Goal: Task Accomplishment & Management: Use online tool/utility

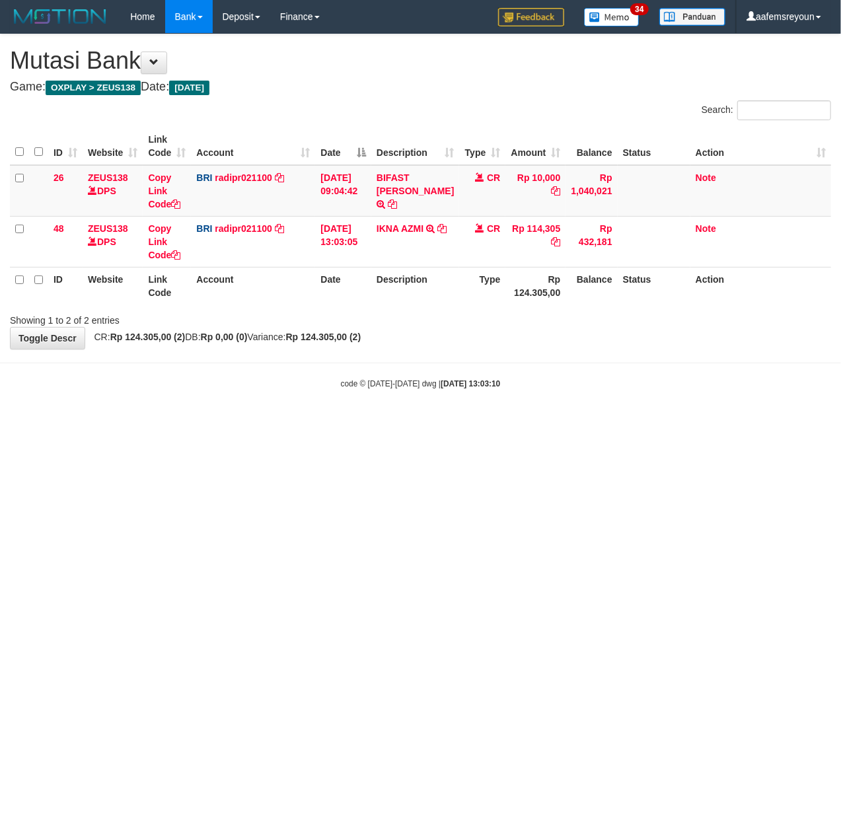
click at [542, 423] on html "Toggle navigation Home Bank Account List Mutasi Bank Search Sync Note Mutasi De…" at bounding box center [420, 211] width 841 height 423
click at [601, 423] on html "Toggle navigation Home Bank Account List Mutasi Bank Search Sync Note Mutasi De…" at bounding box center [420, 211] width 841 height 423
drag, startPoint x: 381, startPoint y: 447, endPoint x: 522, endPoint y: 503, distance: 151.5
click at [379, 423] on html "Toggle navigation Home Bank Account List Mutasi Bank Search Sync Note Mutasi De…" at bounding box center [420, 211] width 841 height 423
drag, startPoint x: 231, startPoint y: 495, endPoint x: 194, endPoint y: 482, distance: 39.1
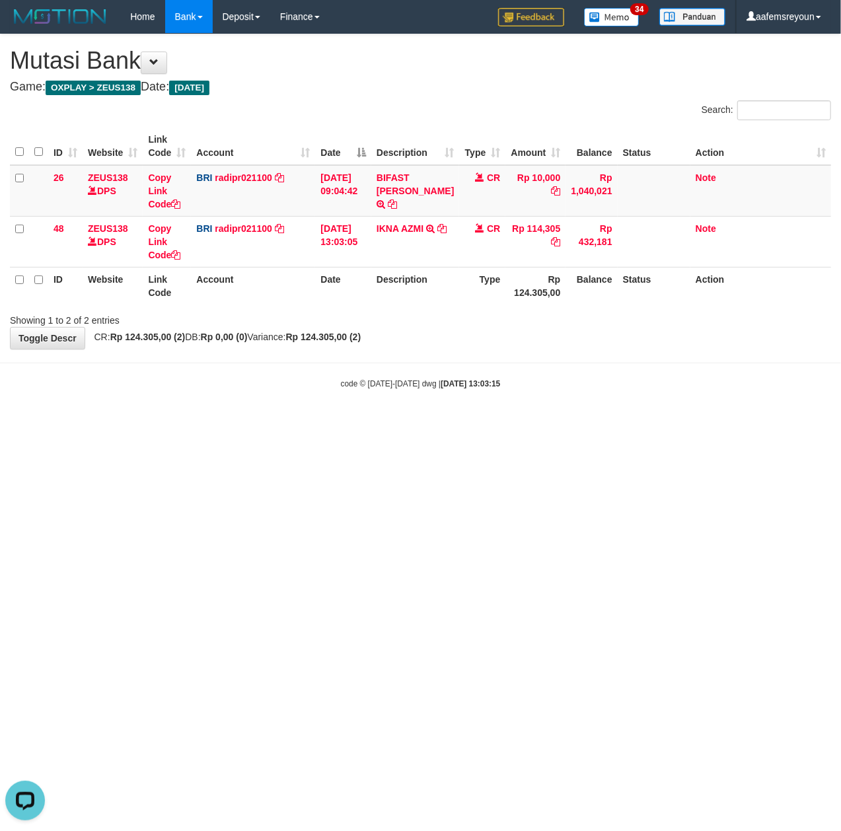
click at [225, 423] on html "Toggle navigation Home Bank Account List Mutasi Bank Search Sync Note Mutasi De…" at bounding box center [420, 211] width 841 height 423
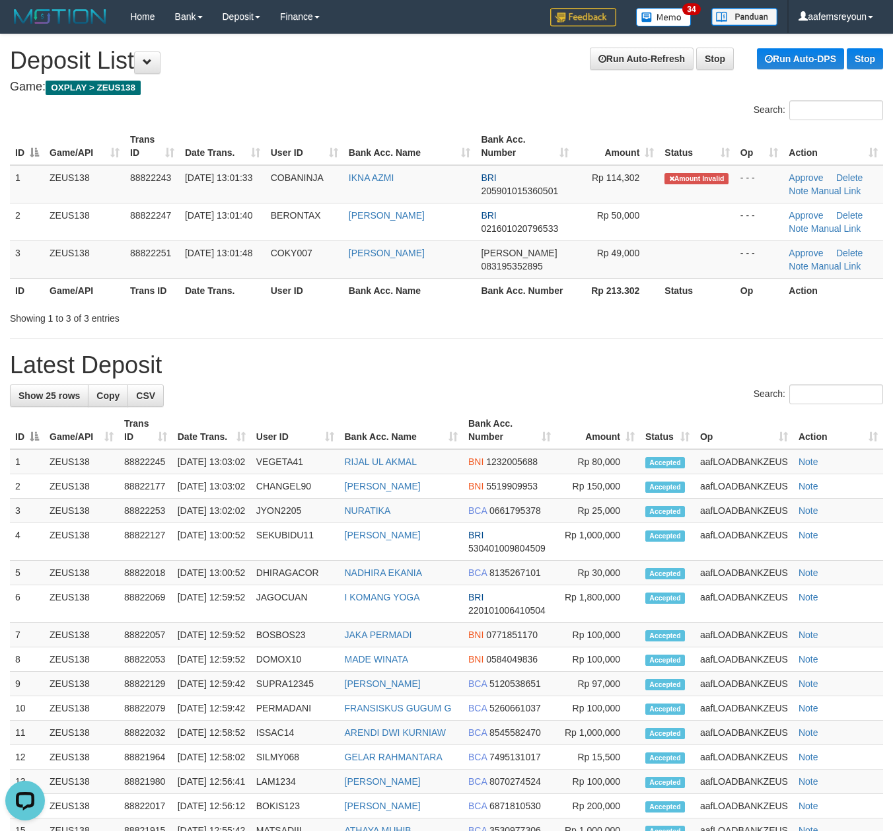
drag, startPoint x: 489, startPoint y: 399, endPoint x: 476, endPoint y: 400, distance: 12.6
click at [498, 396] on div "Search:" at bounding box center [446, 395] width 873 height 23
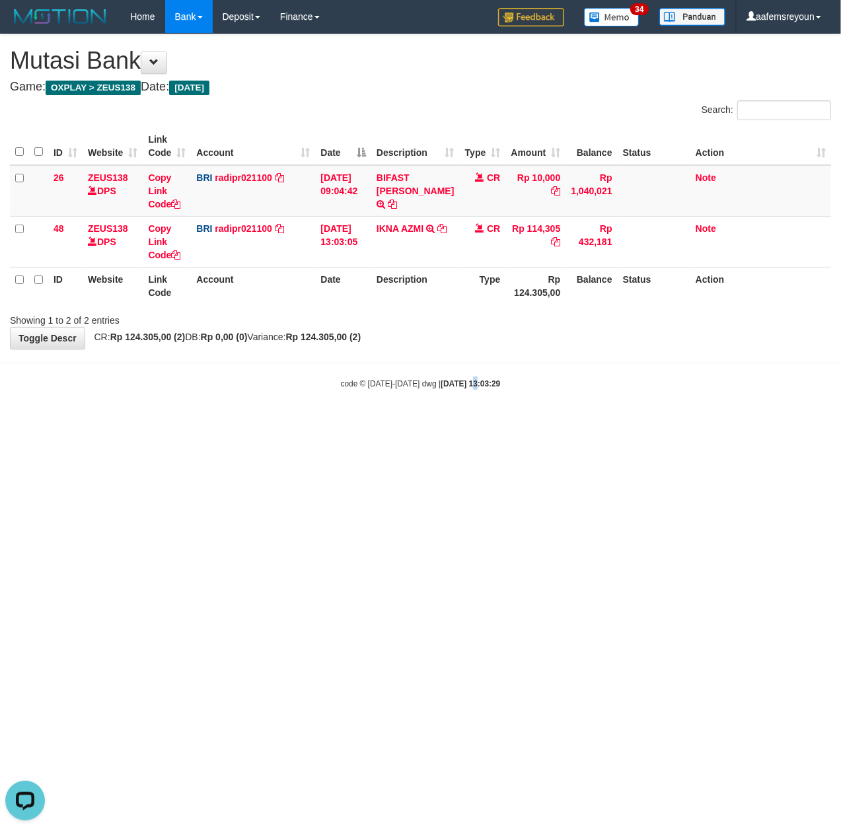
drag, startPoint x: 460, startPoint y: 619, endPoint x: 3, endPoint y: 492, distance: 474.3
click at [446, 423] on html "Toggle navigation Home Bank Account List Mutasi Bank Search Sync Note Mutasi De…" at bounding box center [420, 211] width 841 height 423
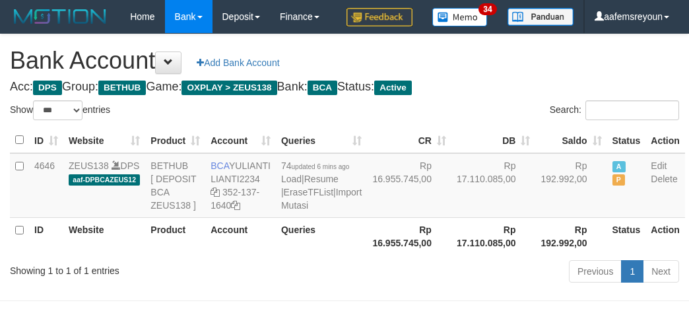
select select "***"
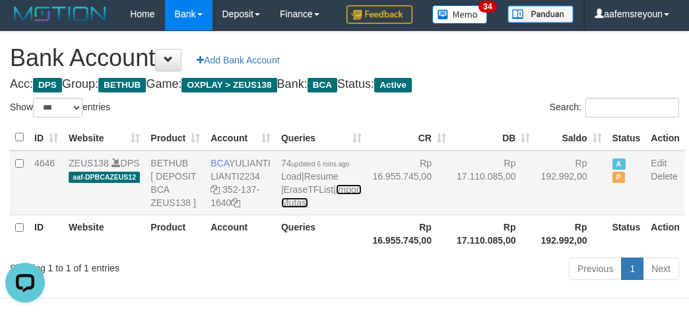
click at [296, 208] on link "Import Mutasi" at bounding box center [321, 196] width 81 height 24
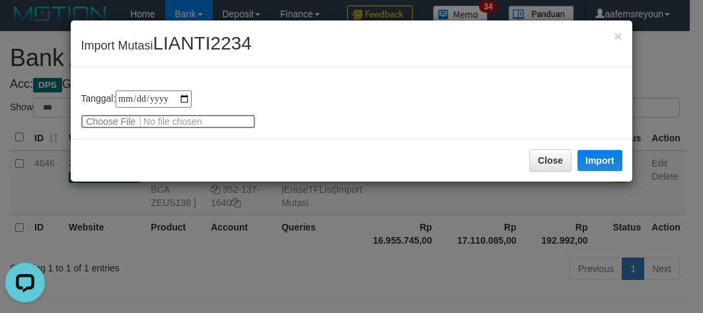
click at [135, 120] on input "file" at bounding box center [168, 121] width 175 height 15
type input "**********"
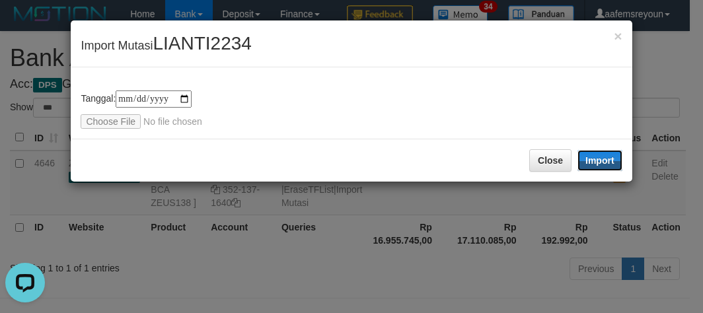
click at [606, 162] on button "Import" at bounding box center [599, 160] width 45 height 21
click at [458, 283] on div "**********" at bounding box center [351, 156] width 703 height 313
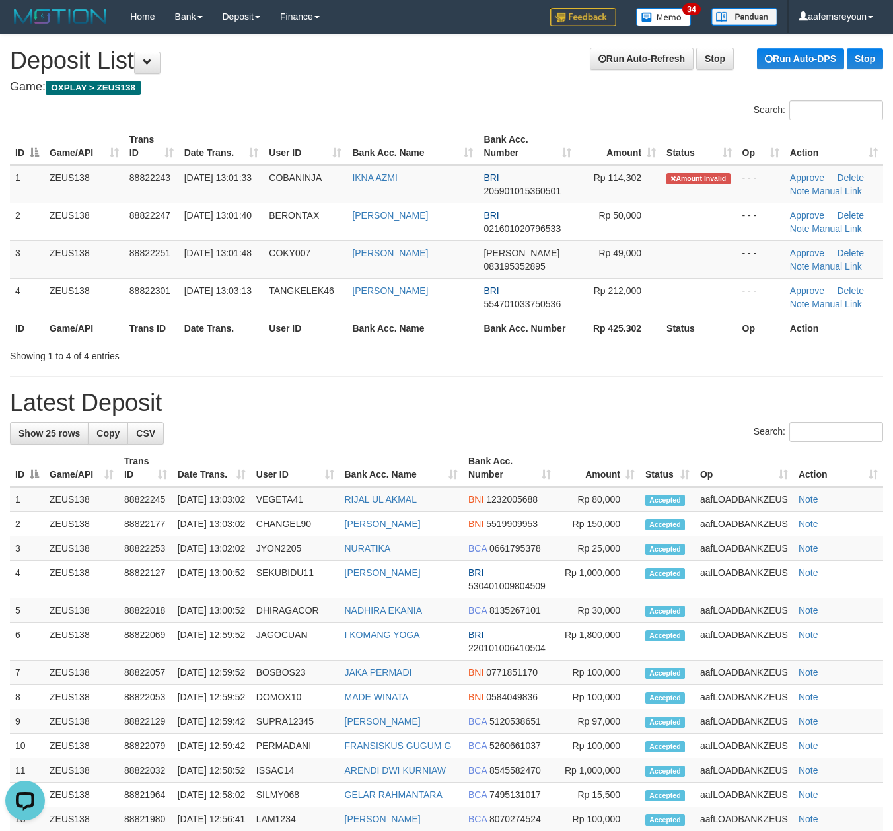
drag, startPoint x: 556, startPoint y: 400, endPoint x: 569, endPoint y: 399, distance: 13.2
click at [561, 399] on h1 "Latest Deposit" at bounding box center [446, 403] width 873 height 26
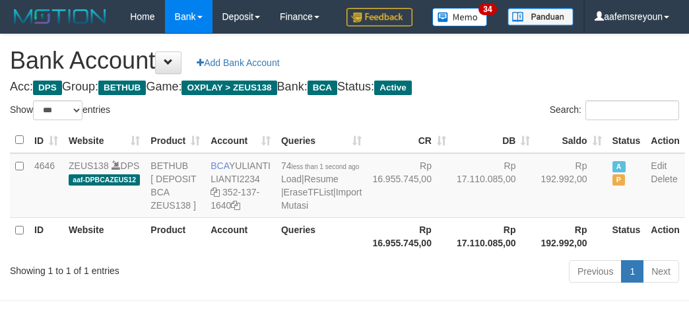
select select "***"
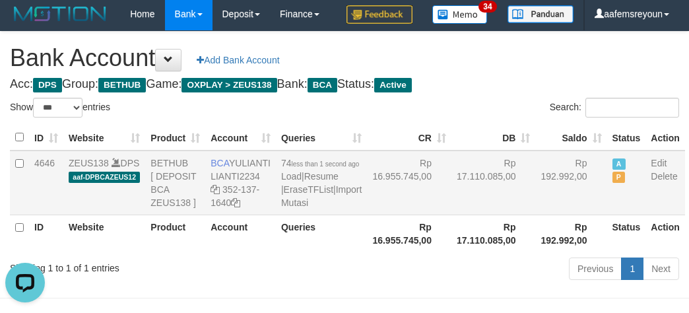
click at [137, 215] on td "ZEUS138 DPS aaf-DPBCAZEUS12" at bounding box center [104, 183] width 82 height 65
click at [215, 194] on icon at bounding box center [215, 189] width 9 height 9
click at [217, 194] on icon at bounding box center [215, 189] width 9 height 9
click at [536, 215] on td "Rp 192.992,00" at bounding box center [571, 183] width 71 height 65
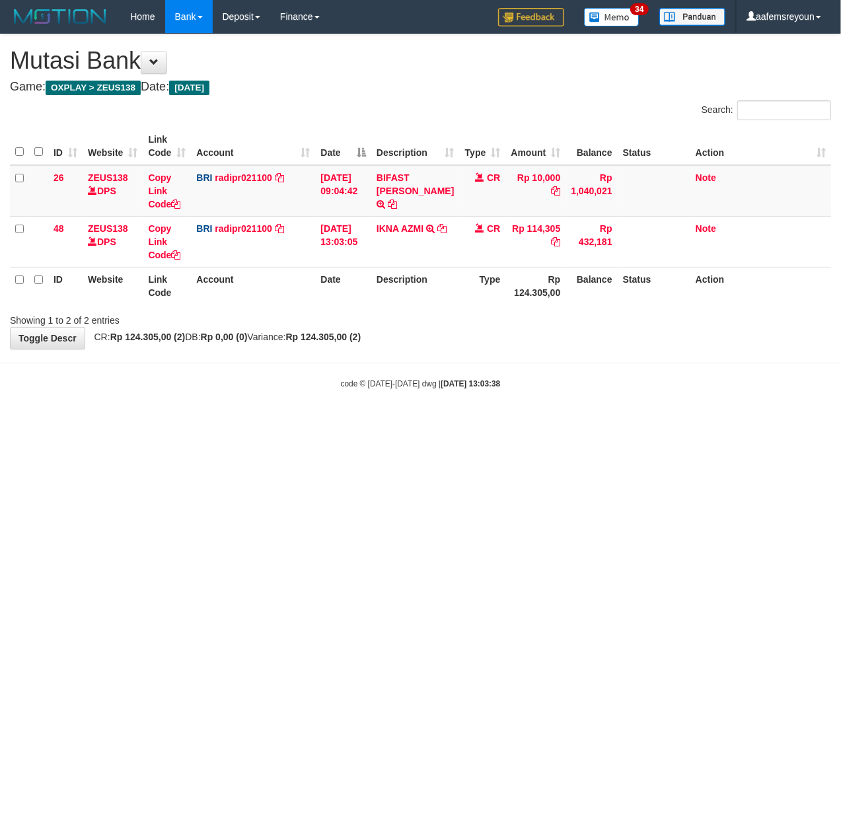
click at [540, 423] on html "Toggle navigation Home Bank Account List Mutasi Bank Search Sync Note Mutasi De…" at bounding box center [420, 211] width 841 height 423
click at [528, 423] on html "Toggle navigation Home Bank Account List Mutasi Bank Search Sync Note Mutasi De…" at bounding box center [420, 211] width 841 height 423
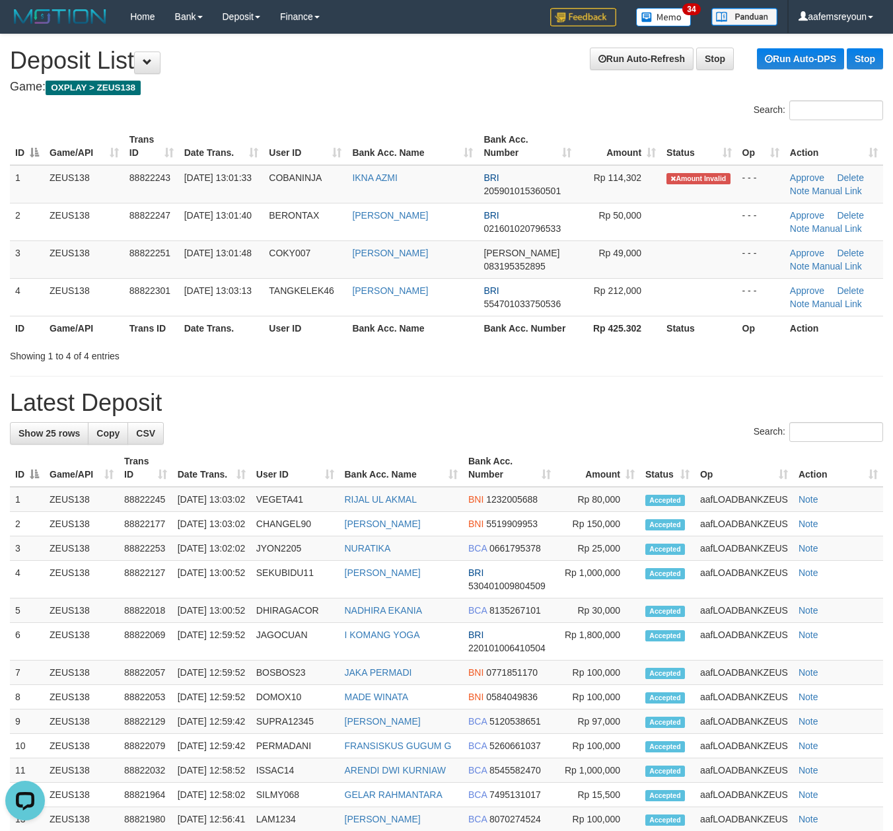
click at [316, 447] on div "Show 25 rows Copy CSV Search: ID Game/API Trans ID Date Trans. User ID Bank Acc…" at bounding box center [446, 843] width 873 height 843
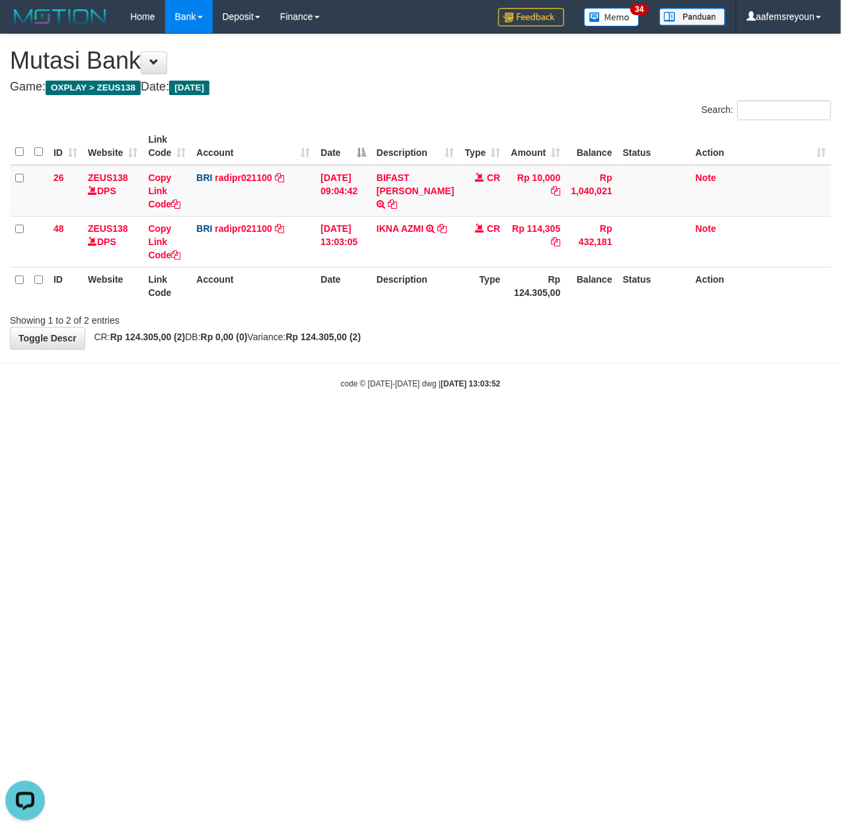
drag, startPoint x: 572, startPoint y: 452, endPoint x: 552, endPoint y: 456, distance: 20.1
click at [572, 423] on html "Toggle navigation Home Bank Account List Mutasi Bank Search Sync Note Mutasi De…" at bounding box center [420, 211] width 841 height 423
drag, startPoint x: 400, startPoint y: 479, endPoint x: 7, endPoint y: 498, distance: 393.4
click at [376, 423] on html "Toggle navigation Home Bank Account List Mutasi Bank Search Sync Note Mutasi De…" at bounding box center [420, 211] width 841 height 423
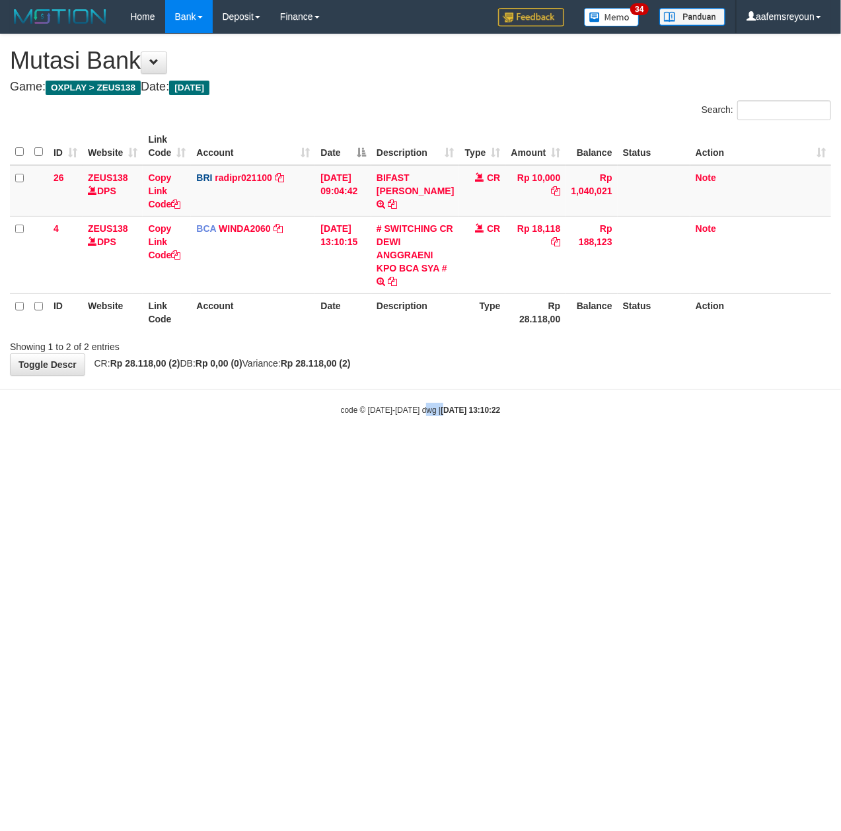
click at [425, 449] on html "Toggle navigation Home Bank Account List Mutasi Bank Search Sync Note Mutasi De…" at bounding box center [420, 224] width 841 height 449
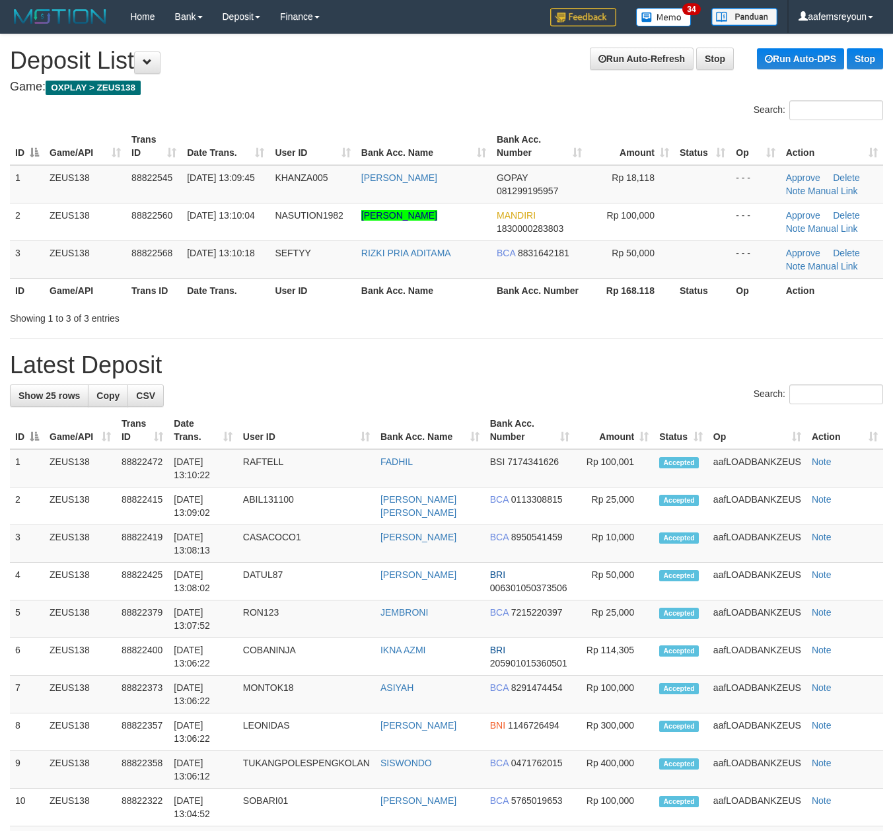
drag, startPoint x: 412, startPoint y: 351, endPoint x: 629, endPoint y: 384, distance: 219.7
click at [416, 353] on div "**********" at bounding box center [446, 756] width 893 height 1444
click at [558, 318] on div "Showing 1 to 3 of 3 entries" at bounding box center [446, 315] width 893 height 18
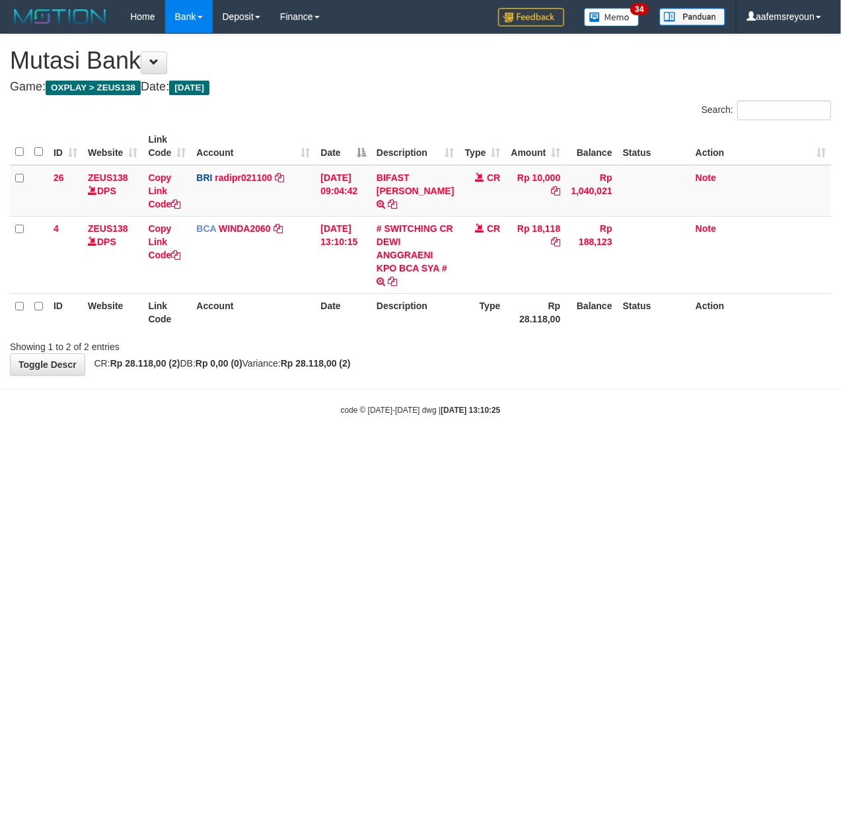
click at [349, 449] on html "Toggle navigation Home Bank Account List Mutasi Bank Search Sync Note Mutasi De…" at bounding box center [420, 224] width 841 height 449
click at [351, 449] on html "Toggle navigation Home Bank Account List Mutasi Bank Search Sync Note Mutasi De…" at bounding box center [420, 224] width 841 height 449
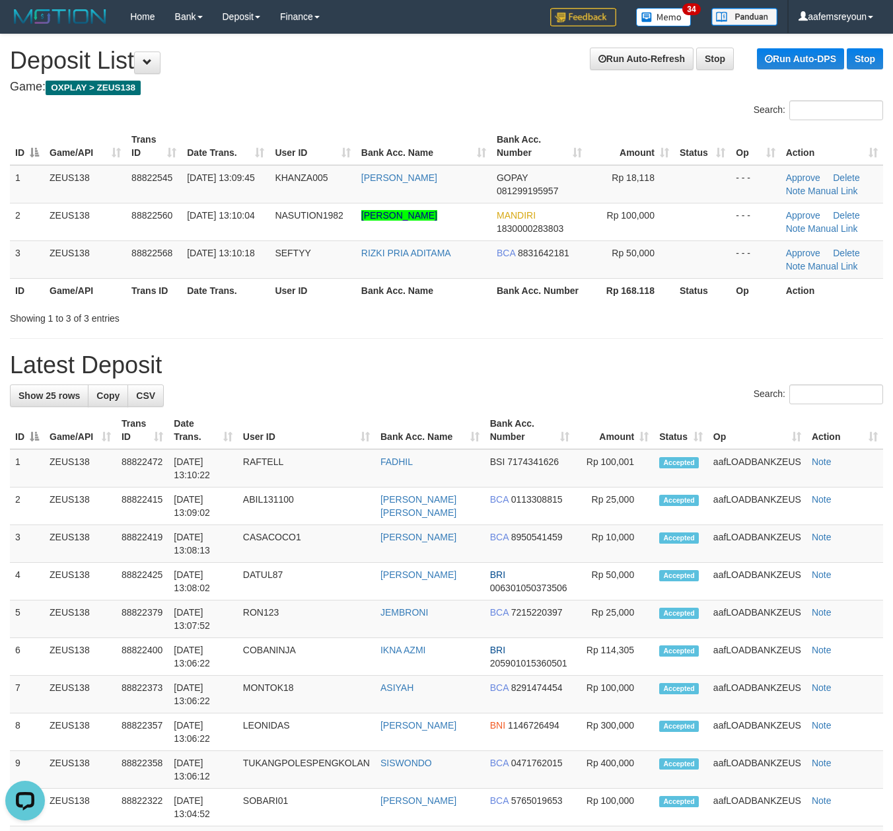
drag, startPoint x: 441, startPoint y: 328, endPoint x: 889, endPoint y: 421, distance: 457.2
click at [469, 339] on div "**********" at bounding box center [446, 756] width 893 height 1444
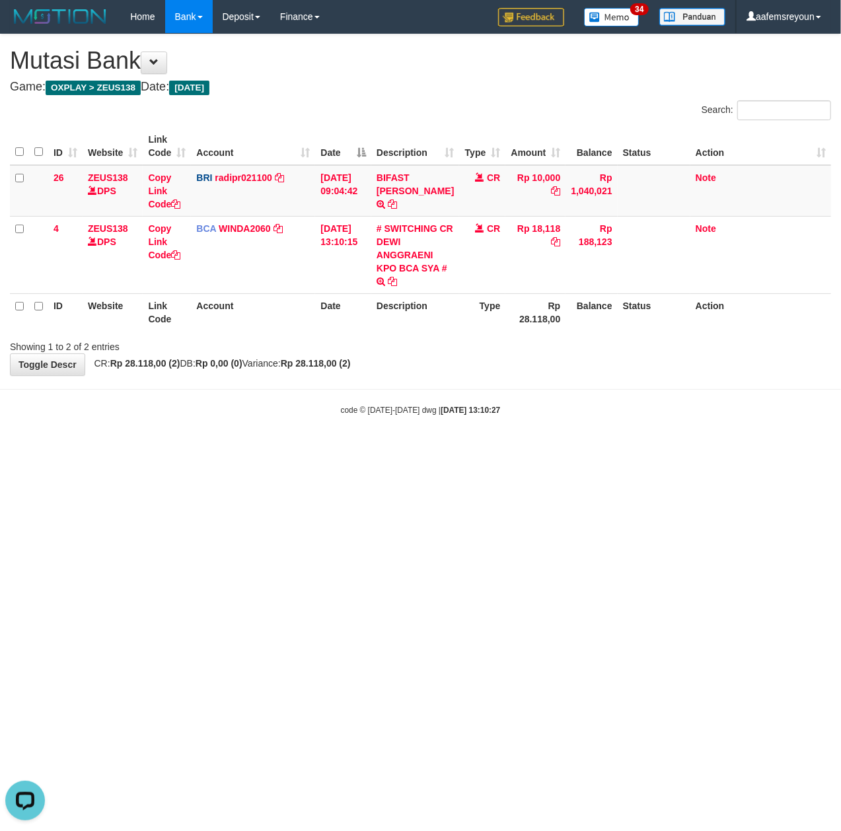
click at [616, 449] on html "Toggle navigation Home Bank Account List Mutasi Bank Search Sync Note Mutasi De…" at bounding box center [420, 224] width 841 height 449
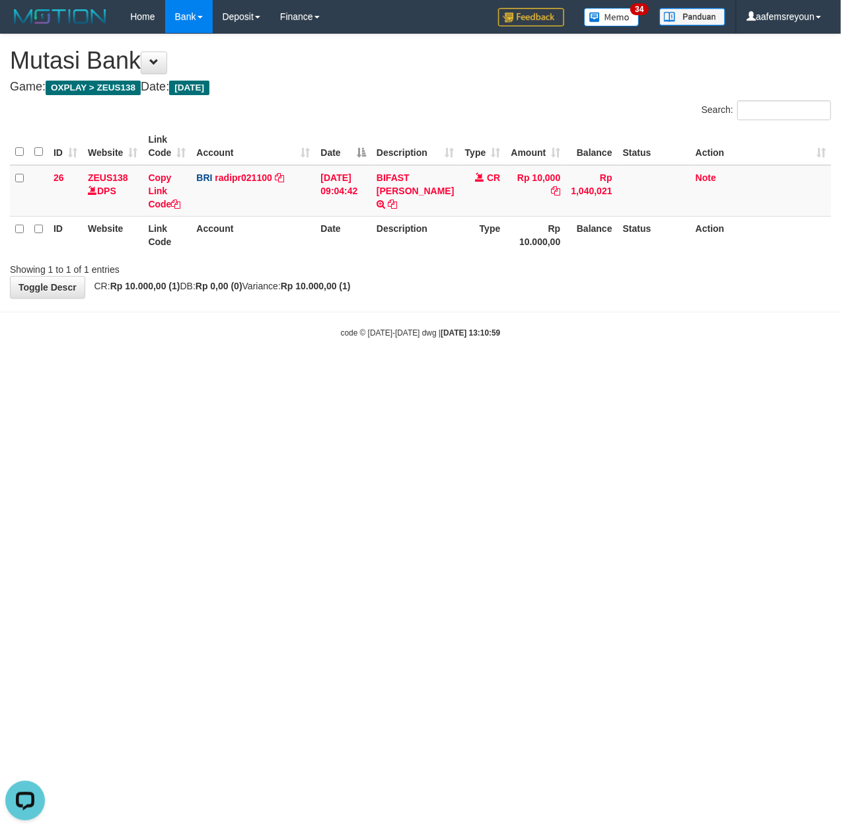
click at [268, 372] on html "Toggle navigation Home Bank Account List Mutasi Bank Search Sync Note Mutasi De…" at bounding box center [420, 186] width 841 height 372
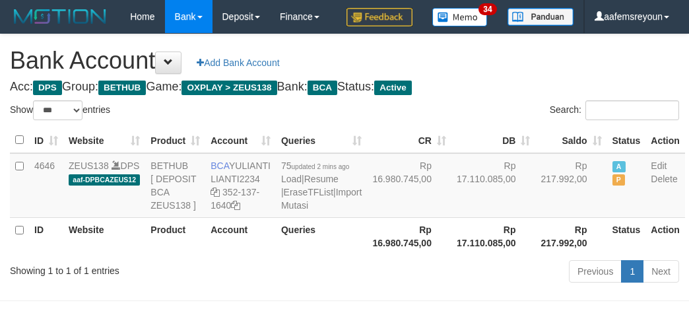
select select "***"
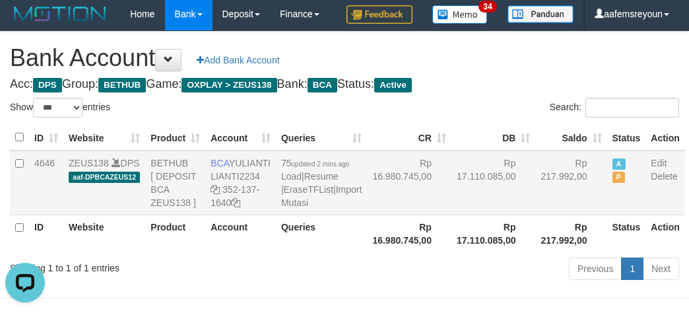
click at [410, 215] on td "Rp 16.980.745,00" at bounding box center [409, 183] width 85 height 65
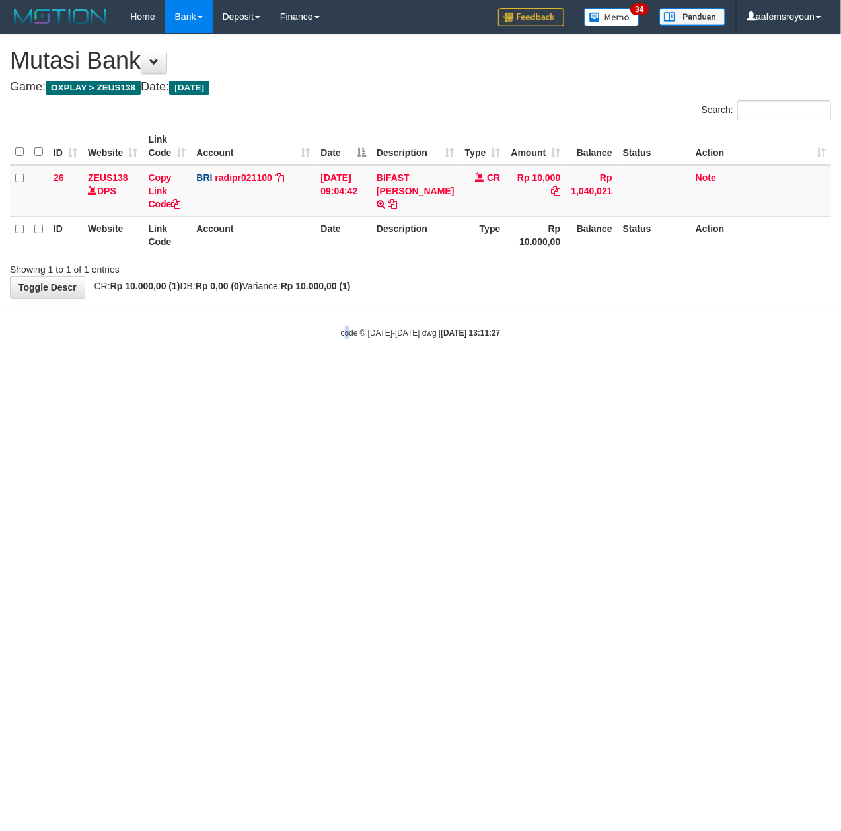
click at [347, 372] on html "Toggle navigation Home Bank Account List Mutasi Bank Search Sync Note Mutasi De…" at bounding box center [420, 186] width 841 height 372
drag, startPoint x: 450, startPoint y: 387, endPoint x: 1, endPoint y: 367, distance: 449.5
click at [428, 372] on html "Toggle navigation Home Bank Account List Mutasi Bank Search Sync Note Mutasi De…" at bounding box center [420, 186] width 841 height 372
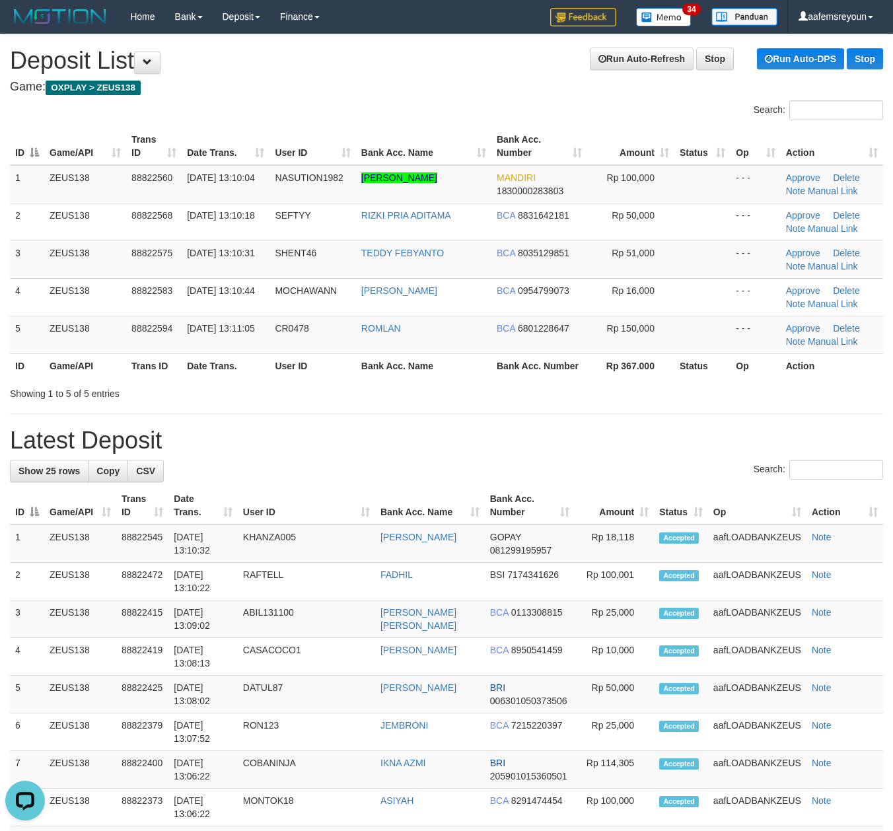
drag, startPoint x: 531, startPoint y: 347, endPoint x: 519, endPoint y: 355, distance: 13.9
click at [531, 349] on td "BCA 6801228647" at bounding box center [539, 335] width 96 height 38
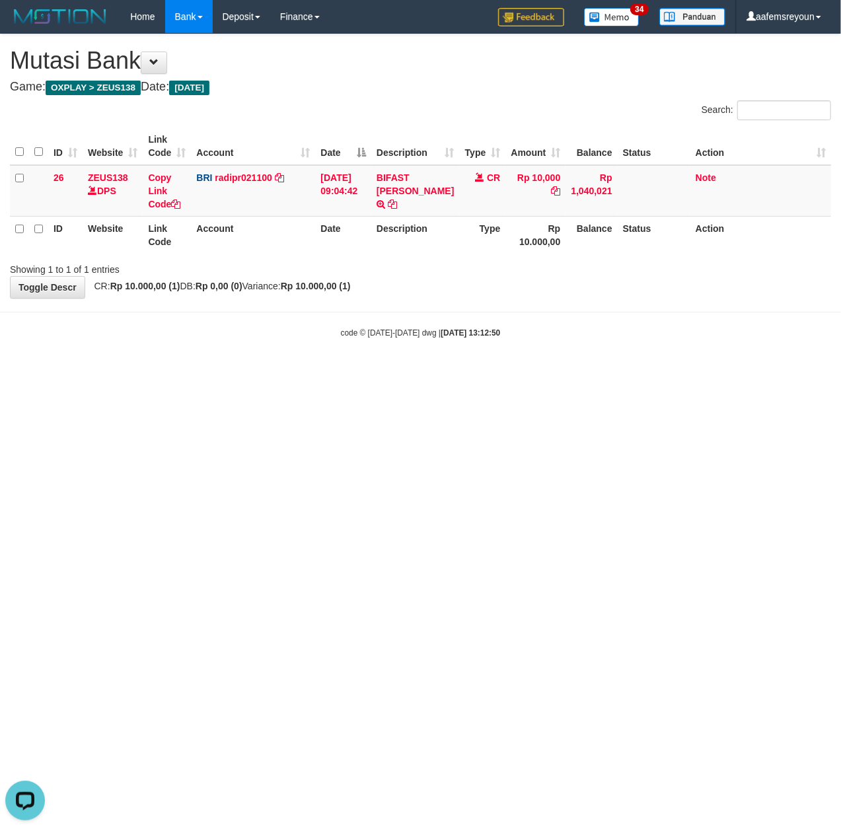
drag, startPoint x: 205, startPoint y: 590, endPoint x: 188, endPoint y: 584, distance: 18.4
click at [201, 372] on html "Toggle navigation Home Bank Account List Mutasi Bank Search Sync Note Mutasi De…" at bounding box center [420, 186] width 841 height 372
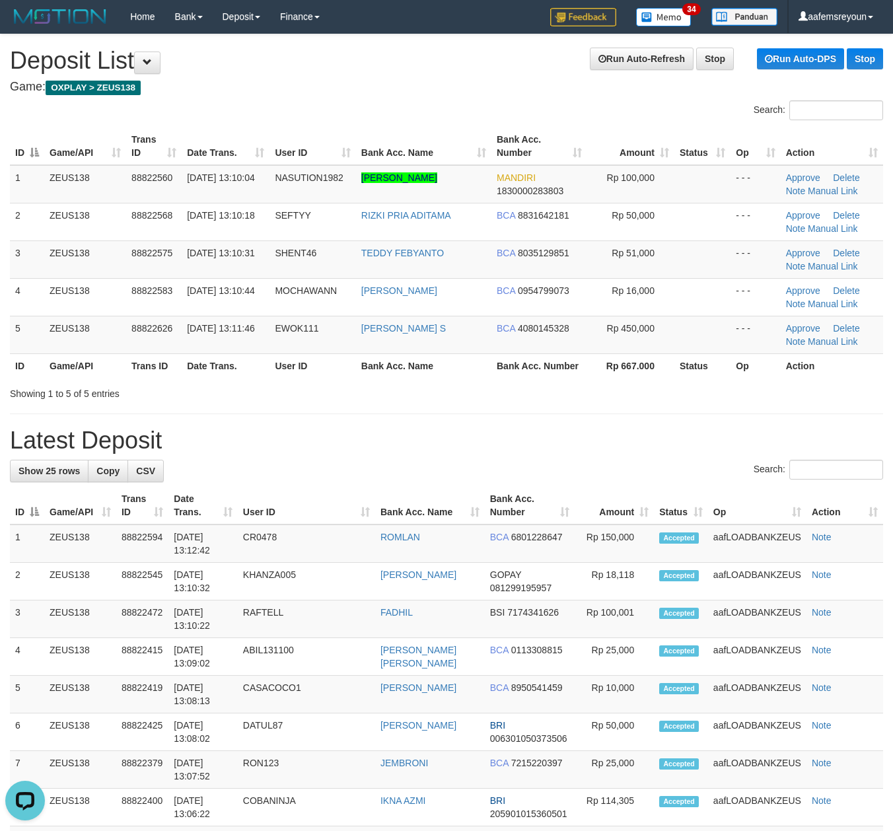
drag, startPoint x: 286, startPoint y: 455, endPoint x: 691, endPoint y: 500, distance: 407.3
click at [312, 460] on div "**********" at bounding box center [446, 794] width 893 height 1520
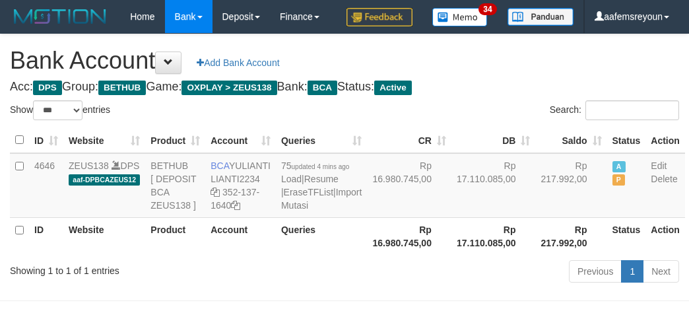
select select "***"
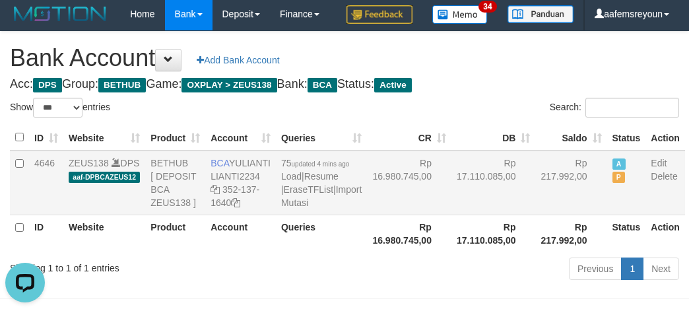
click at [452, 215] on td "Rp 17.110.085,00" at bounding box center [494, 183] width 85 height 65
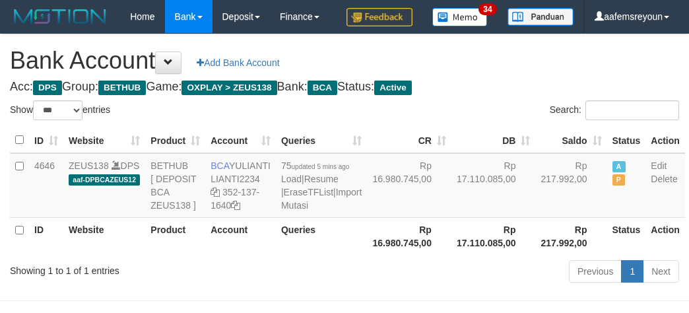
select select "***"
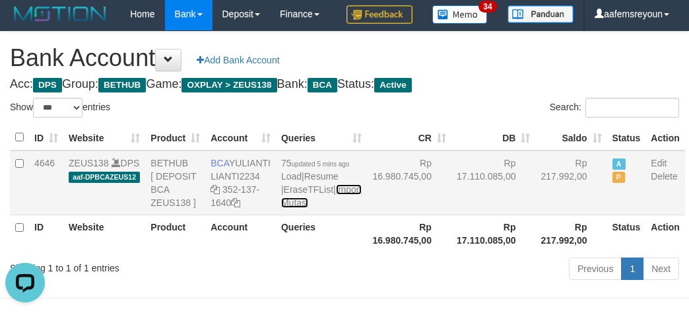
click at [296, 208] on link "Import Mutasi" at bounding box center [321, 196] width 81 height 24
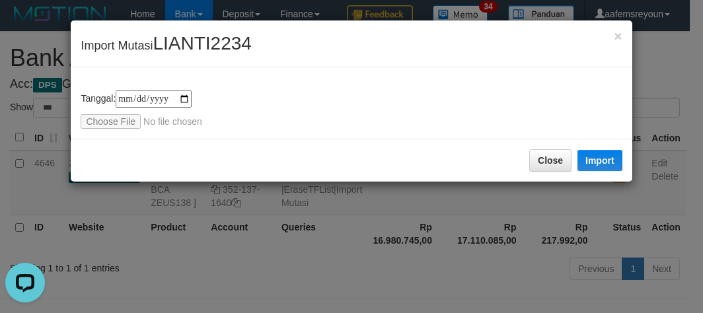
click at [110, 111] on div "**********" at bounding box center [351, 109] width 541 height 38
click at [102, 129] on div "**********" at bounding box center [351, 102] width 561 height 71
click at [106, 122] on input "file" at bounding box center [168, 121] width 175 height 15
type input "**********"
click at [604, 160] on button "Import" at bounding box center [599, 160] width 45 height 21
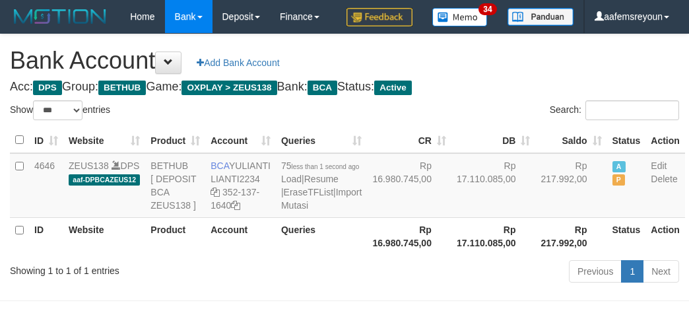
select select "***"
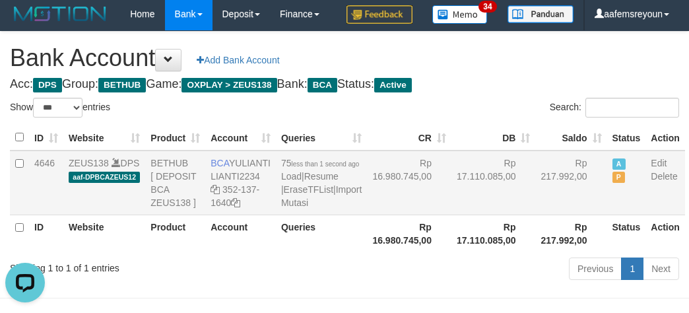
click at [452, 215] on td "Rp 17.110.085,00" at bounding box center [494, 183] width 85 height 65
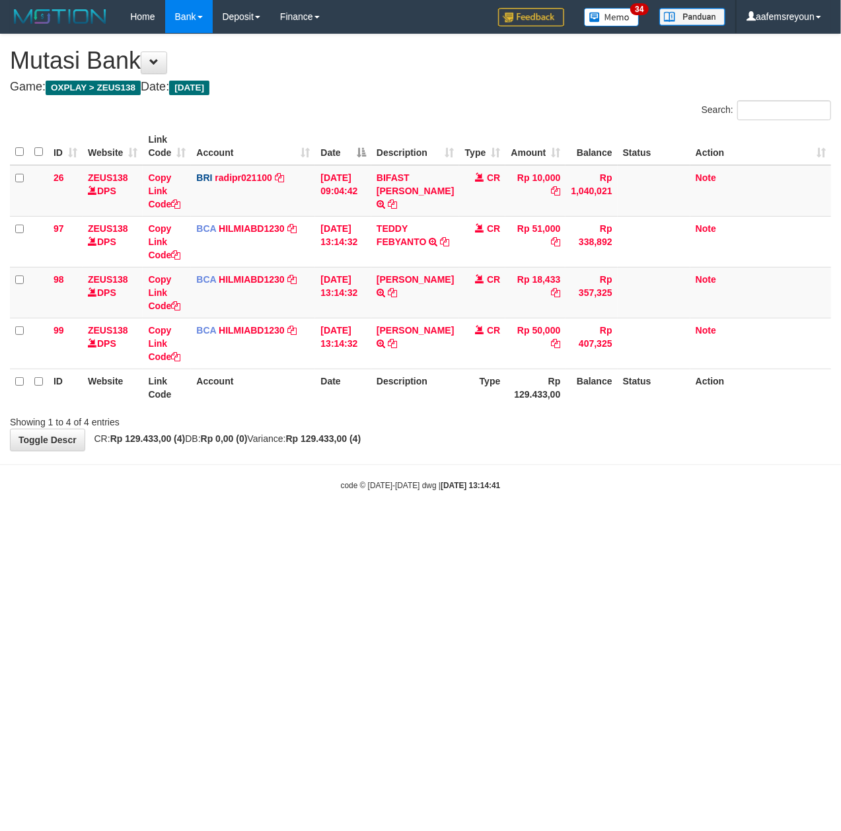
drag, startPoint x: 487, startPoint y: 574, endPoint x: 420, endPoint y: 477, distance: 118.2
click at [487, 524] on html "Toggle navigation Home Bank Account List Mutasi Bank Search Sync Note Mutasi De…" at bounding box center [420, 262] width 841 height 524
click at [343, 463] on body "Toggle navigation Home Bank Account List Mutasi Bank Search Sync Note Mutasi De…" at bounding box center [420, 262] width 841 height 524
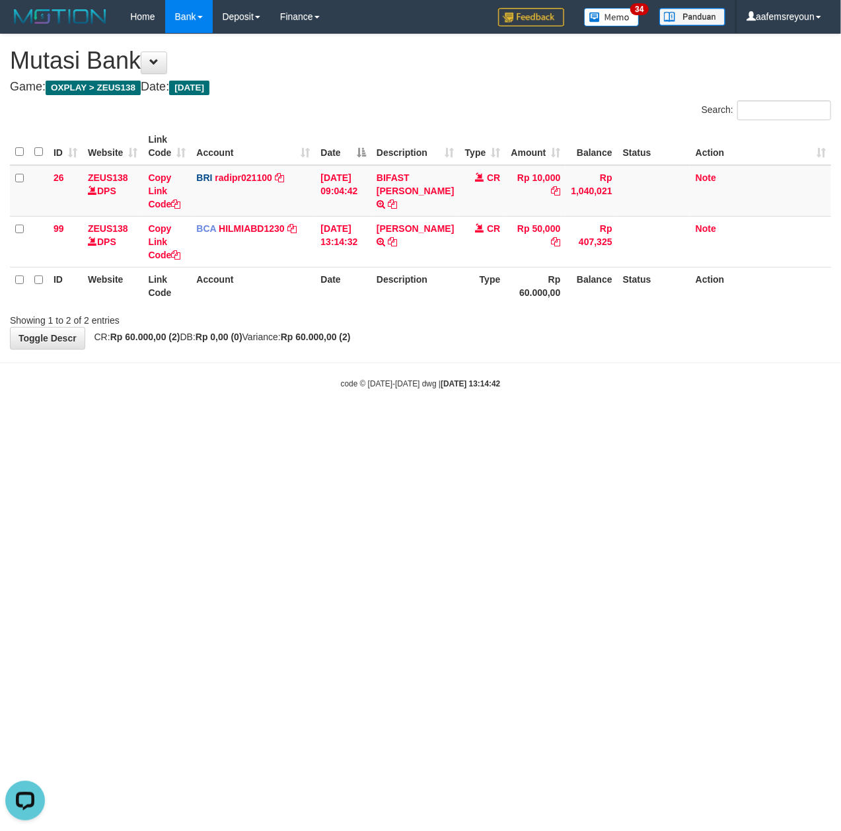
drag, startPoint x: 454, startPoint y: 584, endPoint x: 310, endPoint y: 526, distance: 156.1
click at [444, 423] on html "Toggle navigation Home Bank Account List Mutasi Bank Search Sync Note Mutasi De…" at bounding box center [420, 211] width 841 height 423
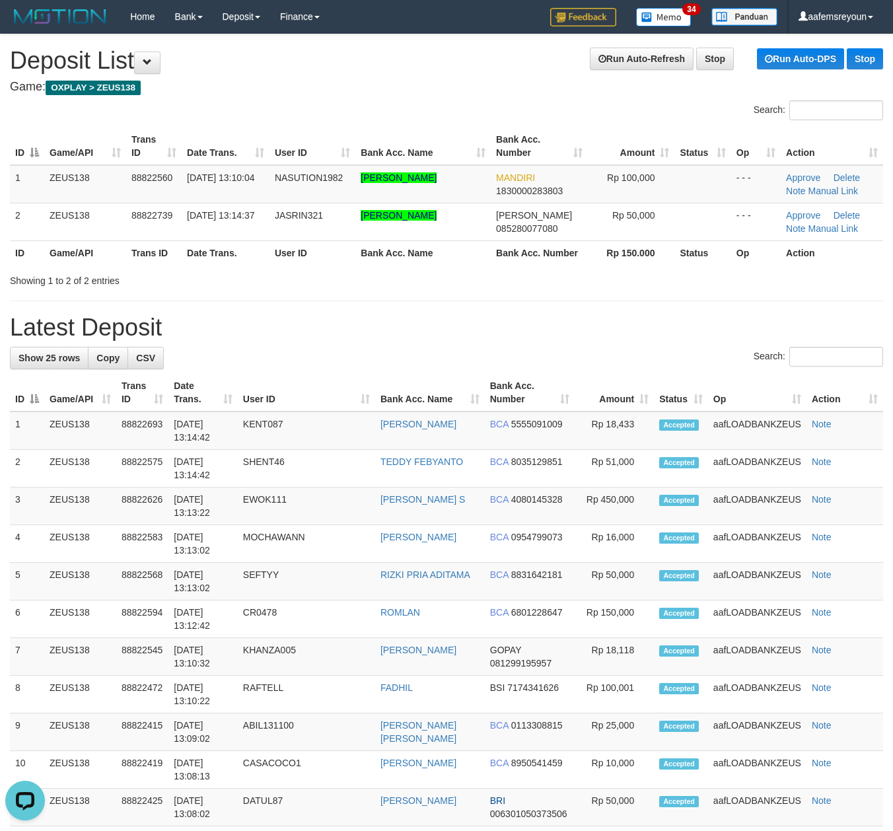
click at [458, 314] on h1 "Latest Deposit" at bounding box center [446, 327] width 873 height 26
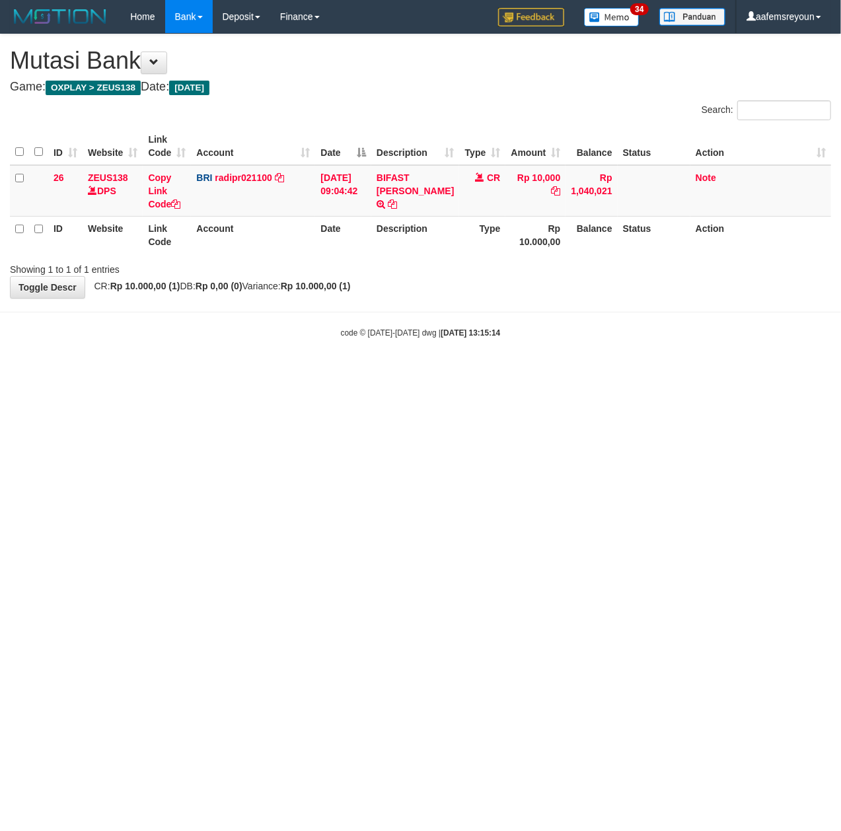
click at [334, 372] on html "Toggle navigation Home Bank Account List Mutasi Bank Search Sync Note Mutasi De…" at bounding box center [420, 186] width 841 height 372
drag, startPoint x: 489, startPoint y: 613, endPoint x: 835, endPoint y: 587, distance: 347.0
click at [501, 372] on html "Toggle navigation Home Bank Account List Mutasi Bank Search Sync Note Mutasi De…" at bounding box center [420, 186] width 841 height 372
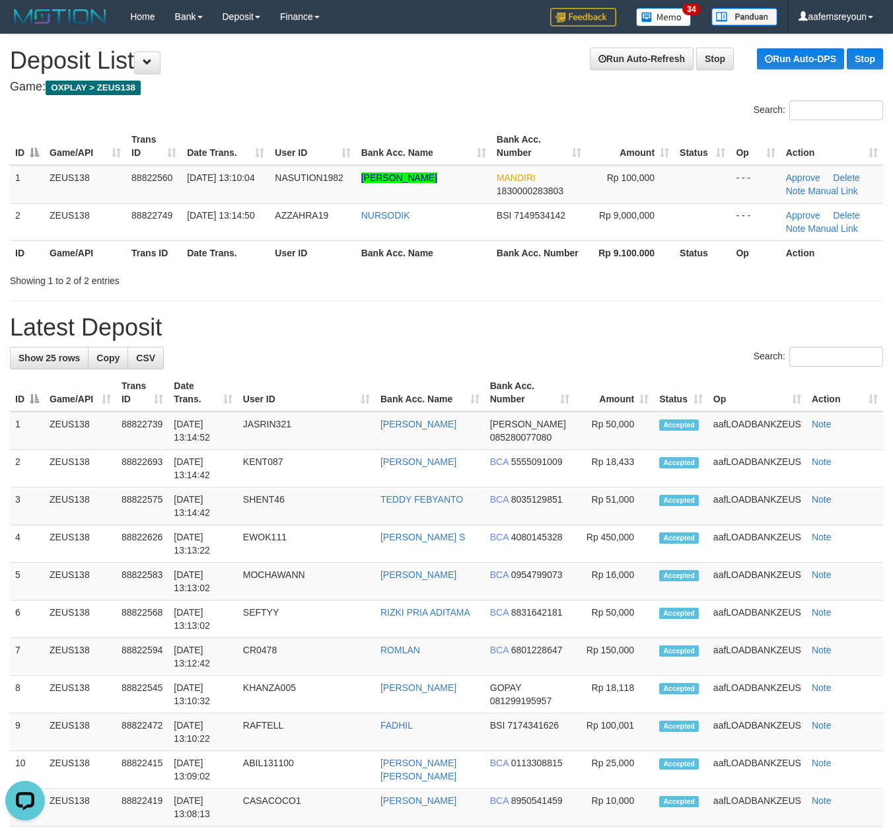
drag, startPoint x: 686, startPoint y: 314, endPoint x: 904, endPoint y: 381, distance: 228.6
click at [686, 314] on h1 "Latest Deposit" at bounding box center [446, 327] width 873 height 26
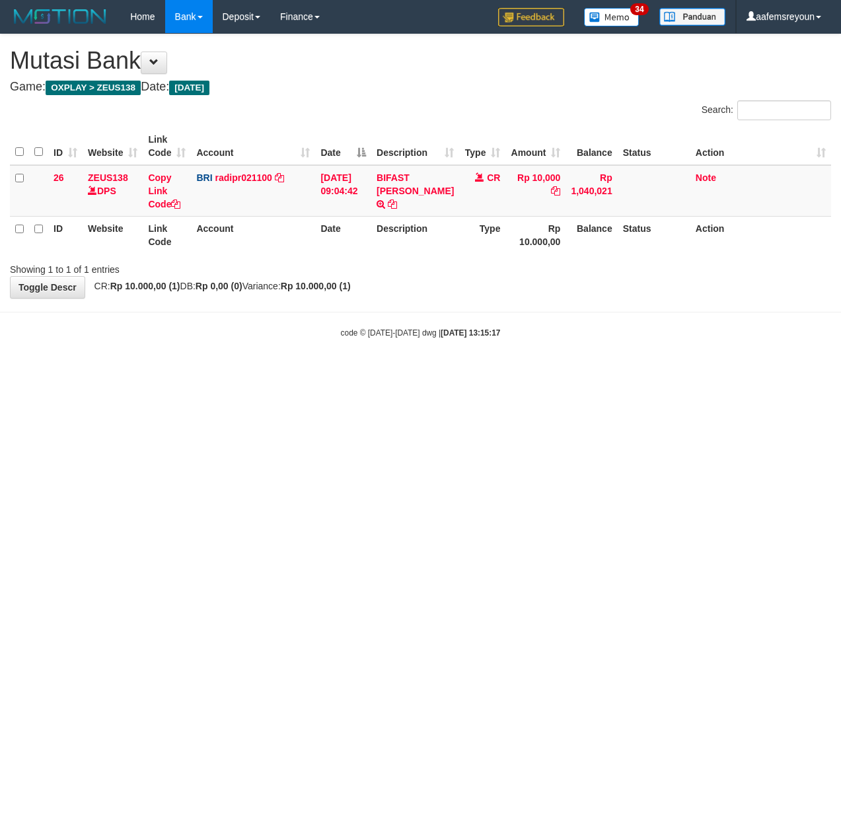
click at [651, 372] on html "Toggle navigation Home Bank Account List Mutasi Bank Search Sync Note Mutasi De…" at bounding box center [420, 186] width 841 height 372
click at [650, 372] on html "Toggle navigation Home Bank Account List Mutasi Bank Search Sync Note Mutasi De…" at bounding box center [420, 186] width 841 height 372
click at [622, 372] on html "Toggle navigation Home Bank Account List Mutasi Bank Search Sync Note Mutasi De…" at bounding box center [420, 186] width 841 height 372
click at [663, 372] on html "Toggle navigation Home Bank Account List Mutasi Bank Search Sync Note Mutasi De…" at bounding box center [420, 186] width 841 height 372
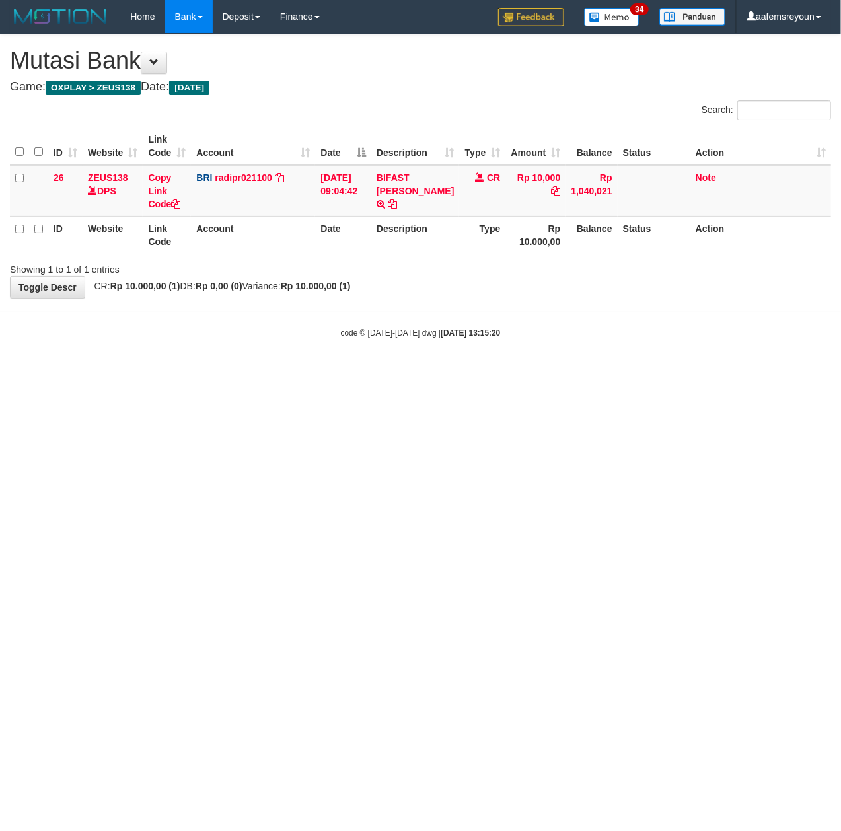
click at [664, 372] on html "Toggle navigation Home Bank Account List Mutasi Bank Search Sync Note Mutasi De…" at bounding box center [420, 186] width 841 height 372
click at [505, 372] on html "Toggle navigation Home Bank Account List Mutasi Bank Search Sync Note Mutasi De…" at bounding box center [420, 186] width 841 height 372
click at [398, 372] on html "Toggle navigation Home Bank Account List Mutasi Bank Search Sync Note Mutasi De…" at bounding box center [420, 186] width 841 height 372
drag, startPoint x: 301, startPoint y: 584, endPoint x: 310, endPoint y: 582, distance: 9.5
click at [309, 372] on html "Toggle navigation Home Bank Account List Mutasi Bank Search Sync Note Mutasi De…" at bounding box center [420, 186] width 841 height 372
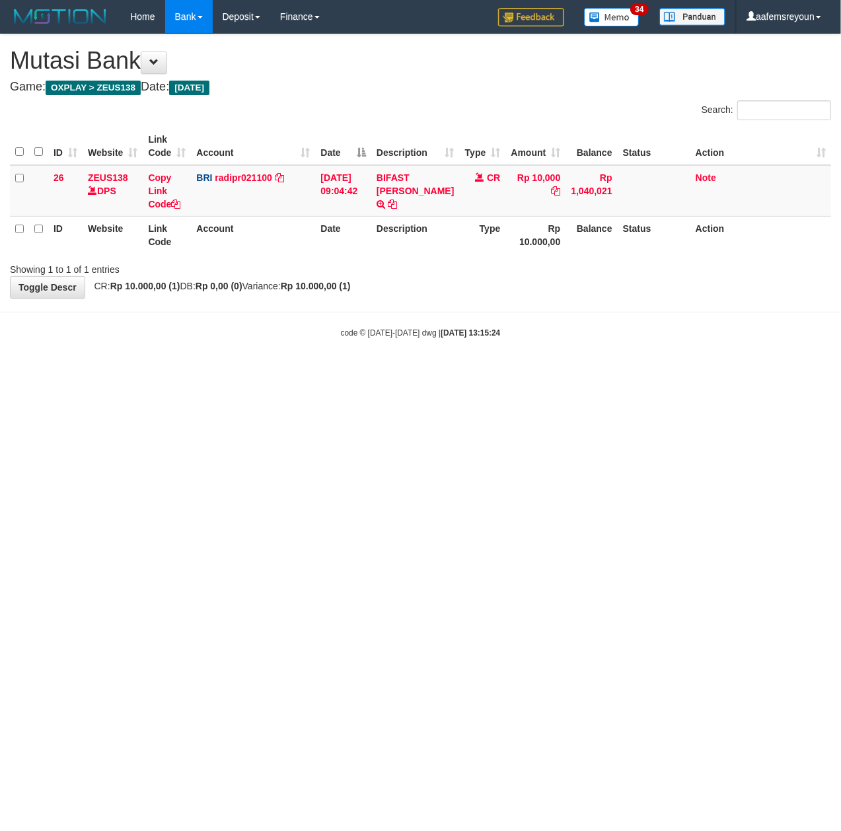
click at [328, 372] on html "Toggle navigation Home Bank Account List Mutasi Bank Search Sync Note Mutasi De…" at bounding box center [420, 186] width 841 height 372
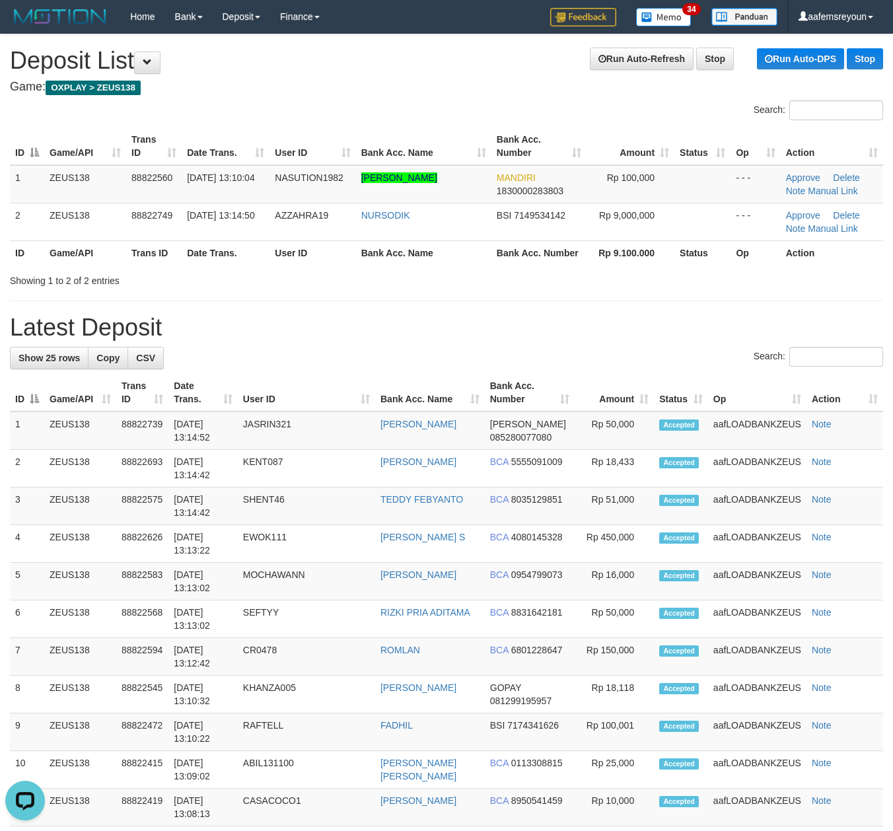
click at [444, 341] on div "**********" at bounding box center [446, 737] width 893 height 1407
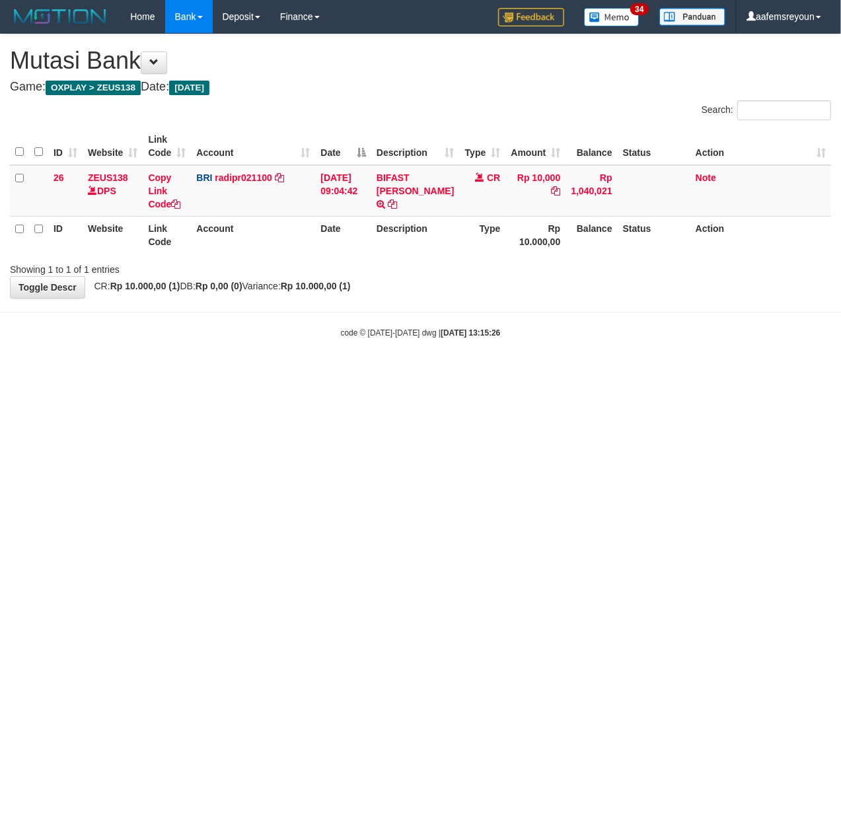
drag, startPoint x: 222, startPoint y: 575, endPoint x: 207, endPoint y: 577, distance: 15.4
click at [213, 372] on html "Toggle navigation Home Bank Account List Mutasi Bank Search Sync Note Mutasi De…" at bounding box center [420, 186] width 841 height 372
click at [244, 372] on html "Toggle navigation Home Bank Account List Mutasi Bank Search Sync Note Mutasi De…" at bounding box center [420, 186] width 841 height 372
click at [313, 372] on html "Toggle navigation Home Bank Account List Mutasi Bank Search Sync Note Mutasi De…" at bounding box center [420, 186] width 841 height 372
click at [423, 372] on html "Toggle navigation Home Bank Account List Mutasi Bank Search Sync Note Mutasi De…" at bounding box center [420, 186] width 841 height 372
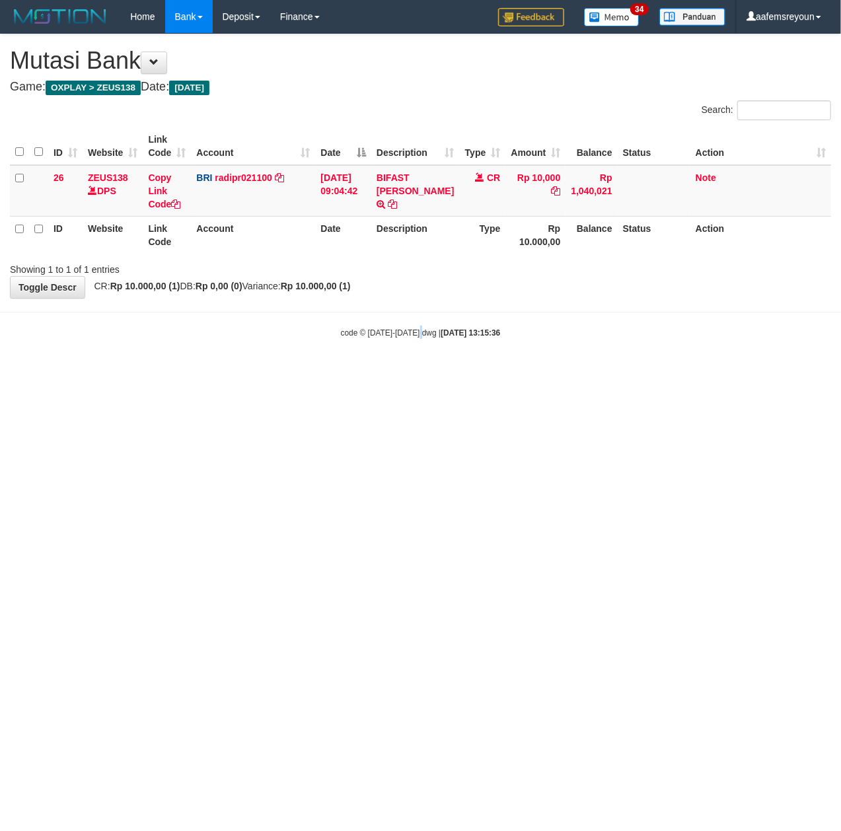
click at [421, 372] on html "Toggle navigation Home Bank Account List Mutasi Bank Search Sync Note Mutasi De…" at bounding box center [420, 186] width 841 height 372
click at [341, 372] on html "Toggle navigation Home Bank Account List Mutasi Bank Search Sync Note Mutasi De…" at bounding box center [420, 186] width 841 height 372
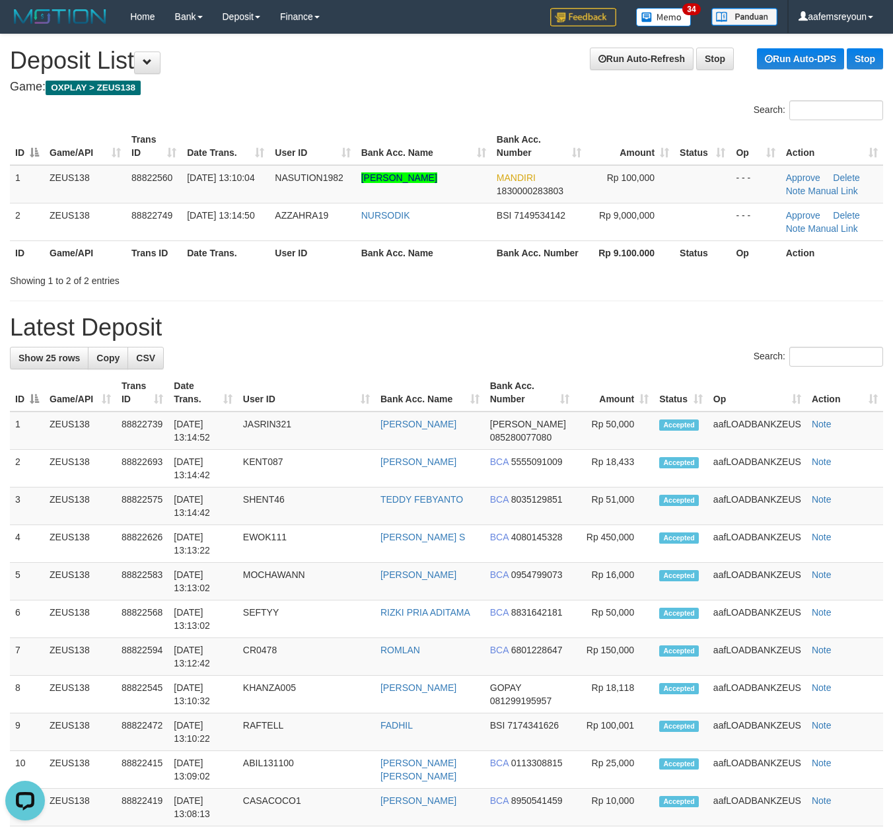
drag, startPoint x: 321, startPoint y: 271, endPoint x: 490, endPoint y: 300, distance: 171.5
click at [321, 275] on div "Showing 1 to 2 of 2 entries" at bounding box center [186, 278] width 352 height 18
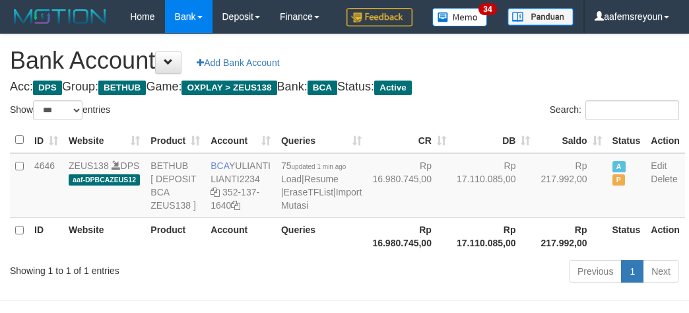
select select "***"
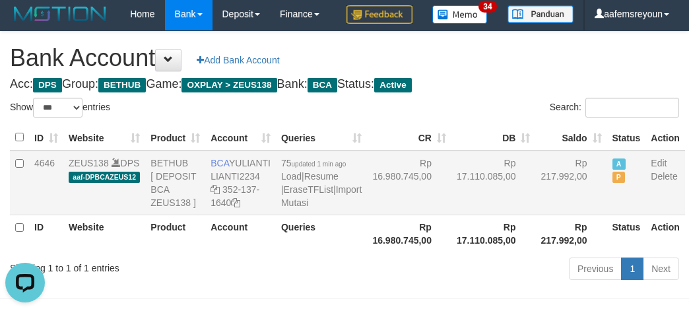
click at [452, 215] on td "Rp 17.110.085,00" at bounding box center [494, 183] width 85 height 65
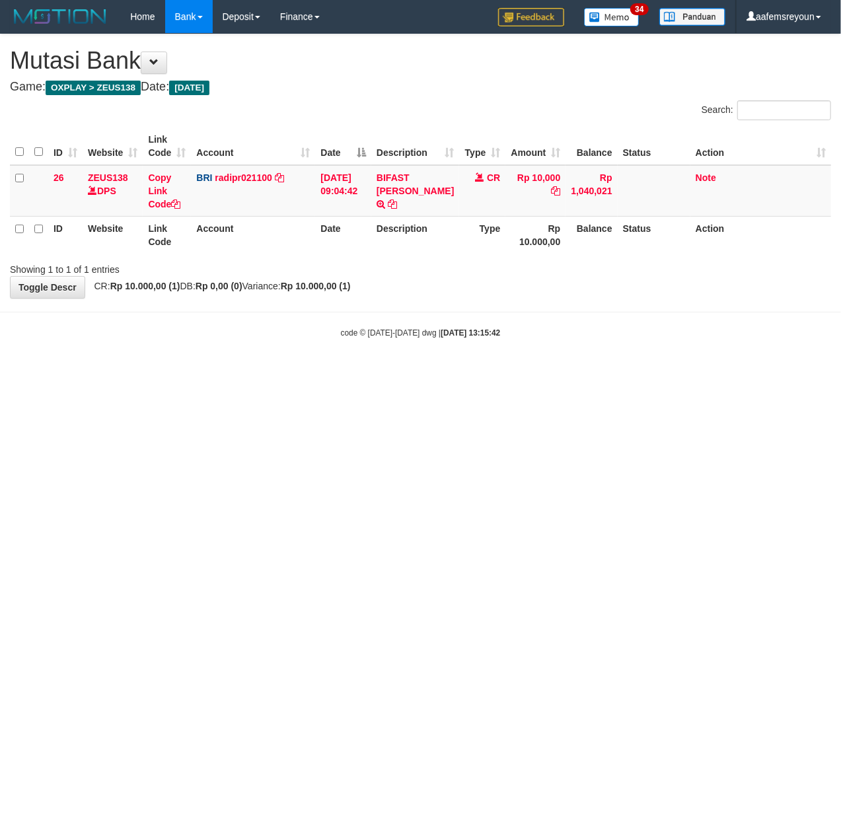
click at [341, 372] on html "Toggle navigation Home Bank Account List Mutasi Bank Search Sync Note Mutasi De…" at bounding box center [420, 186] width 841 height 372
click at [189, 372] on html "Toggle navigation Home Bank Account List Mutasi Bank Search Sync Note Mutasi De…" at bounding box center [420, 186] width 841 height 372
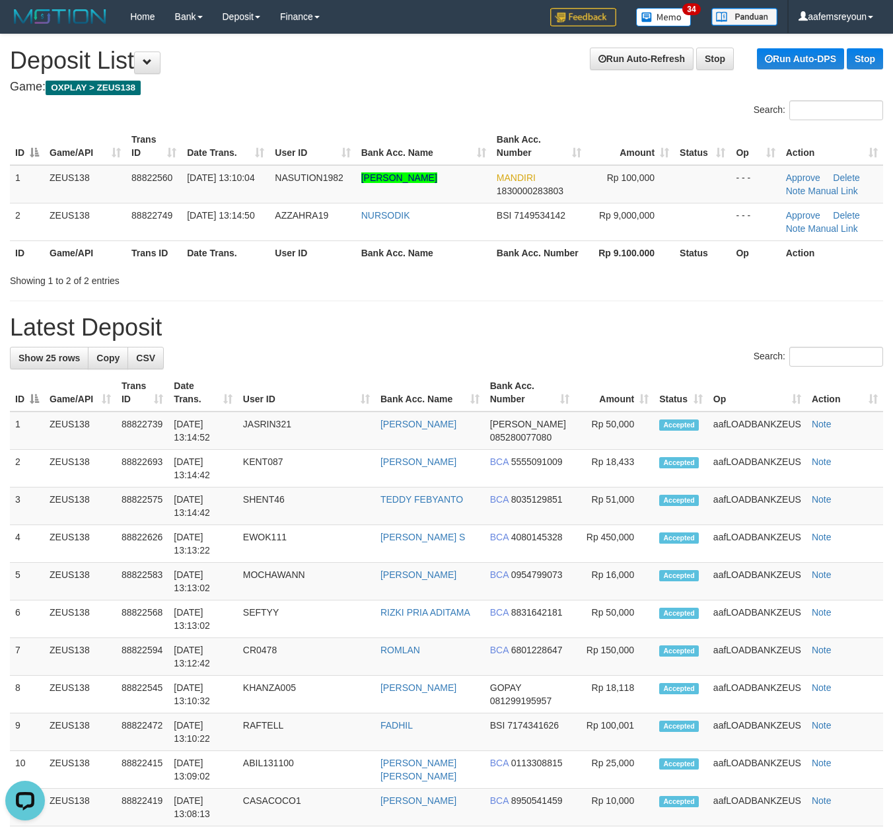
drag, startPoint x: 450, startPoint y: 328, endPoint x: 510, endPoint y: 329, distance: 59.5
click at [452, 328] on h1 "Latest Deposit" at bounding box center [446, 327] width 873 height 26
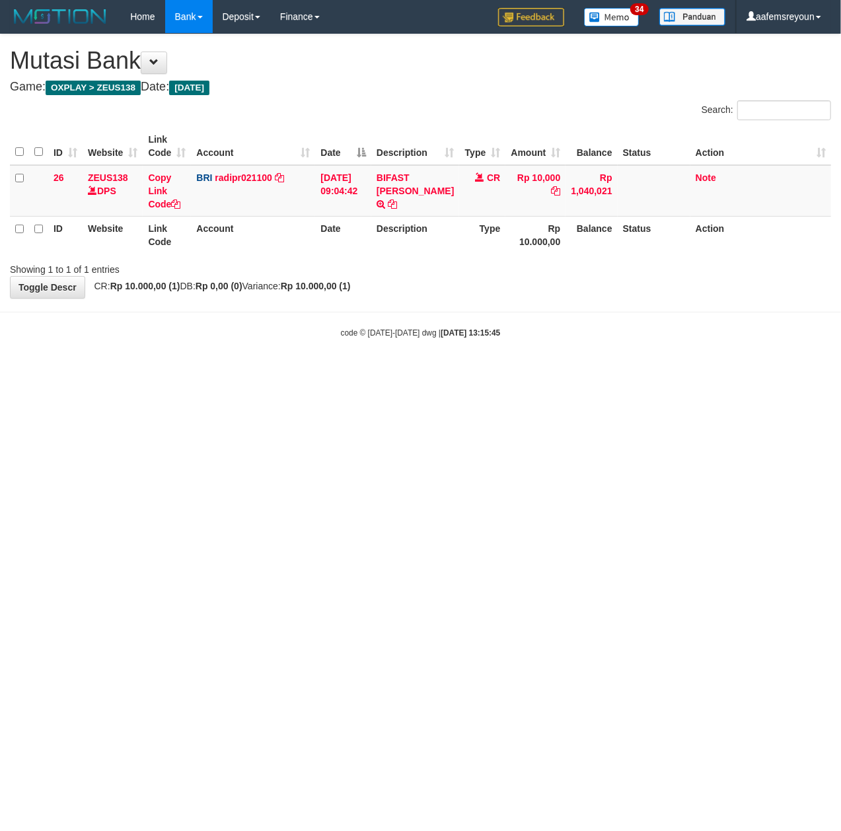
click at [213, 372] on html "Toggle navigation Home Bank Account List Mutasi Bank Search Sync Note Mutasi De…" at bounding box center [420, 186] width 841 height 372
click at [211, 372] on html "Toggle navigation Home Bank Account List Mutasi Bank Search Sync Note Mutasi De…" at bounding box center [420, 186] width 841 height 372
click at [460, 372] on html "Toggle navigation Home Bank Account List Mutasi Bank Search Sync Note Mutasi De…" at bounding box center [420, 186] width 841 height 372
click at [494, 372] on html "Toggle navigation Home Bank Account List Mutasi Bank Search Sync Note Mutasi De…" at bounding box center [420, 186] width 841 height 372
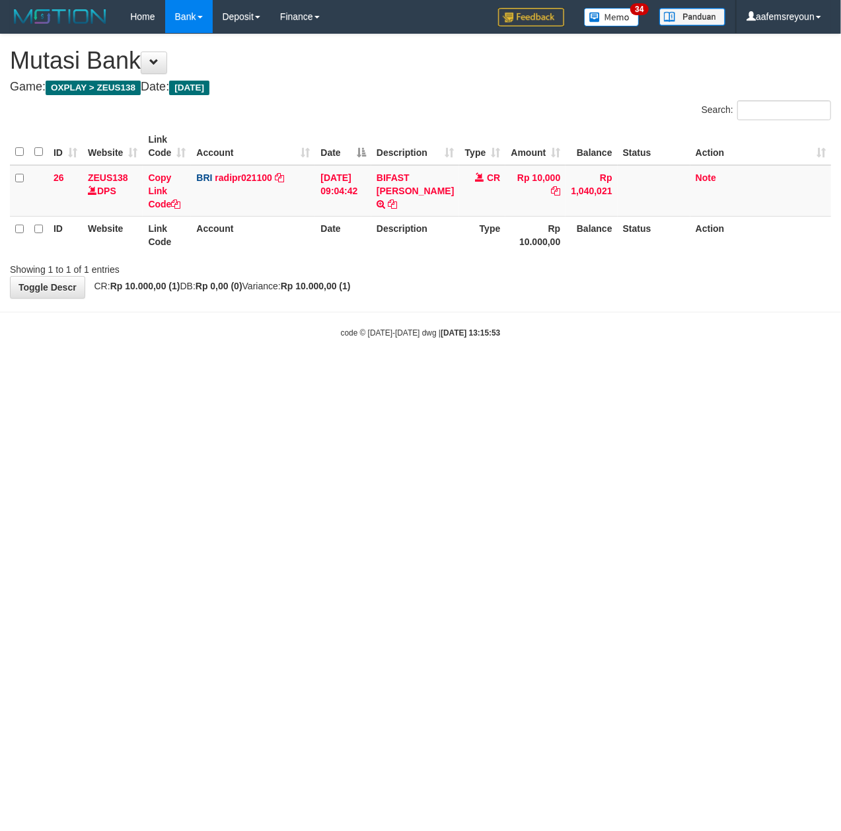
click at [483, 372] on html "Toggle navigation Home Bank Account List Mutasi Bank Search Sync Note Mutasi De…" at bounding box center [420, 186] width 841 height 372
click at [452, 372] on html "Toggle navigation Home Bank Account List Mutasi Bank Search Sync Note Mutasi De…" at bounding box center [420, 186] width 841 height 372
drag, startPoint x: 297, startPoint y: 374, endPoint x: 22, endPoint y: 360, distance: 274.4
click at [283, 371] on html "Toggle navigation Home Bank Account List Mutasi Bank Search Sync Note Mutasi De…" at bounding box center [420, 186] width 841 height 372
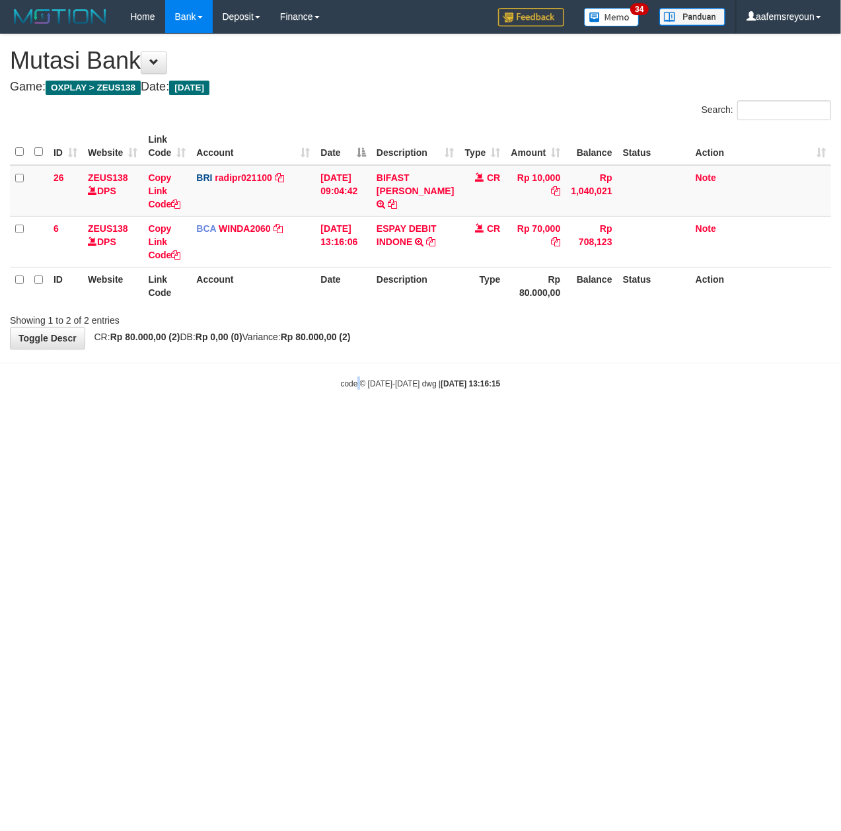
click at [355, 404] on body "Toggle navigation Home Bank Account List Mutasi Bank Search Sync Note Mutasi De…" at bounding box center [420, 211] width 841 height 423
drag, startPoint x: 114, startPoint y: 360, endPoint x: 4, endPoint y: 379, distance: 111.9
click at [106, 363] on body "Toggle navigation Home Bank Account List Mutasi Bank Search Sync Note Mutasi De…" at bounding box center [420, 211] width 841 height 423
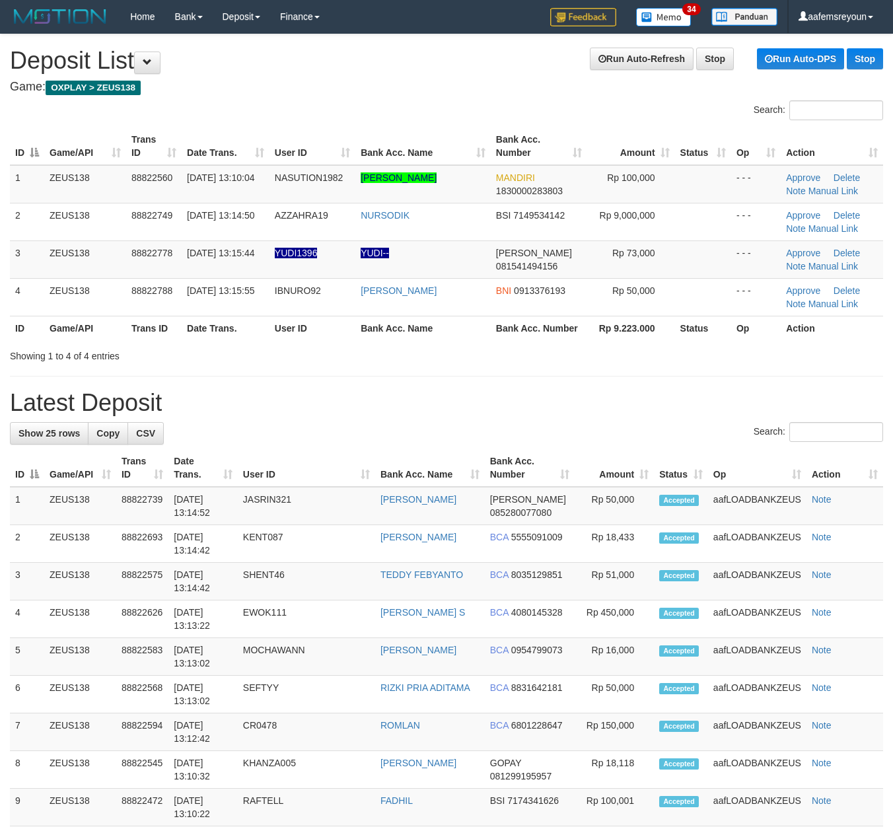
drag, startPoint x: 540, startPoint y: 389, endPoint x: 548, endPoint y: 390, distance: 8.6
click at [540, 389] on div "**********" at bounding box center [446, 775] width 893 height 1482
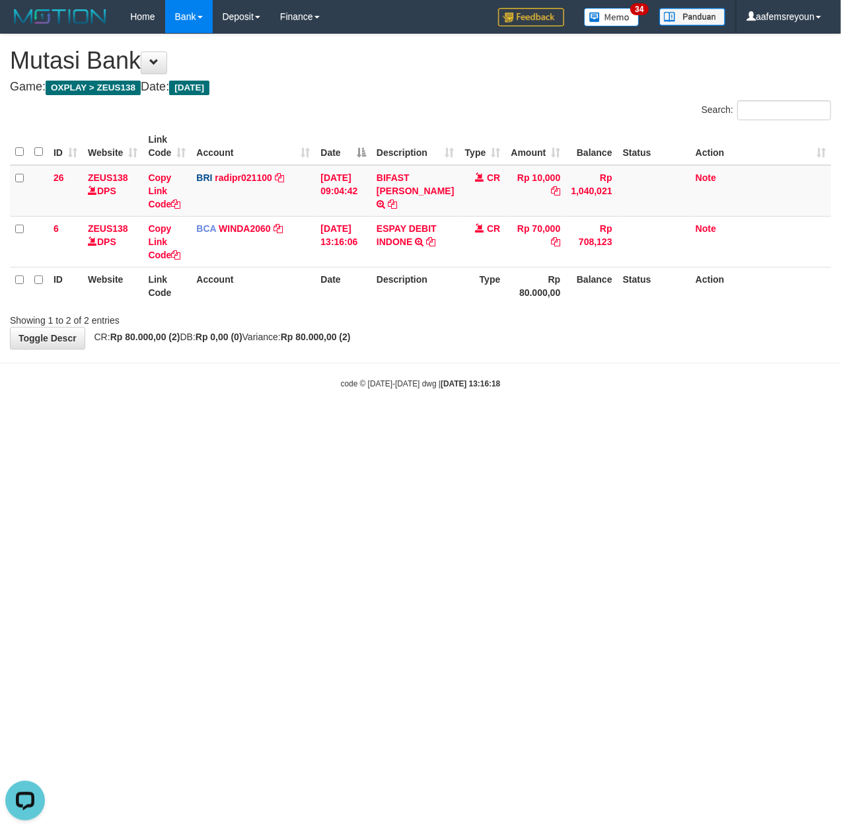
click at [572, 423] on html "Toggle navigation Home Bank Account List Mutasi Bank Search Sync Note Mutasi De…" at bounding box center [420, 211] width 841 height 423
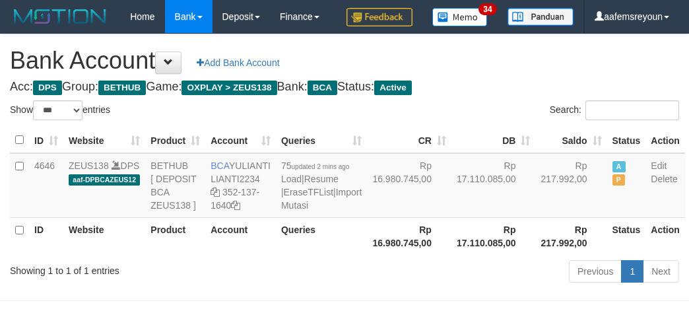
select select "***"
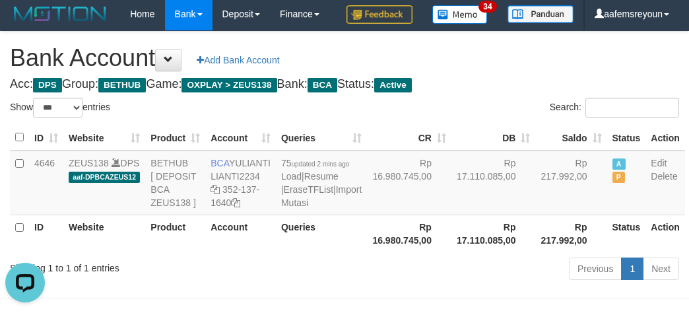
drag, startPoint x: 387, startPoint y: 286, endPoint x: 431, endPoint y: 291, distance: 44.6
click at [412, 252] on table "ID Website Product Account Queries CR DB Saldo Status Action 4646 ZEUS138 DPS a…" at bounding box center [348, 188] width 676 height 127
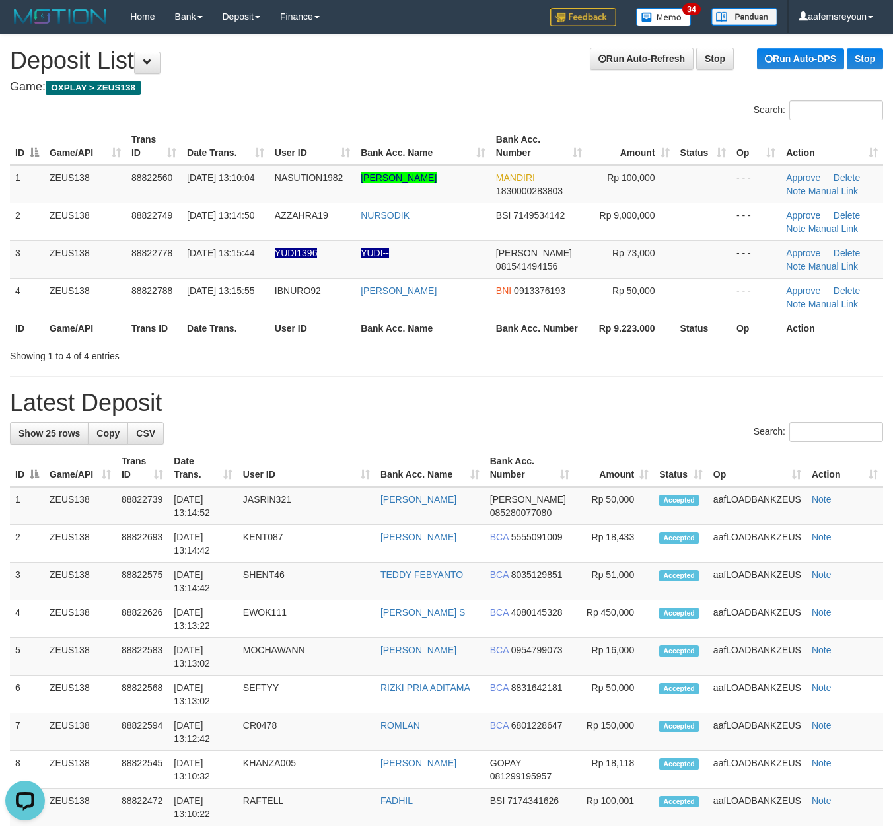
drag, startPoint x: 621, startPoint y: 400, endPoint x: 667, endPoint y: 394, distance: 46.5
click at [622, 400] on h1 "Latest Deposit" at bounding box center [446, 403] width 873 height 26
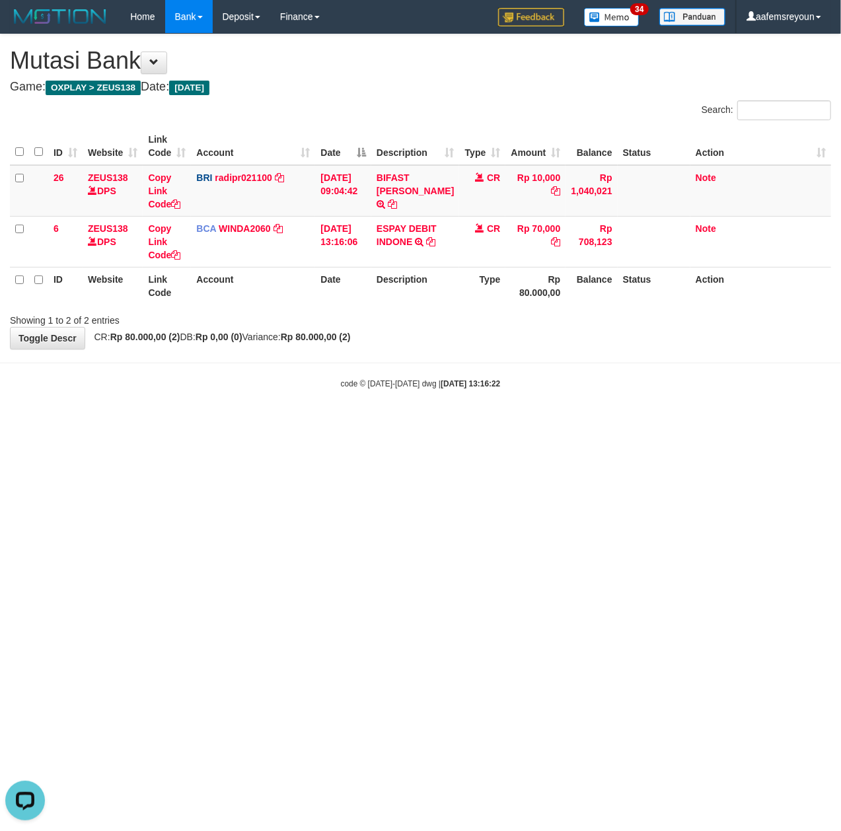
click at [746, 335] on div "**********" at bounding box center [420, 191] width 841 height 314
click at [682, 355] on body "Toggle navigation Home Bank Account List Mutasi Bank Search Sync Note Mutasi De…" at bounding box center [420, 211] width 841 height 423
drag, startPoint x: 277, startPoint y: 404, endPoint x: 112, endPoint y: 416, distance: 166.2
click at [275, 404] on body "Toggle navigation Home Bank Account List Mutasi Bank Search Sync Note Mutasi De…" at bounding box center [420, 211] width 841 height 423
drag, startPoint x: 0, startPoint y: 0, endPoint x: 285, endPoint y: 426, distance: 512.7
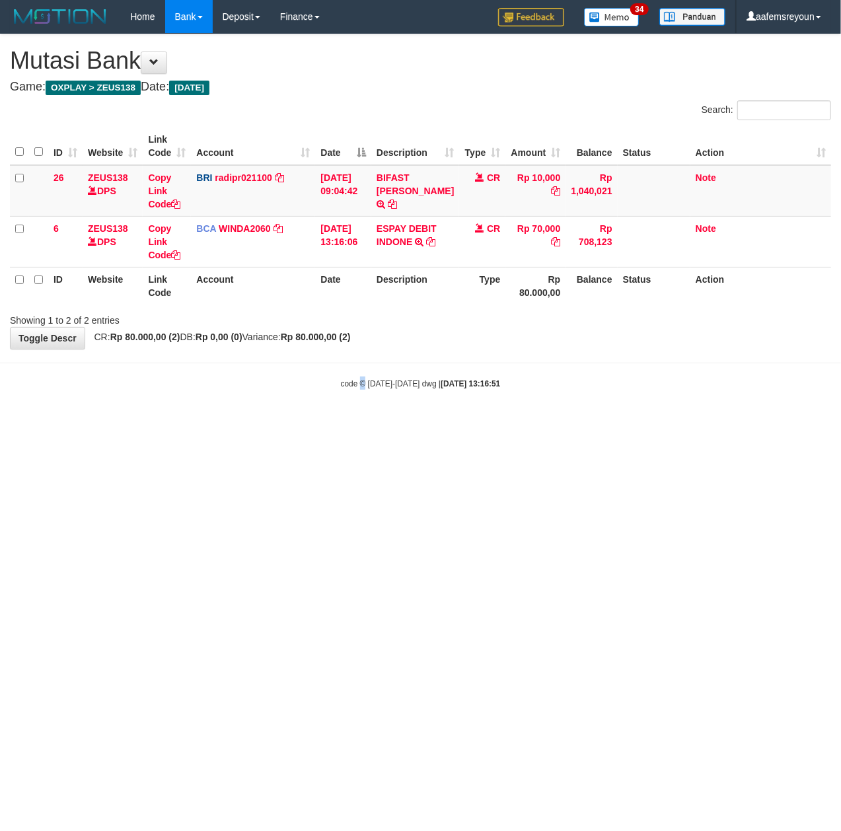
click at [329, 423] on html "Toggle navigation Home Bank Account List Mutasi Bank Search Sync Note Mutasi De…" at bounding box center [420, 211] width 841 height 423
drag, startPoint x: 75, startPoint y: 417, endPoint x: 0, endPoint y: 419, distance: 75.3
click at [75, 417] on body "Toggle navigation Home Bank Account List Mutasi Bank Search Sync Note Mutasi De…" at bounding box center [420, 211] width 841 height 423
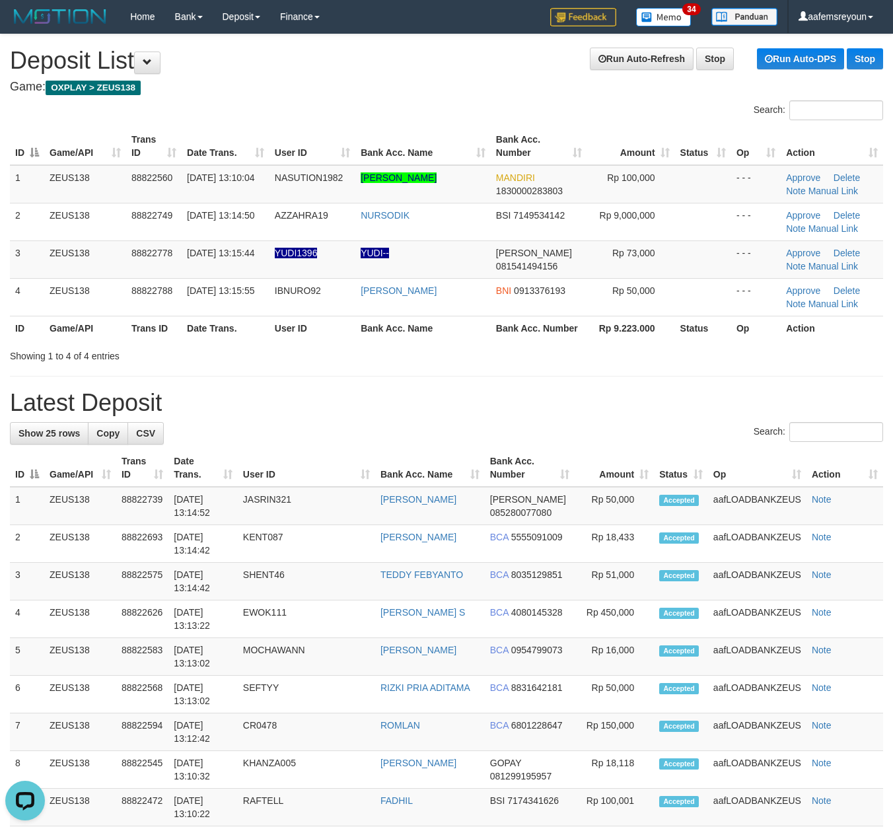
drag, startPoint x: 315, startPoint y: 336, endPoint x: 325, endPoint y: 341, distance: 10.9
click at [318, 337] on th "User ID" at bounding box center [312, 328] width 86 height 24
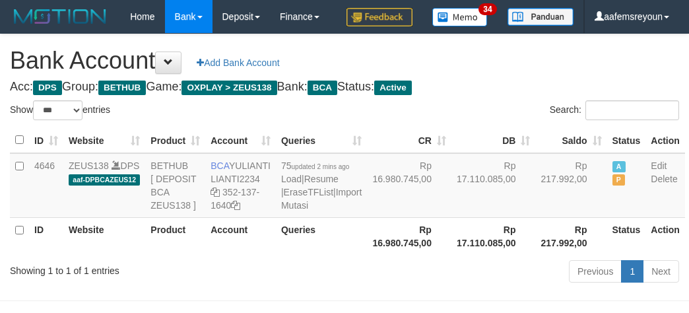
select select "***"
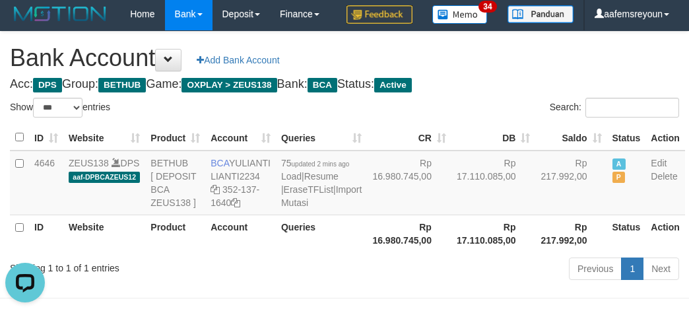
drag, startPoint x: 421, startPoint y: 289, endPoint x: 429, endPoint y: 289, distance: 7.9
click at [452, 252] on th "Rp 17.110.085,00" at bounding box center [494, 234] width 85 height 38
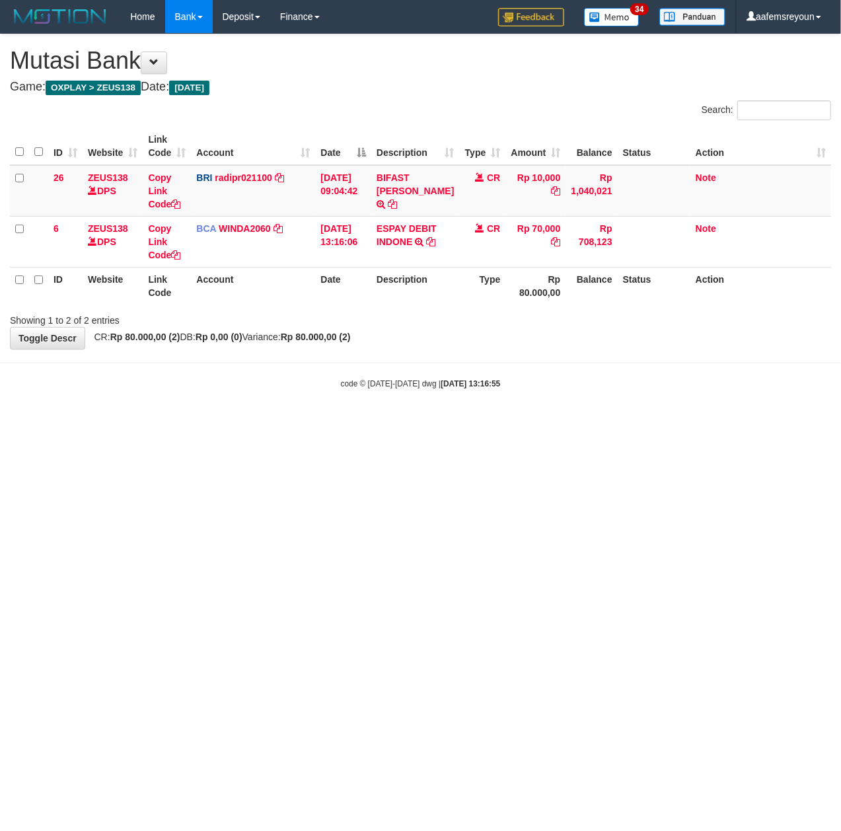
drag, startPoint x: 265, startPoint y: 510, endPoint x: 281, endPoint y: 515, distance: 16.1
click at [272, 423] on html "Toggle navigation Home Bank Account List Mutasi Bank Search Sync Note Mutasi De…" at bounding box center [420, 211] width 841 height 423
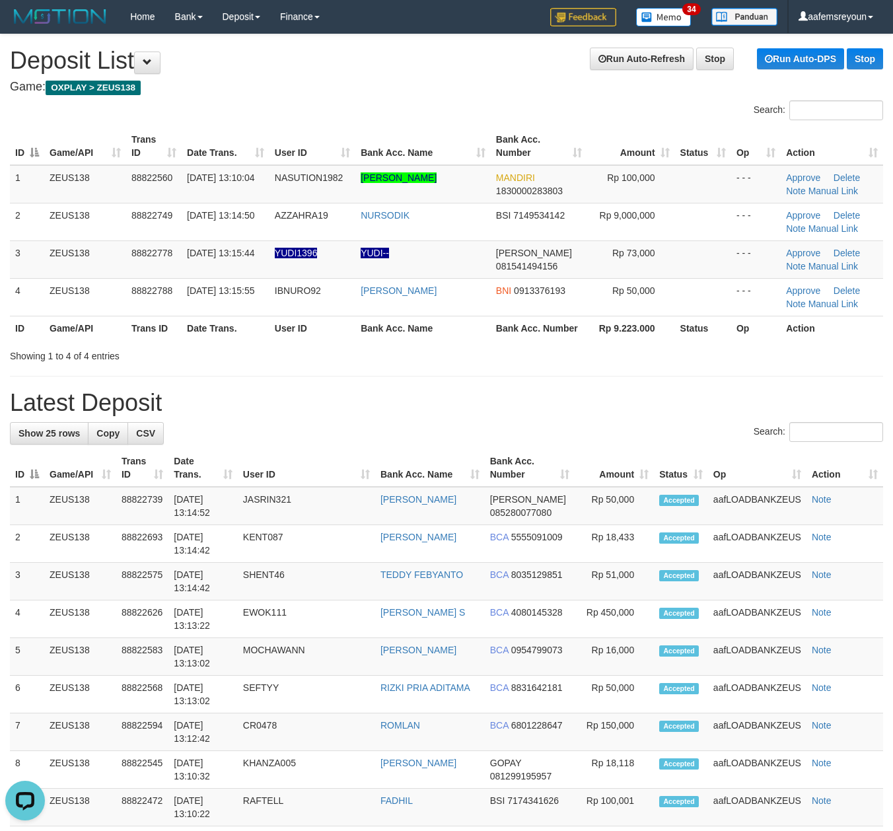
click at [452, 368] on div "**********" at bounding box center [446, 775] width 893 height 1482
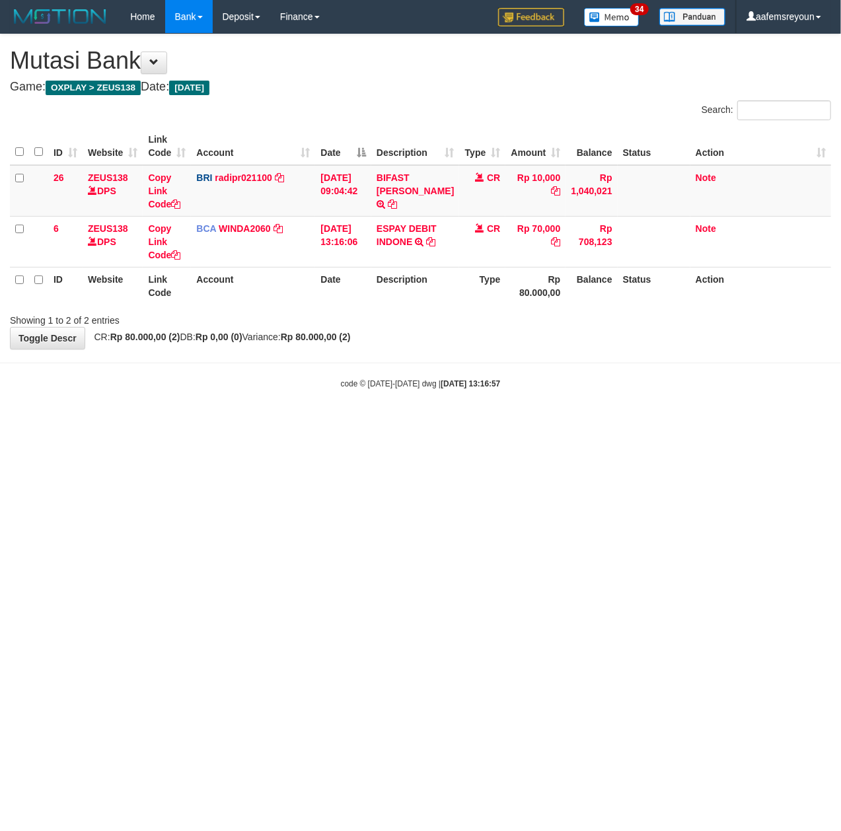
click at [654, 423] on html "Toggle navigation Home Bank Account List Mutasi Bank Search Sync Note Mutasi De…" at bounding box center [420, 211] width 841 height 423
click at [582, 423] on html "Toggle navigation Home Bank Account List Mutasi Bank Search Sync Note Mutasi De…" at bounding box center [420, 211] width 841 height 423
click at [581, 423] on html "Toggle navigation Home Bank Account List Mutasi Bank Search Sync Note Mutasi De…" at bounding box center [420, 211] width 841 height 423
click at [680, 354] on body "Toggle navigation Home Bank Account List Mutasi Bank Search Sync Note Mutasi De…" at bounding box center [420, 211] width 841 height 423
click at [437, 423] on html "Toggle navigation Home Bank Account List Mutasi Bank Search Sync Note Mutasi De…" at bounding box center [420, 211] width 841 height 423
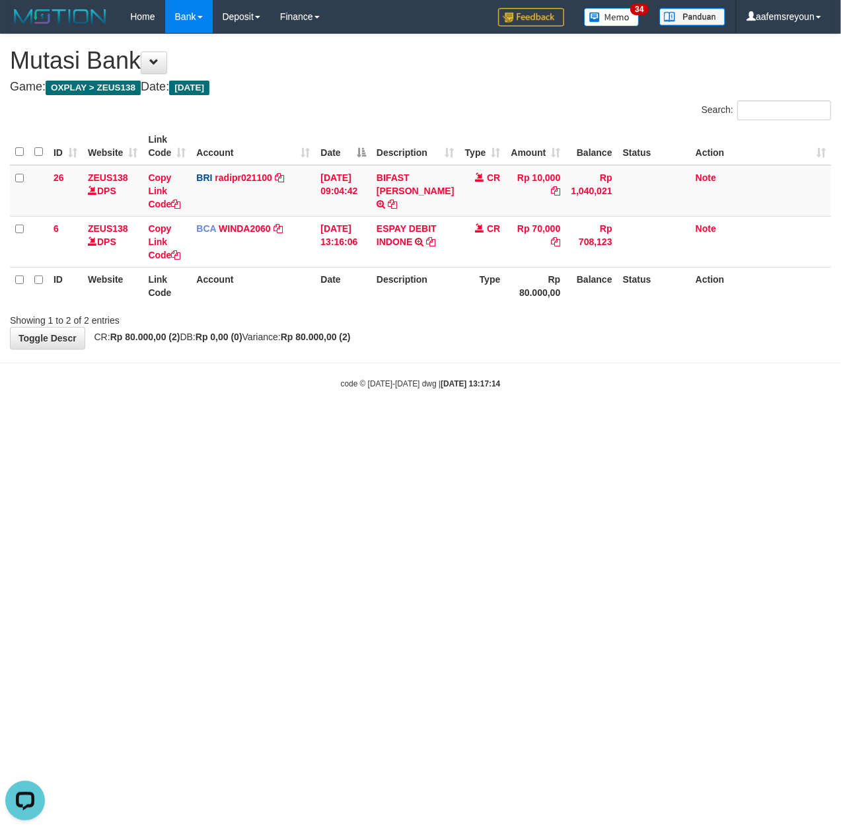
click at [471, 423] on html "Toggle navigation Home Bank Account List Mutasi Bank Search Sync Note Mutasi De…" at bounding box center [420, 211] width 841 height 423
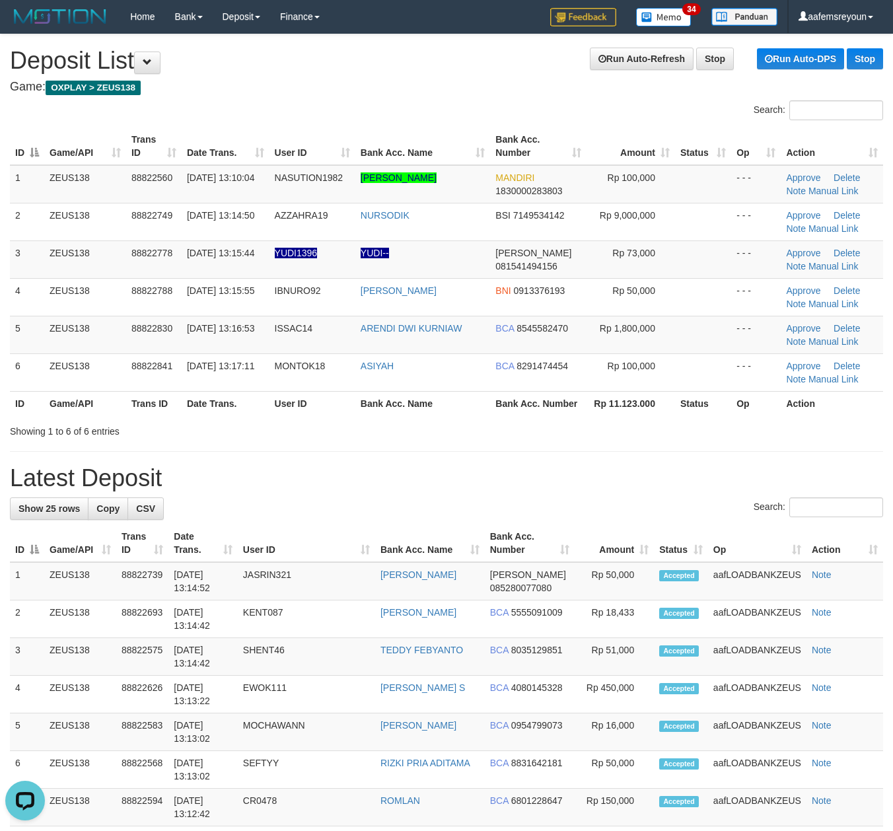
drag, startPoint x: 246, startPoint y: 421, endPoint x: 904, endPoint y: 474, distance: 659.9
click at [258, 421] on div "Showing 1 to 6 of 6 entries" at bounding box center [186, 428] width 352 height 18
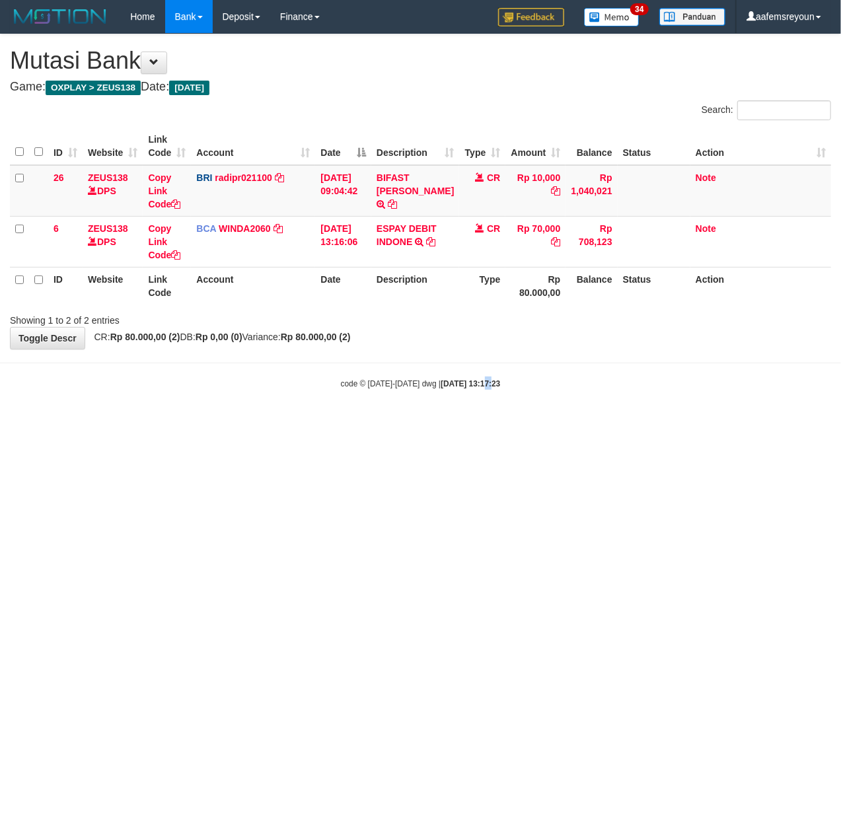
click at [473, 423] on html "Toggle navigation Home Bank Account List Mutasi Bank Search Sync Note Mutasi De…" at bounding box center [420, 211] width 841 height 423
click at [339, 423] on html "Toggle navigation Home Bank Account List Mutasi Bank Search Sync Note Mutasi De…" at bounding box center [420, 211] width 841 height 423
click at [328, 423] on html "Toggle navigation Home Bank Account List Mutasi Bank Search Sync Note Mutasi De…" at bounding box center [420, 211] width 841 height 423
click at [334, 423] on html "Toggle navigation Home Bank Account List Mutasi Bank Search Sync Note Mutasi De…" at bounding box center [420, 211] width 841 height 423
click at [222, 423] on html "Toggle navigation Home Bank Account List Mutasi Bank Search Sync Note Mutasi De…" at bounding box center [420, 211] width 841 height 423
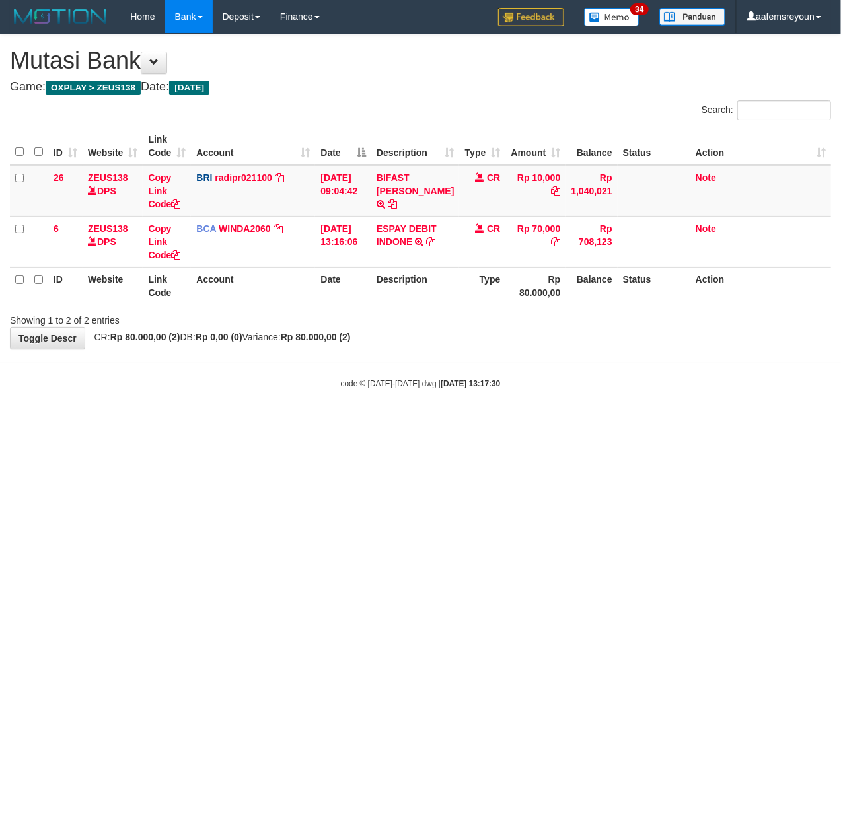
click at [526, 423] on html "Toggle navigation Home Bank Account List Mutasi Bank Search Sync Note Mutasi De…" at bounding box center [420, 211] width 841 height 423
click at [595, 423] on html "Toggle navigation Home Bank Account List Mutasi Bank Search Sync Note Mutasi De…" at bounding box center [420, 211] width 841 height 423
click at [598, 423] on html "Toggle navigation Home Bank Account List Mutasi Bank Search Sync Note Mutasi De…" at bounding box center [420, 211] width 841 height 423
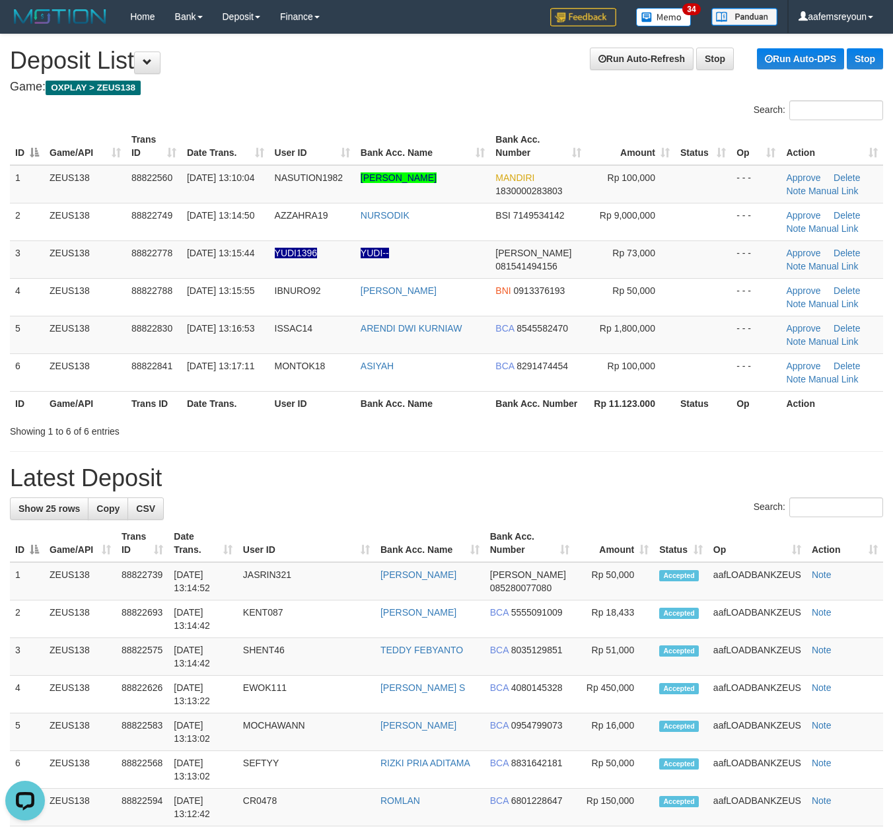
drag, startPoint x: 629, startPoint y: 439, endPoint x: 901, endPoint y: 469, distance: 274.4
click at [634, 442] on div "**********" at bounding box center [446, 812] width 893 height 1557
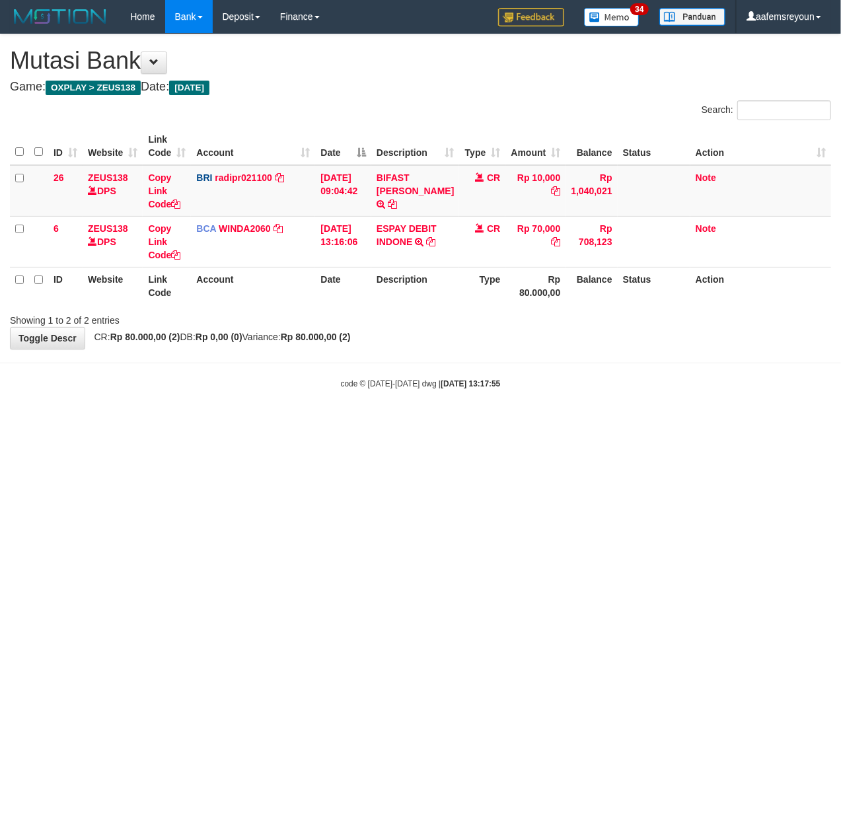
click at [521, 423] on html "Toggle navigation Home Bank Account List Mutasi Bank Search Sync Note Mutasi De…" at bounding box center [420, 211] width 841 height 423
click at [501, 423] on html "Toggle navigation Home Bank Account List Mutasi Bank Search Sync Note Mutasi De…" at bounding box center [420, 211] width 841 height 423
click at [500, 423] on html "Toggle navigation Home Bank Account List Mutasi Bank Search Sync Note Mutasi De…" at bounding box center [420, 211] width 841 height 423
click at [485, 423] on html "Toggle navigation Home Bank Account List Mutasi Bank Search Sync Note Mutasi De…" at bounding box center [420, 211] width 841 height 423
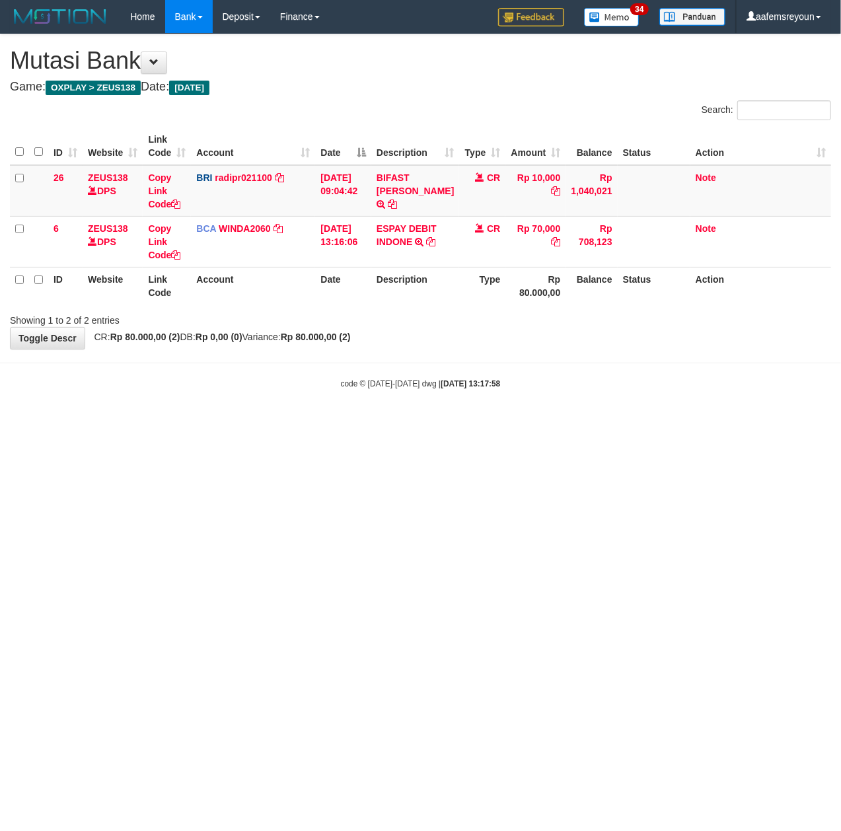
click at [485, 423] on html "Toggle navigation Home Bank Account List Mutasi Bank Search Sync Note Mutasi De…" at bounding box center [420, 211] width 841 height 423
click at [481, 423] on html "Toggle navigation Home Bank Account List Mutasi Bank Search Sync Note Mutasi De…" at bounding box center [420, 211] width 841 height 423
click at [476, 423] on html "Toggle navigation Home Bank Account List Mutasi Bank Search Sync Note Mutasi De…" at bounding box center [420, 211] width 841 height 423
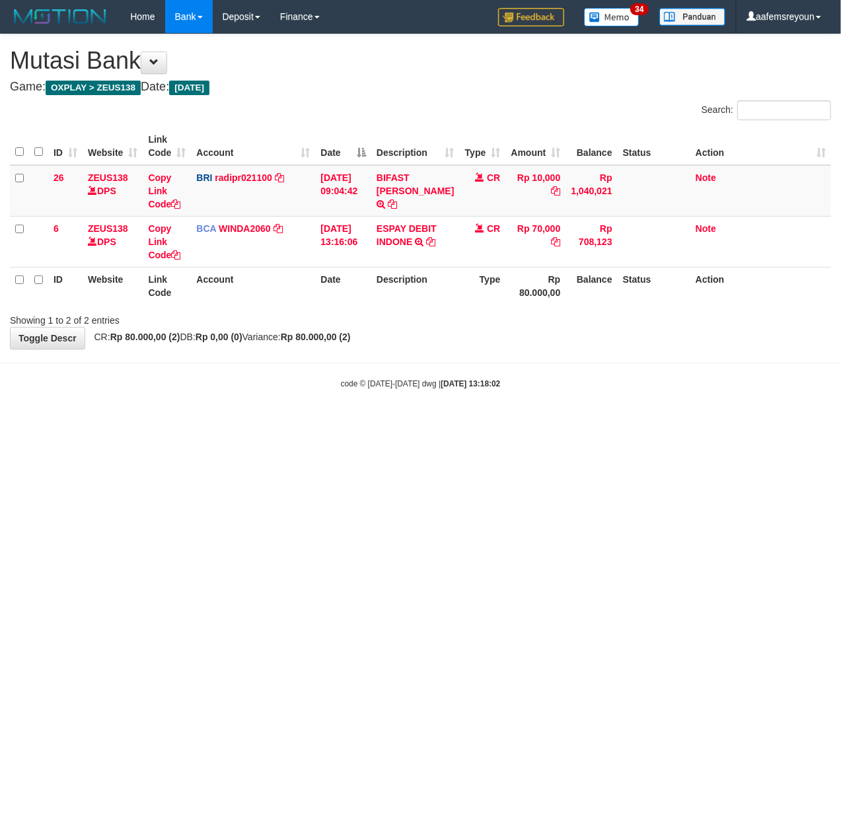
click at [474, 423] on html "Toggle navigation Home Bank Account List Mutasi Bank Search Sync Note Mutasi De…" at bounding box center [420, 211] width 841 height 423
click at [468, 423] on html "Toggle navigation Home Bank Account List Mutasi Bank Search Sync Note Mutasi De…" at bounding box center [420, 211] width 841 height 423
drag, startPoint x: 0, startPoint y: 0, endPoint x: 458, endPoint y: 532, distance: 702.4
click at [458, 423] on html "Toggle navigation Home Bank Account List Mutasi Bank Search Sync Note Mutasi De…" at bounding box center [420, 211] width 841 height 423
click at [490, 423] on html "Toggle navigation Home Bank Account List Mutasi Bank Search Sync Note Mutasi De…" at bounding box center [420, 211] width 841 height 423
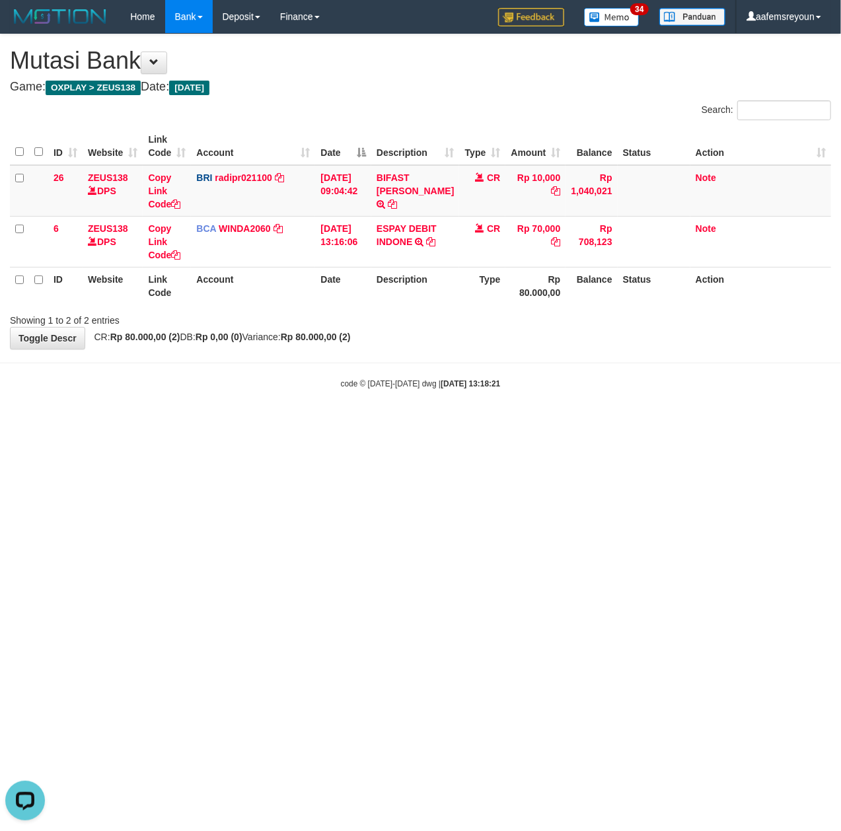
click at [454, 423] on html "Toggle navigation Home Bank Account List Mutasi Bank Search Sync Note Mutasi De…" at bounding box center [420, 211] width 841 height 423
click at [466, 423] on html "Toggle navigation Home Bank Account List Mutasi Bank Search Sync Note Mutasi De…" at bounding box center [420, 211] width 841 height 423
click at [421, 423] on html "Toggle navigation Home Bank Account List Mutasi Bank Search Sync Note Mutasi De…" at bounding box center [420, 211] width 841 height 423
drag, startPoint x: 521, startPoint y: 592, endPoint x: 9, endPoint y: 593, distance: 512.5
click at [519, 423] on html "Toggle navigation Home Bank Account List Mutasi Bank Search Sync Note Mutasi De…" at bounding box center [420, 211] width 841 height 423
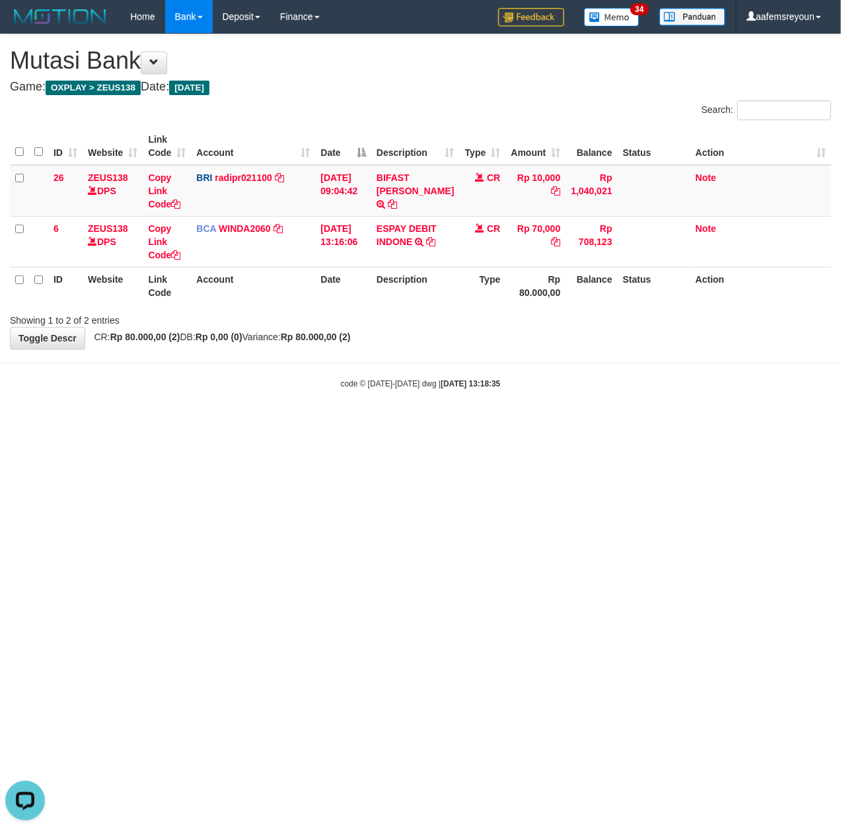
click at [553, 423] on html "Toggle navigation Home Bank Account List Mutasi Bank Search Sync Note Mutasi De…" at bounding box center [420, 211] width 841 height 423
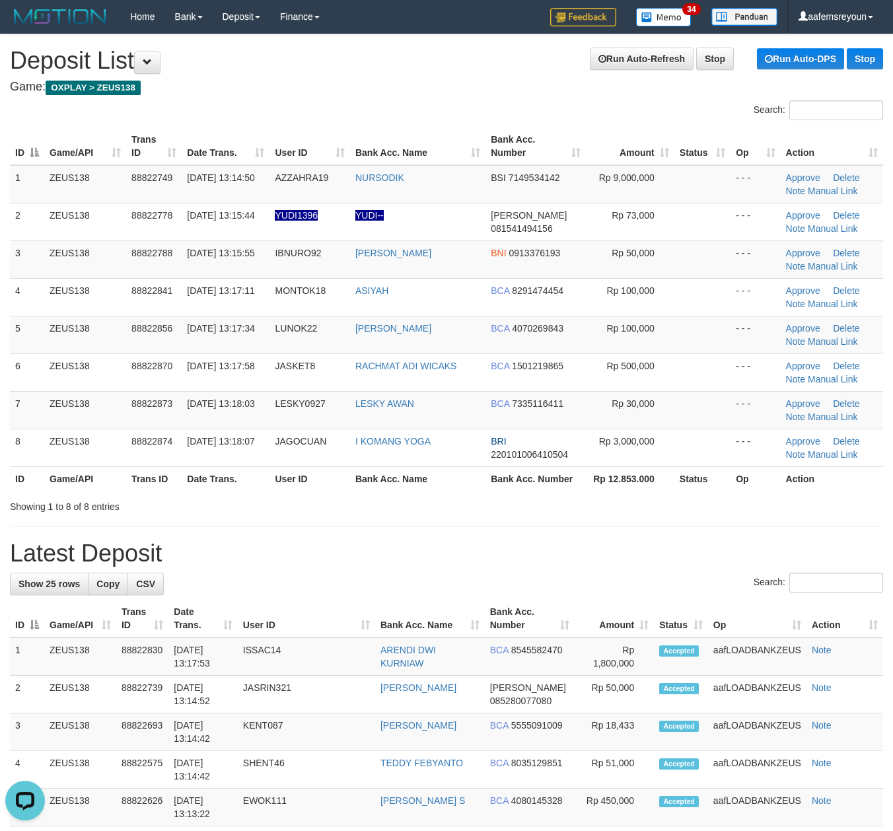
drag, startPoint x: 540, startPoint y: 560, endPoint x: 611, endPoint y: 571, distance: 72.2
click at [550, 563] on h1 "Latest Deposit" at bounding box center [446, 553] width 873 height 26
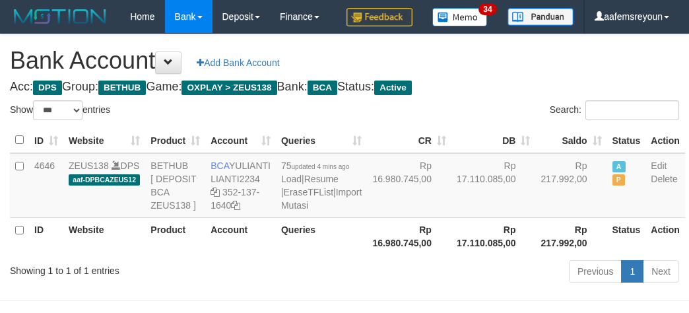
select select "***"
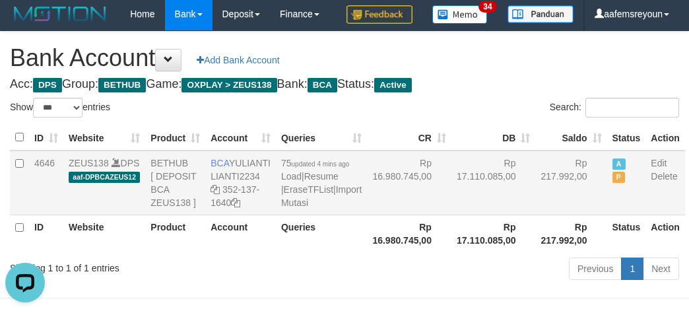
drag, startPoint x: 394, startPoint y: 260, endPoint x: 478, endPoint y: 262, distance: 84.6
click at [395, 215] on td "Rp 16.980.745,00" at bounding box center [409, 183] width 85 height 65
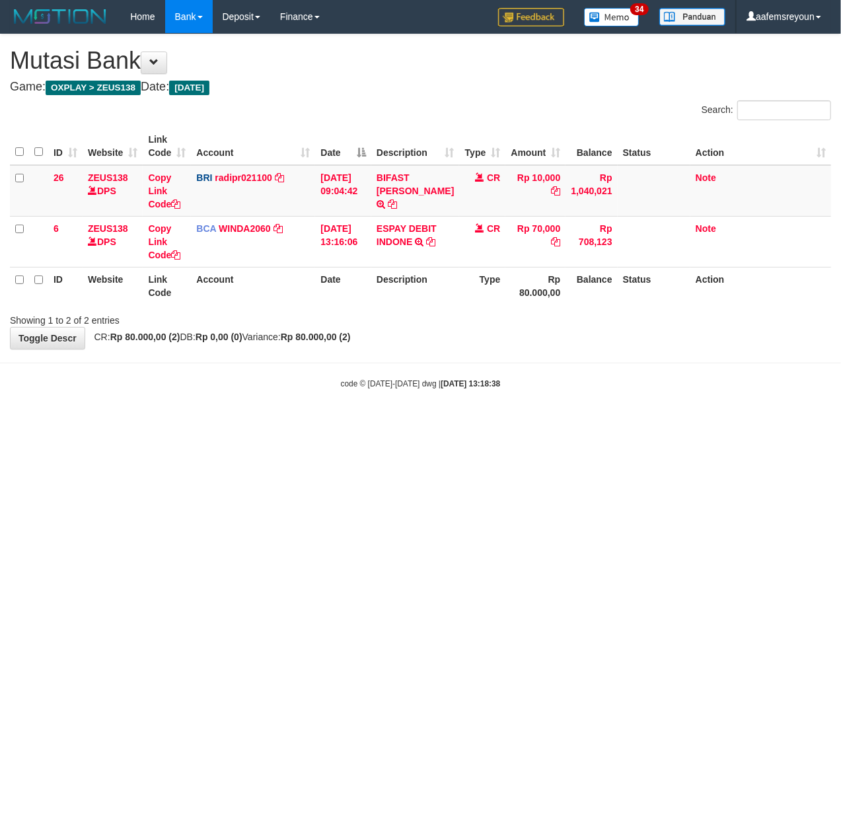
click at [301, 423] on html "Toggle navigation Home Bank Account List Mutasi Bank Search Sync Note Mutasi De…" at bounding box center [420, 211] width 841 height 423
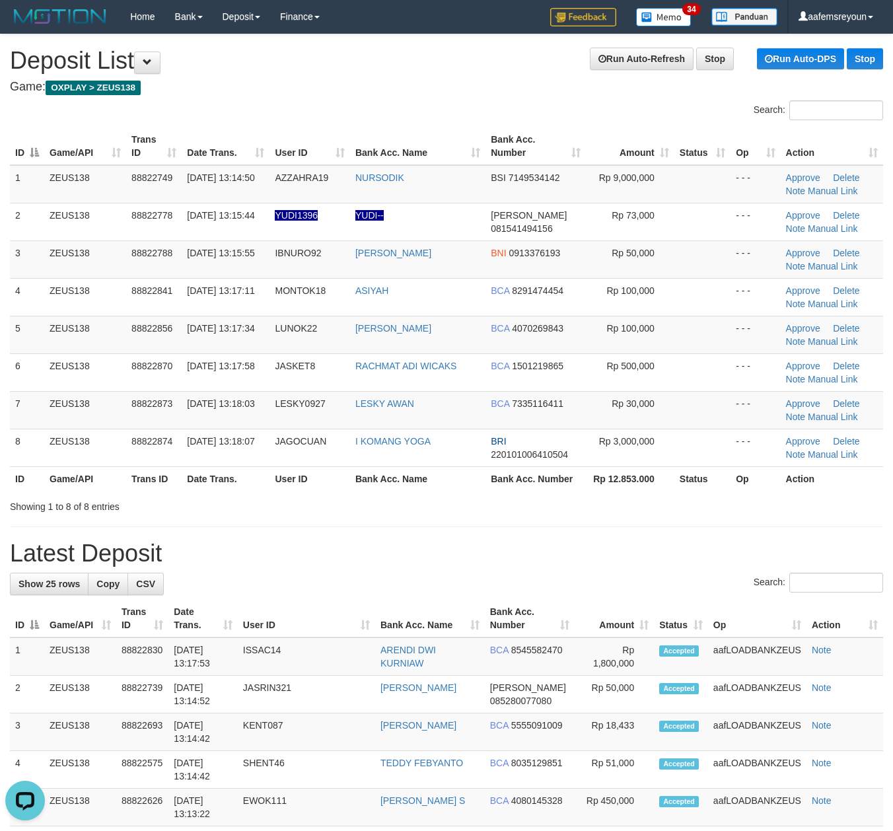
click at [560, 565] on h1 "Latest Deposit" at bounding box center [446, 553] width 873 height 26
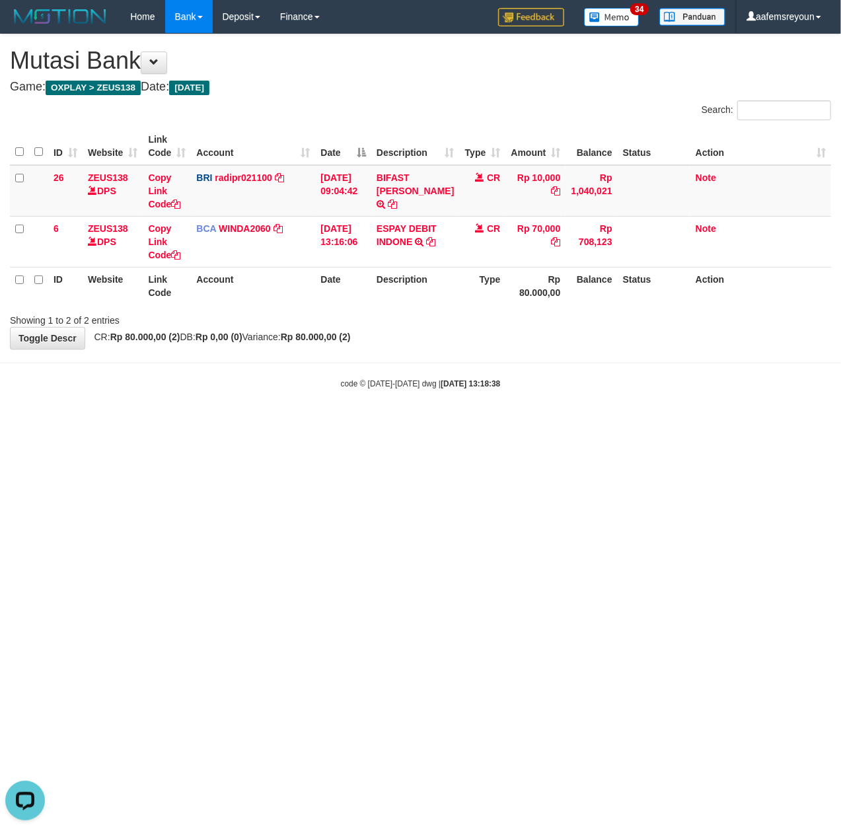
drag, startPoint x: 363, startPoint y: 468, endPoint x: 0, endPoint y: 529, distance: 367.7
click at [367, 423] on html "Toggle navigation Home Bank Account List Mutasi Bank Search Sync Note Mutasi De…" at bounding box center [420, 211] width 841 height 423
click at [479, 423] on html "Toggle navigation Home Bank Account List Mutasi Bank Search Sync Note Mutasi De…" at bounding box center [420, 211] width 841 height 423
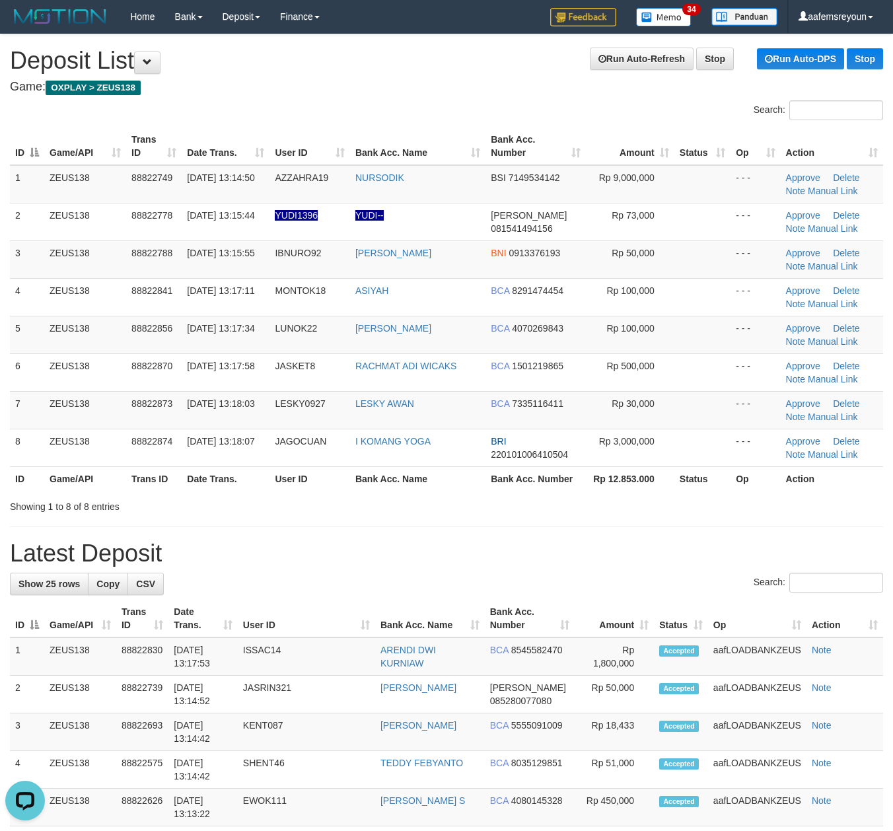
drag, startPoint x: 698, startPoint y: 532, endPoint x: 16, endPoint y: 527, distance: 682.2
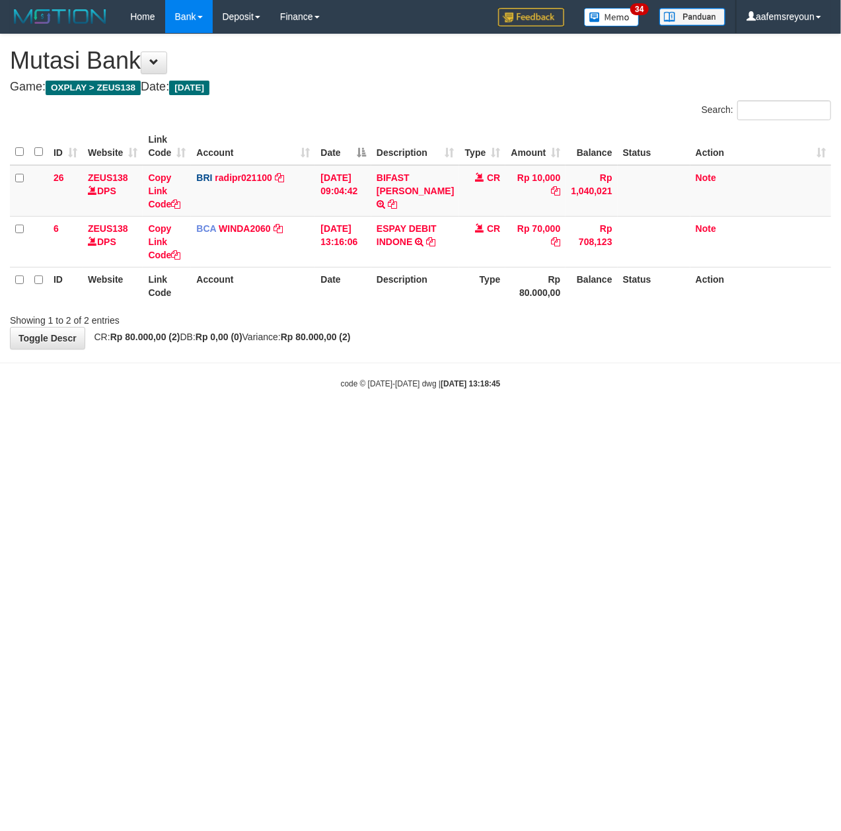
click at [589, 423] on html "Toggle navigation Home Bank Account List Mutasi Bank Search Sync Note Mutasi De…" at bounding box center [420, 211] width 841 height 423
click at [566, 423] on html "Toggle navigation Home Bank Account List Mutasi Bank Search Sync Note Mutasi De…" at bounding box center [420, 211] width 841 height 423
click at [416, 423] on html "Toggle navigation Home Bank Account List Mutasi Bank Search Sync Note Mutasi De…" at bounding box center [420, 211] width 841 height 423
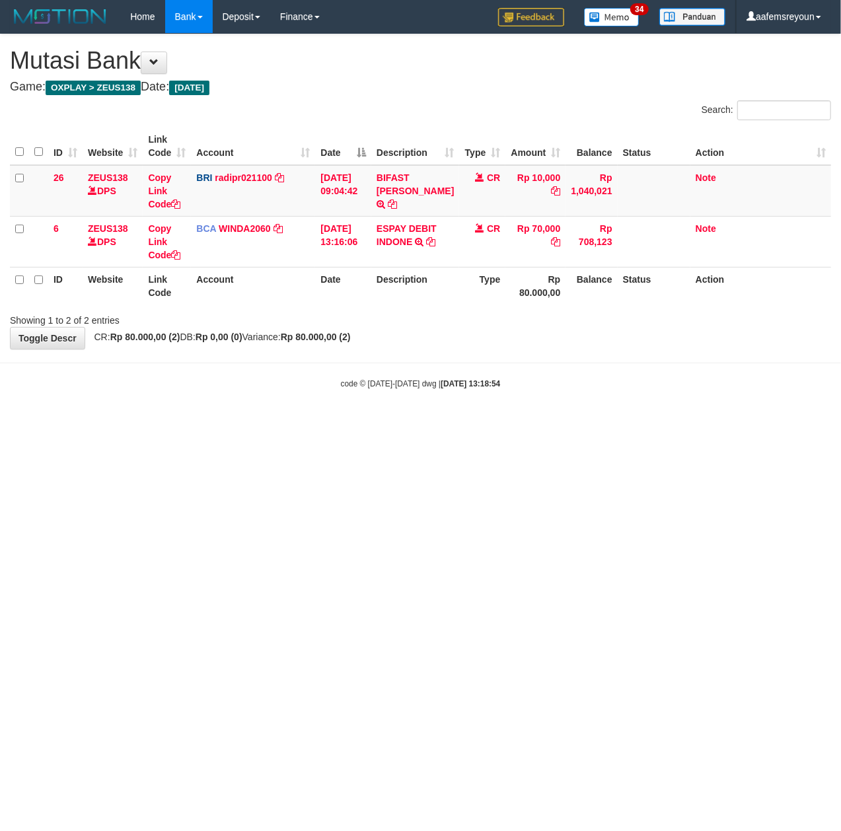
click at [416, 423] on html "Toggle navigation Home Bank Account List Mutasi Bank Search Sync Note Mutasi De…" at bounding box center [420, 211] width 841 height 423
click at [415, 423] on html "Toggle navigation Home Bank Account List Mutasi Bank Search Sync Note Mutasi De…" at bounding box center [420, 211] width 841 height 423
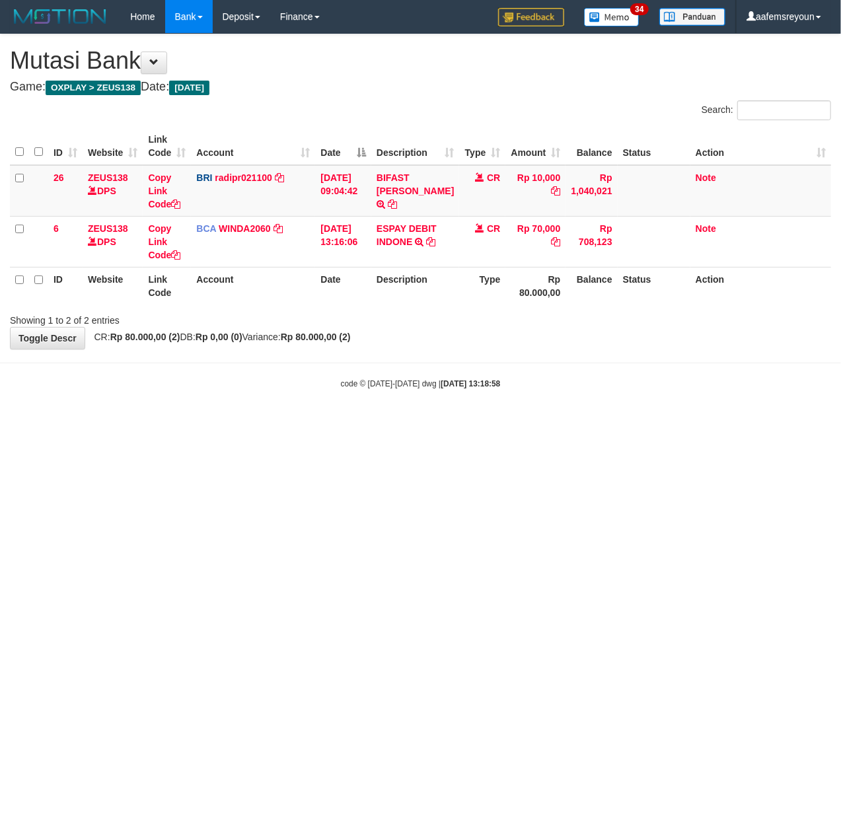
click at [415, 423] on html "Toggle navigation Home Bank Account List Mutasi Bank Search Sync Note Mutasi De…" at bounding box center [420, 211] width 841 height 423
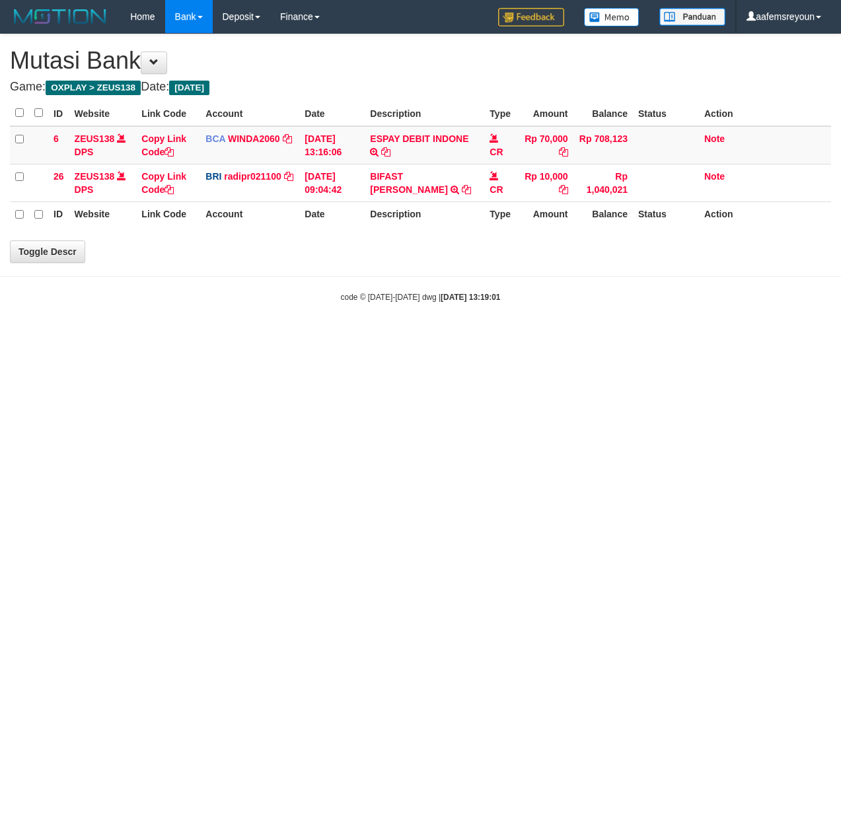
click at [415, 336] on html "Toggle navigation Home Bank Account List Mutasi Bank Search Sync Note Mutasi De…" at bounding box center [420, 168] width 841 height 336
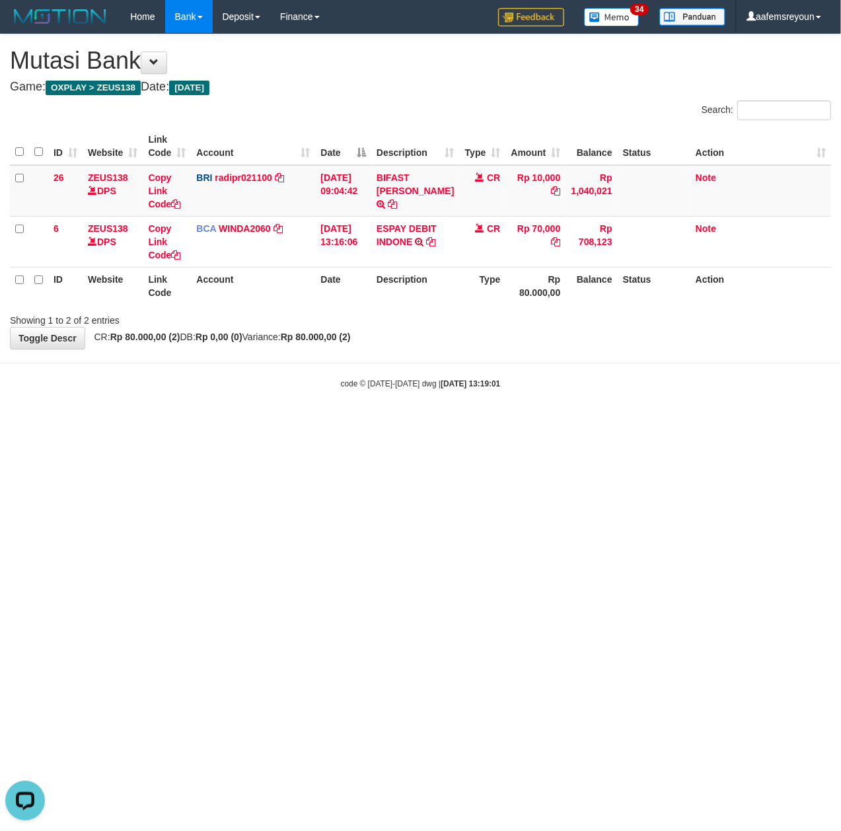
drag, startPoint x: 442, startPoint y: 463, endPoint x: 392, endPoint y: 446, distance: 52.2
click at [440, 423] on html "Toggle navigation Home Bank Account List Mutasi Bank Search Sync Note Mutasi De…" at bounding box center [420, 211] width 841 height 423
click at [355, 423] on html "Toggle navigation Home Bank Account List Mutasi Bank Search Sync Note Mutasi De…" at bounding box center [420, 211] width 841 height 423
click at [470, 423] on html "Toggle navigation Home Bank Account List Mutasi Bank Search Sync Note Mutasi De…" at bounding box center [420, 211] width 841 height 423
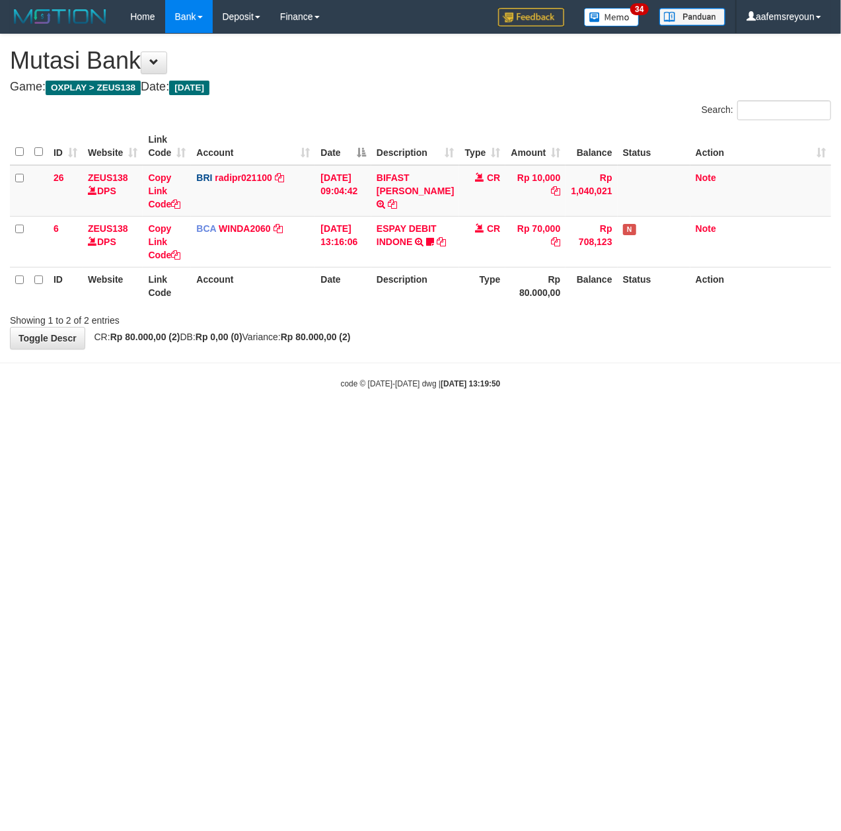
click at [470, 423] on html "Toggle navigation Home Bank Account List Mutasi Bank Search Sync Note Mutasi De…" at bounding box center [420, 211] width 841 height 423
click at [473, 423] on html "Toggle navigation Home Bank Account List Mutasi Bank Search Sync Note Mutasi De…" at bounding box center [420, 211] width 841 height 423
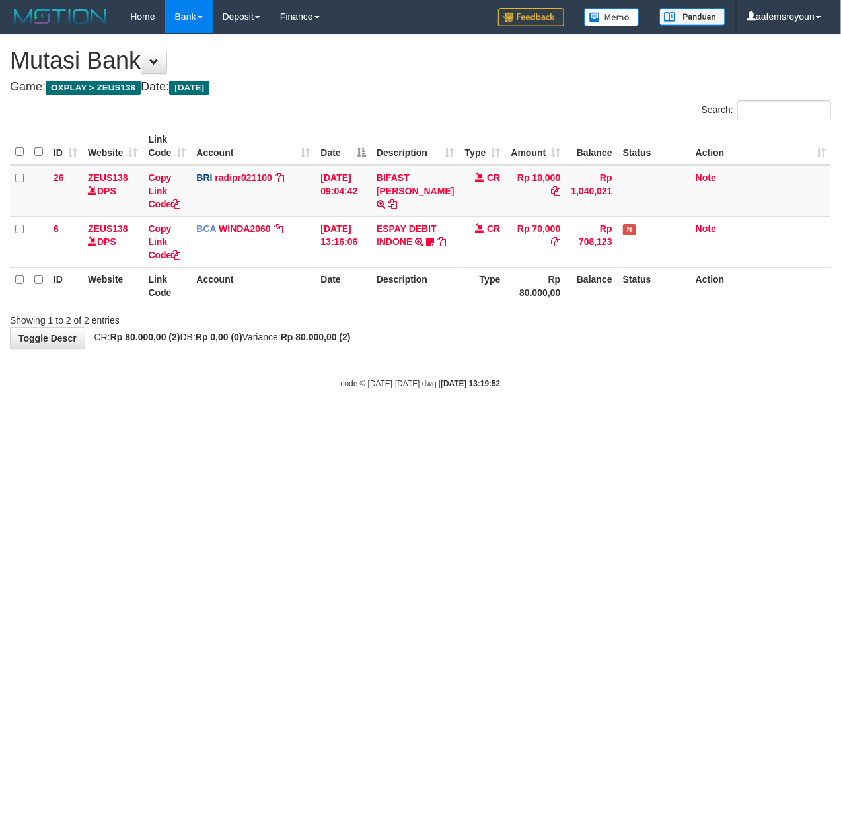
click at [466, 423] on html "Toggle navigation Home Bank Account List Mutasi Bank Search Sync Note Mutasi De…" at bounding box center [420, 211] width 841 height 423
drag, startPoint x: 432, startPoint y: 439, endPoint x: 456, endPoint y: 439, distance: 23.8
click at [432, 423] on html "Toggle navigation Home Bank Account List Mutasi Bank Search Sync Note Mutasi De…" at bounding box center [420, 211] width 841 height 423
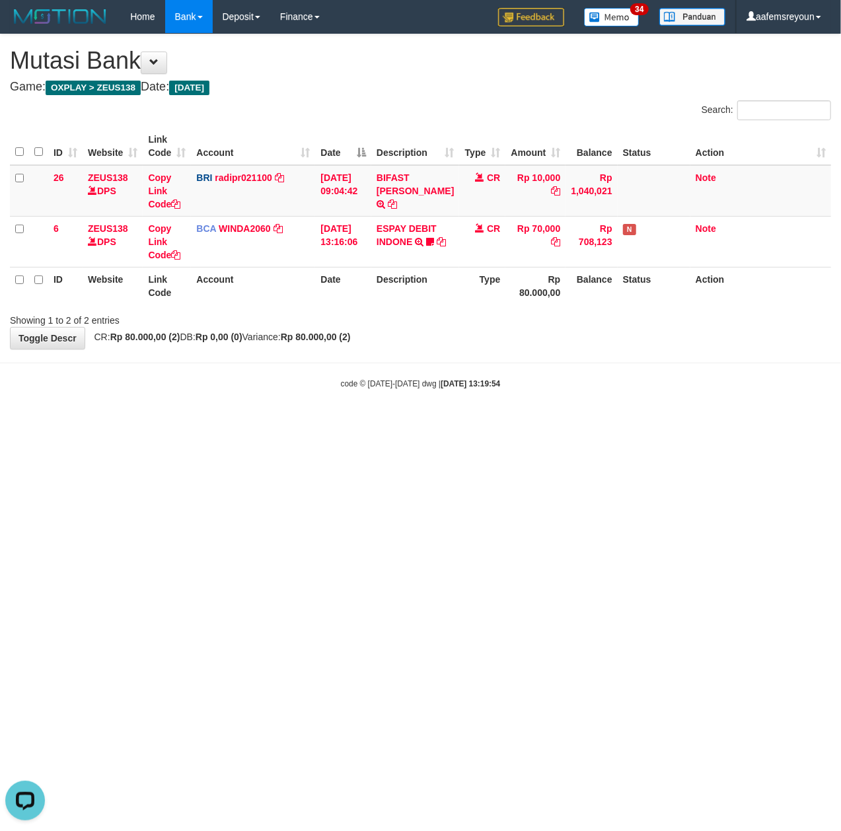
click at [461, 423] on html "Toggle navigation Home Bank Account List Mutasi Bank Search Sync Note Mutasi De…" at bounding box center [420, 211] width 841 height 423
click at [688, 423] on html "Toggle navigation Home Bank Account List Mutasi Bank Search Sync Note Mutasi De…" at bounding box center [420, 211] width 841 height 423
drag, startPoint x: 664, startPoint y: 629, endPoint x: 637, endPoint y: 621, distance: 28.4
click at [663, 423] on html "Toggle navigation Home Bank Account List Mutasi Bank Search Sync Note Mutasi De…" at bounding box center [420, 211] width 841 height 423
click at [637, 423] on html "Toggle navigation Home Bank Account List Mutasi Bank Search Sync Note Mutasi De…" at bounding box center [420, 211] width 841 height 423
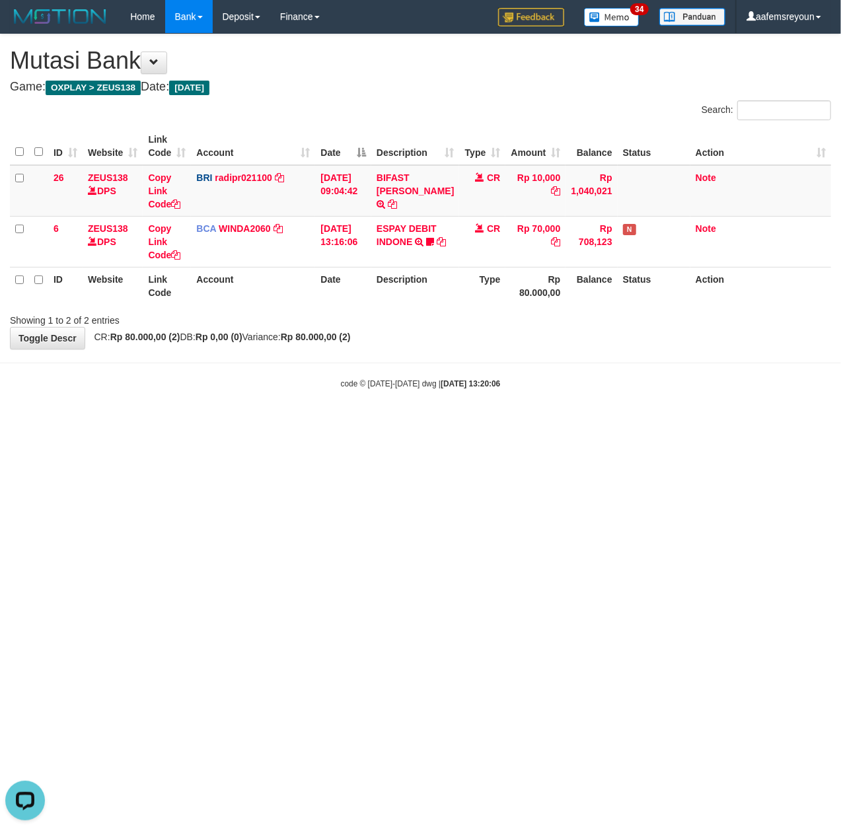
drag, startPoint x: 219, startPoint y: 520, endPoint x: 6, endPoint y: 526, distance: 213.4
click at [217, 423] on html "Toggle navigation Home Bank Account List Mutasi Bank Search Sync Note Mutasi De…" at bounding box center [420, 211] width 841 height 423
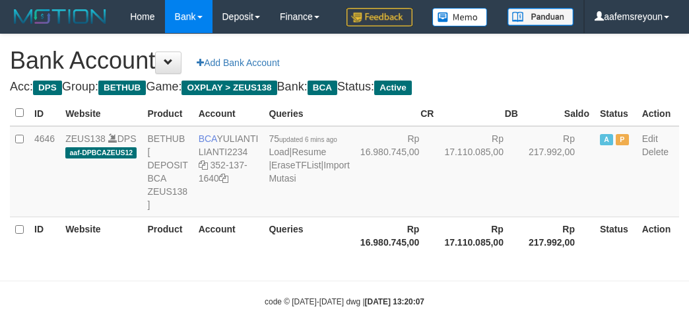
scroll to position [3, 0]
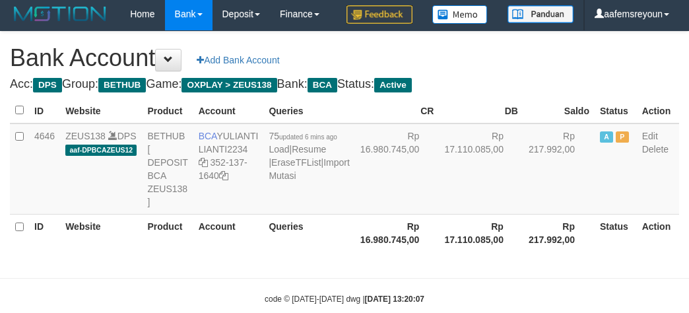
select select "***"
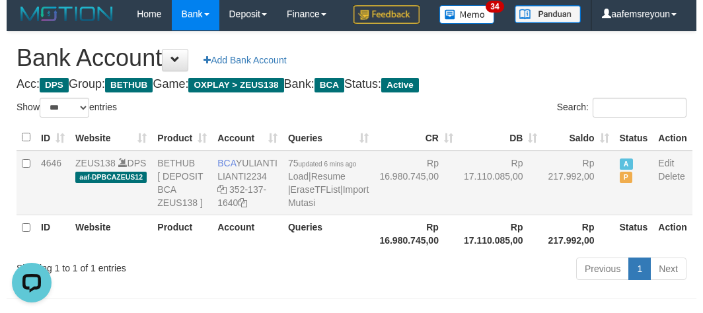
scroll to position [0, 0]
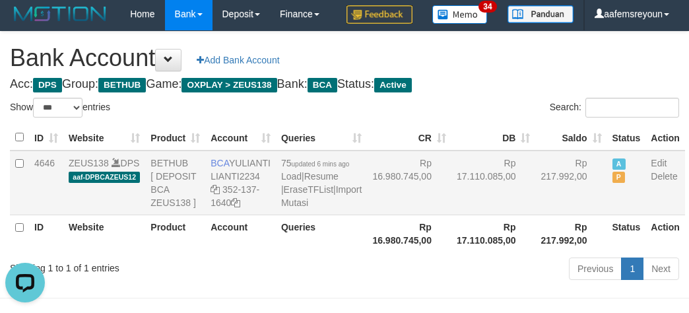
drag, startPoint x: 174, startPoint y: 259, endPoint x: 223, endPoint y: 265, distance: 48.6
click at [183, 215] on td "BETHUB [ DEPOSIT BCA ZEUS138 ]" at bounding box center [175, 183] width 60 height 65
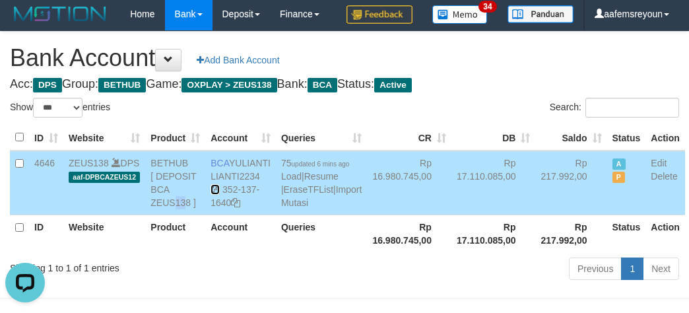
click at [217, 194] on icon at bounding box center [215, 189] width 9 height 9
copy td "13"
click at [217, 194] on icon at bounding box center [215, 189] width 9 height 9
click at [281, 208] on link "Import Mutasi" at bounding box center [321, 196] width 81 height 24
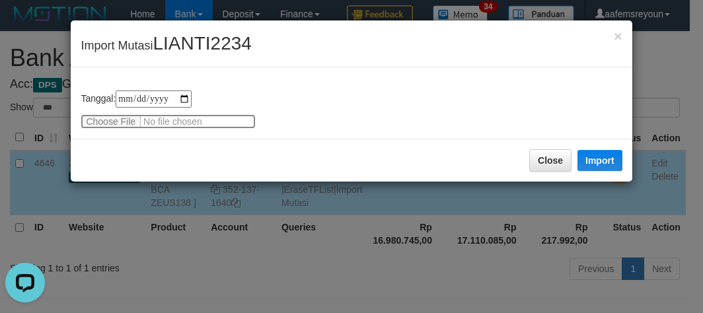
click at [119, 120] on input "file" at bounding box center [168, 121] width 175 height 15
type input "**********"
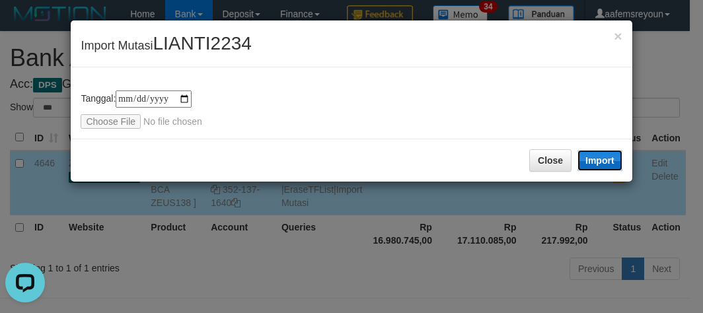
drag, startPoint x: 600, startPoint y: 162, endPoint x: 399, endPoint y: 279, distance: 232.9
click at [600, 164] on button "Import" at bounding box center [599, 160] width 45 height 21
click at [409, 308] on div "**********" at bounding box center [351, 156] width 703 height 313
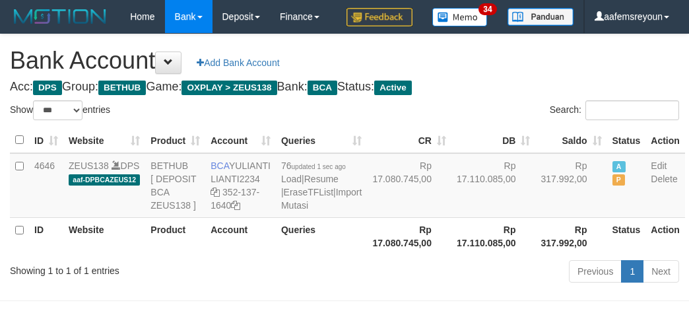
select select "***"
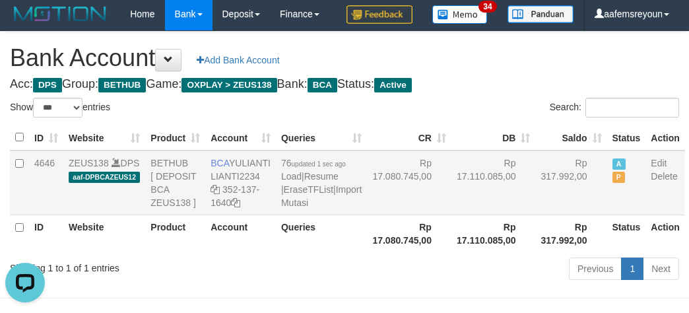
click at [455, 215] on td "Rp 17.110.085,00" at bounding box center [494, 183] width 85 height 65
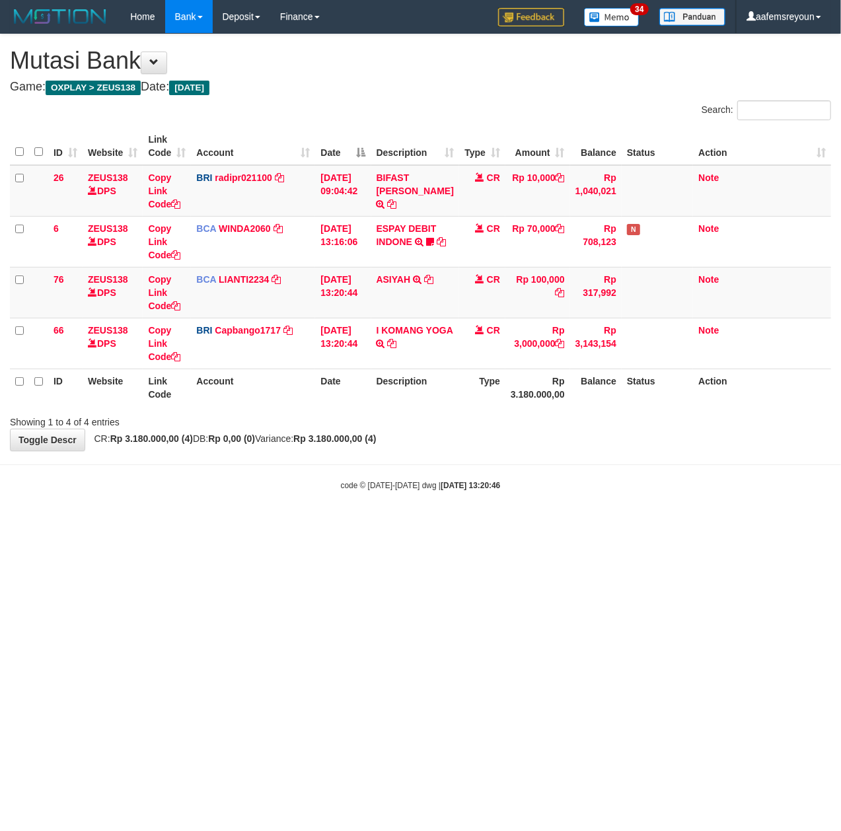
drag, startPoint x: 240, startPoint y: 492, endPoint x: 254, endPoint y: 479, distance: 19.2
click at [244, 487] on div "code © [DATE]-[DATE] dwg | [DATE] 13:20:46" at bounding box center [420, 484] width 841 height 13
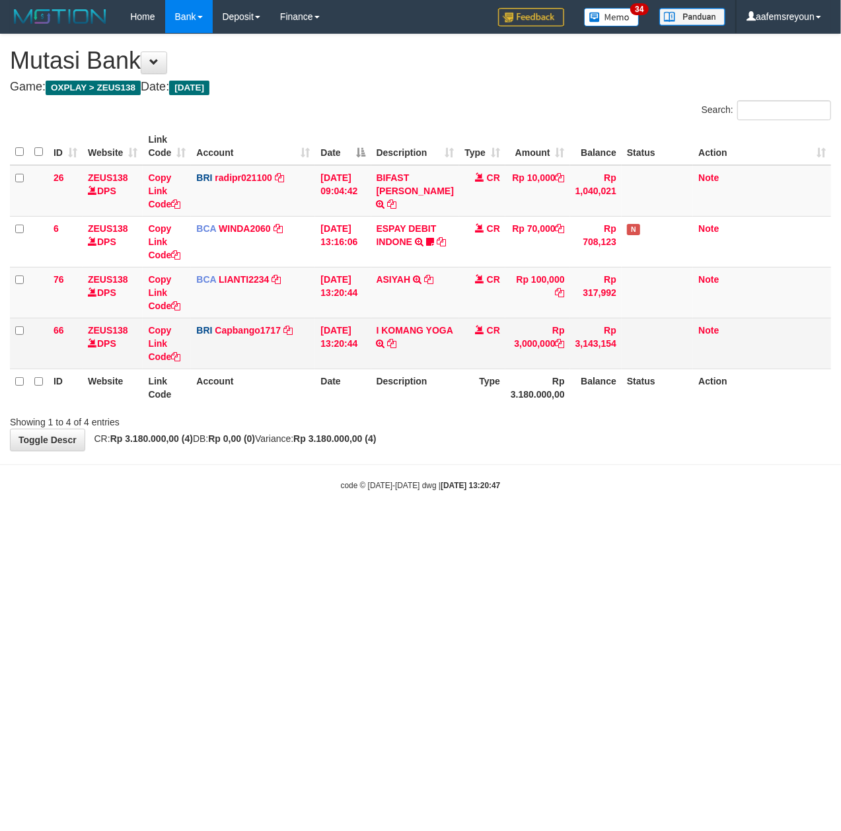
drag, startPoint x: 429, startPoint y: 337, endPoint x: 426, endPoint y: 349, distance: 12.2
click at [427, 342] on td "I KOMANG YOGA TRANSFER NBMB I KOMANG YOGA TO HELMI" at bounding box center [415, 343] width 88 height 51
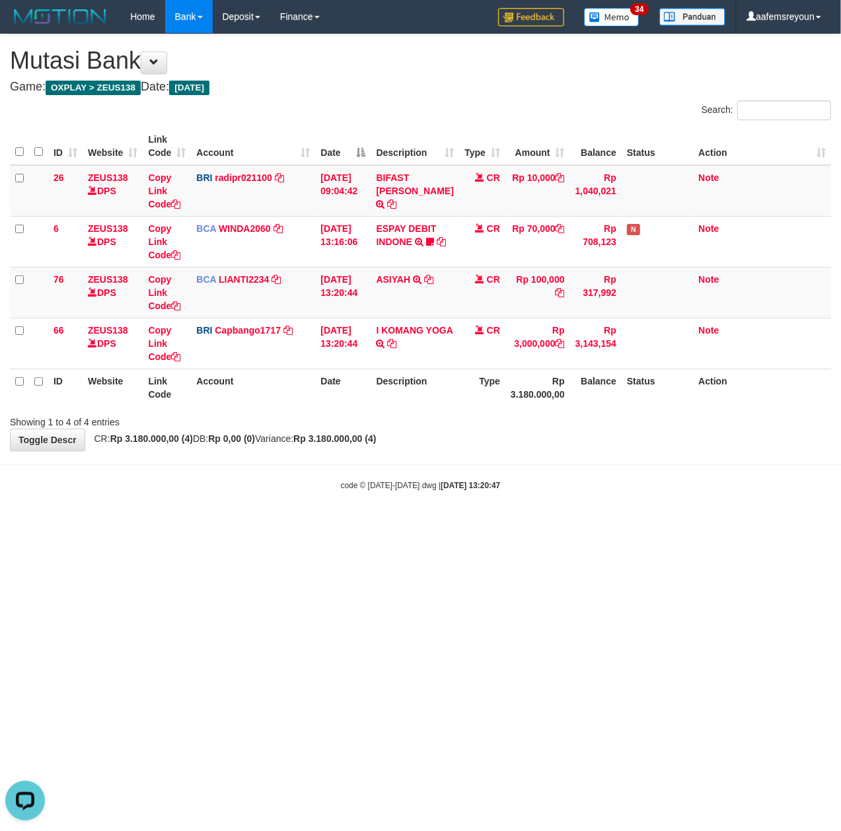
drag, startPoint x: 594, startPoint y: 655, endPoint x: 664, endPoint y: 631, distance: 73.9
click at [601, 524] on html "Toggle navigation Home Bank Account List Mutasi Bank Search Sync Note Mutasi De…" at bounding box center [420, 262] width 841 height 524
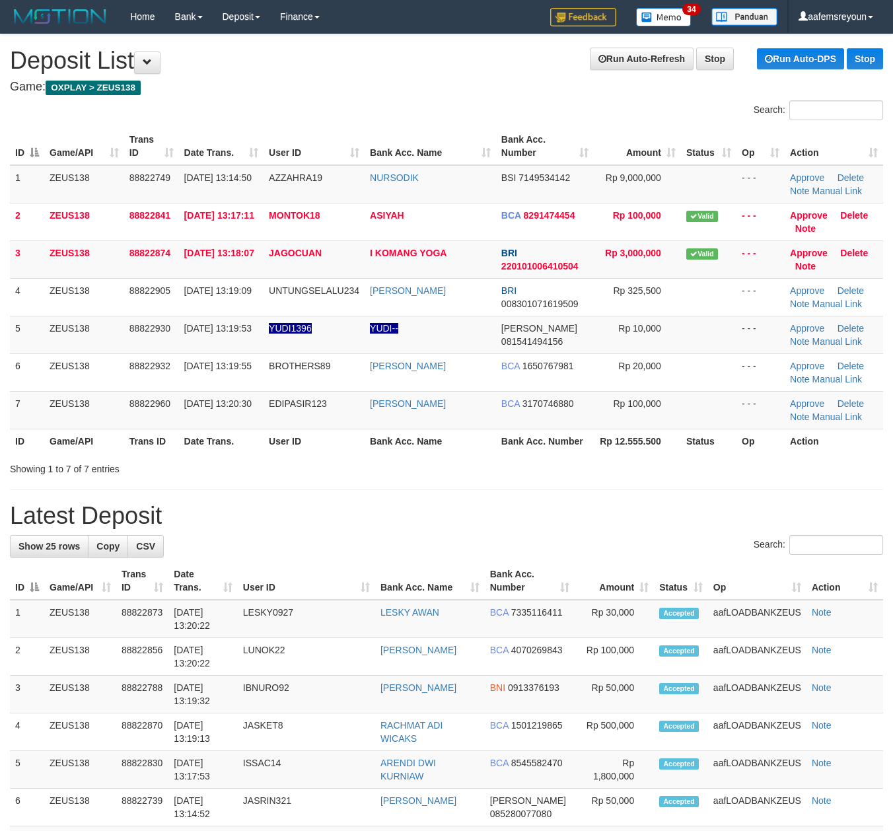
click at [526, 526] on h1 "Latest Deposit" at bounding box center [446, 516] width 873 height 26
click at [508, 481] on div "**********" at bounding box center [446, 831] width 893 height 1595
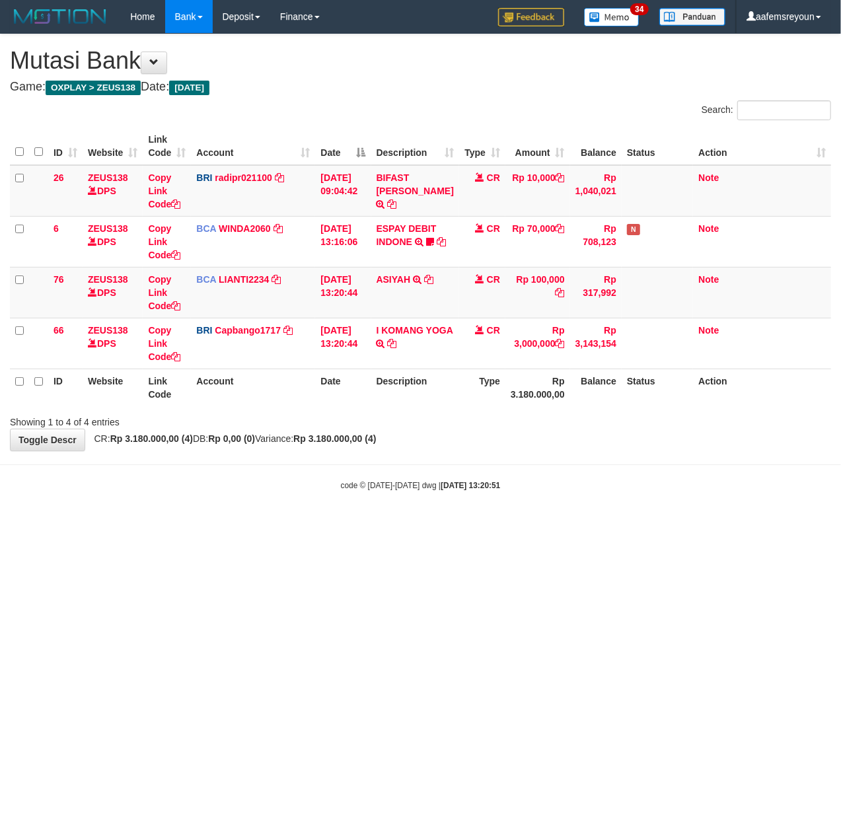
click at [594, 524] on html "Toggle navigation Home Bank Account List Mutasi Bank Search Sync Note Mutasi De…" at bounding box center [420, 262] width 841 height 524
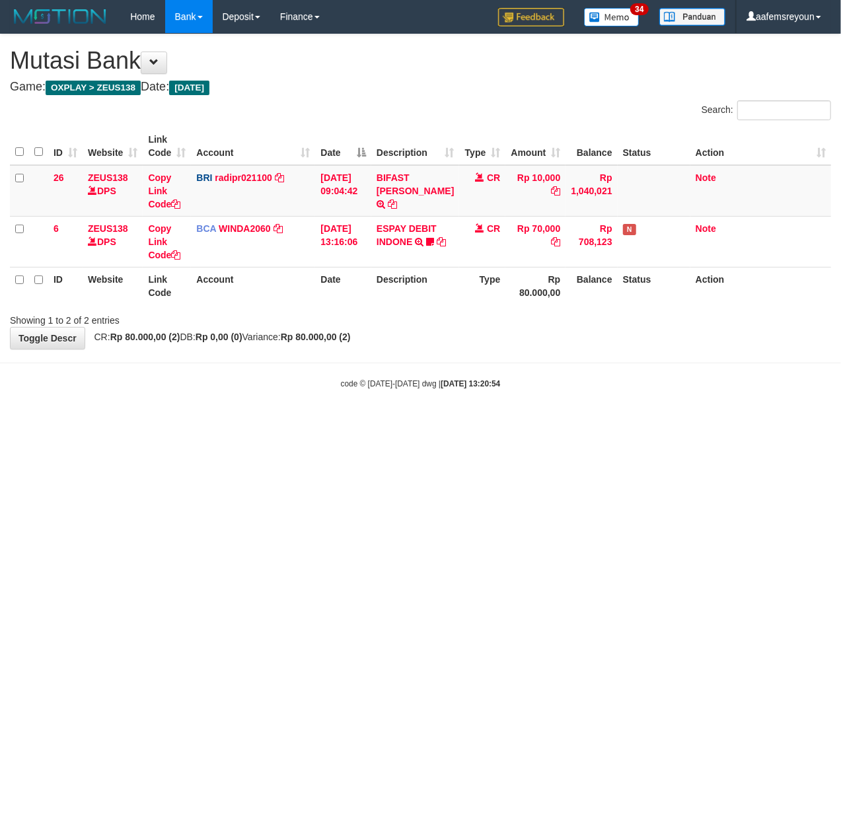
drag, startPoint x: 0, startPoint y: 0, endPoint x: 574, endPoint y: 658, distance: 873.0
click at [574, 423] on html "Toggle navigation Home Bank Account List Mutasi Bank Search Sync Note Mutasi De…" at bounding box center [420, 211] width 841 height 423
click at [575, 423] on html "Toggle navigation Home Bank Account List Mutasi Bank Search Sync Note Mutasi De…" at bounding box center [420, 211] width 841 height 423
drag, startPoint x: 0, startPoint y: 0, endPoint x: 576, endPoint y: 658, distance: 874.3
click at [576, 423] on html "Toggle navigation Home Bank Account List Mutasi Bank Search Sync Note Mutasi De…" at bounding box center [420, 211] width 841 height 423
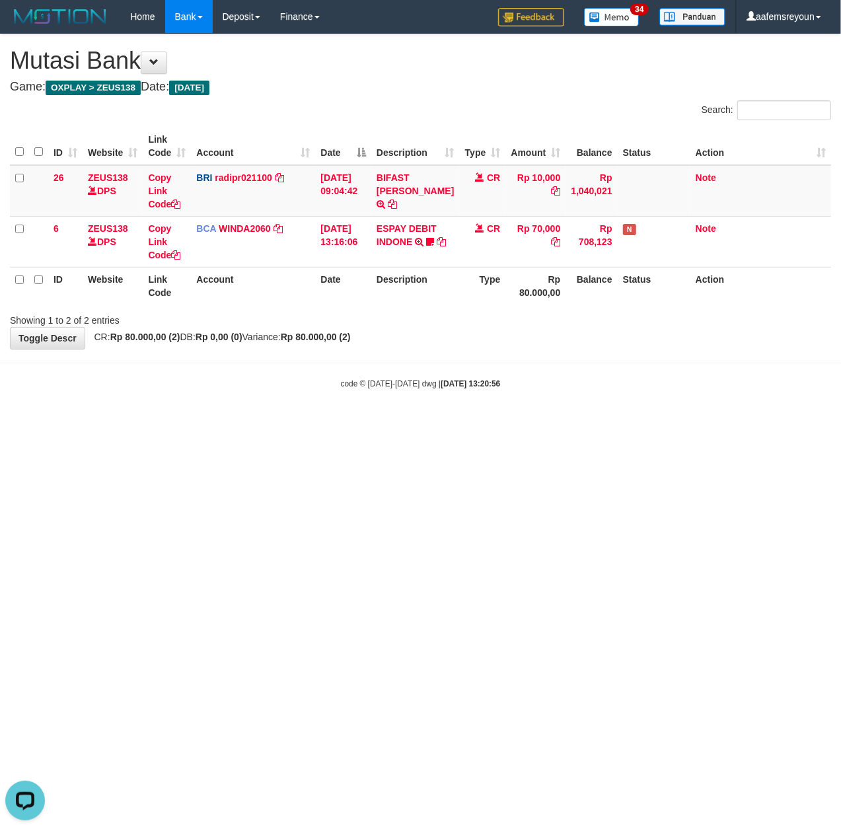
click at [500, 423] on html "Toggle navigation Home Bank Account List Mutasi Bank Search Sync Note Mutasi De…" at bounding box center [420, 211] width 841 height 423
click at [491, 423] on html "Toggle navigation Home Bank Account List Mutasi Bank Search Sync Note Mutasi De…" at bounding box center [420, 211] width 841 height 423
click at [490, 423] on html "Toggle navigation Home Bank Account List Mutasi Bank Search Sync Note Mutasi De…" at bounding box center [420, 211] width 841 height 423
click at [450, 423] on html "Toggle navigation Home Bank Account List Mutasi Bank Search Sync Note Mutasi De…" at bounding box center [420, 211] width 841 height 423
drag, startPoint x: 577, startPoint y: 586, endPoint x: 542, endPoint y: 561, distance: 43.5
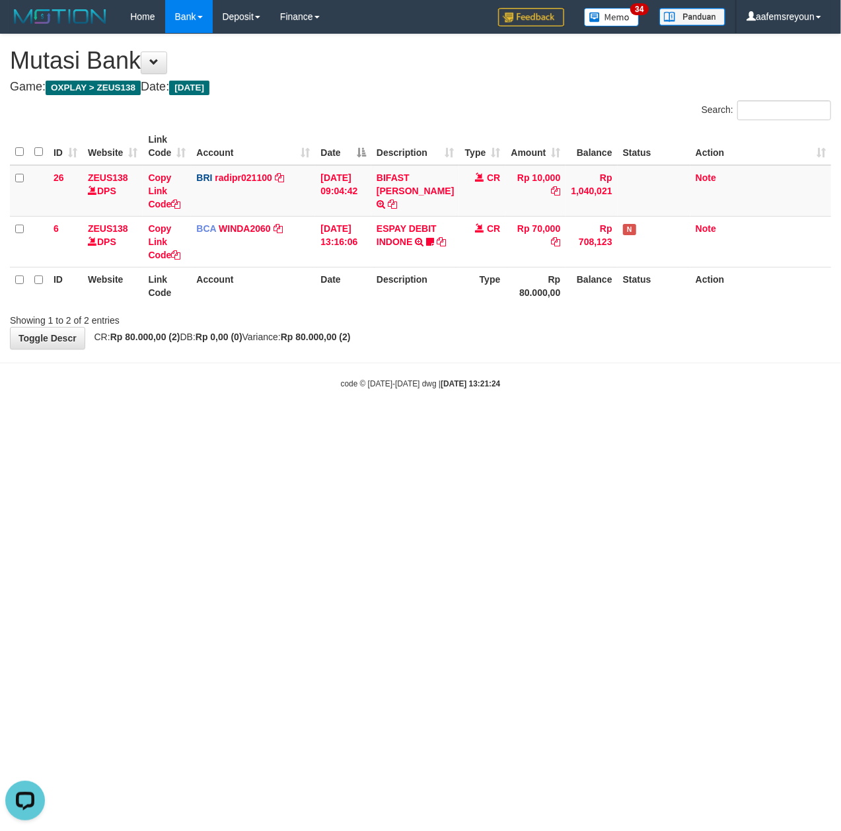
click at [577, 423] on html "Toggle navigation Home Bank Account List Mutasi Bank Search Sync Note Mutasi De…" at bounding box center [420, 211] width 841 height 423
drag, startPoint x: 542, startPoint y: 561, endPoint x: 4, endPoint y: 558, distance: 537.6
click at [526, 423] on html "Toggle navigation Home Bank Account List Mutasi Bank Search Sync Note Mutasi De…" at bounding box center [420, 211] width 841 height 423
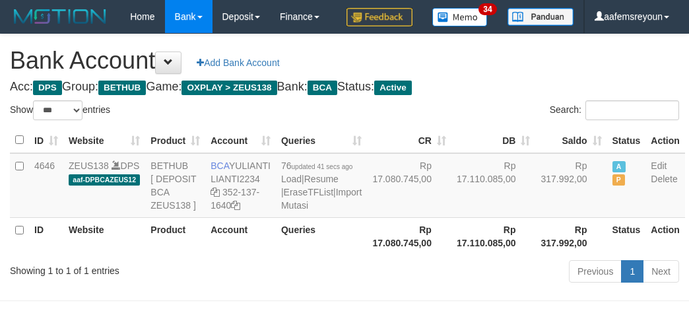
select select "***"
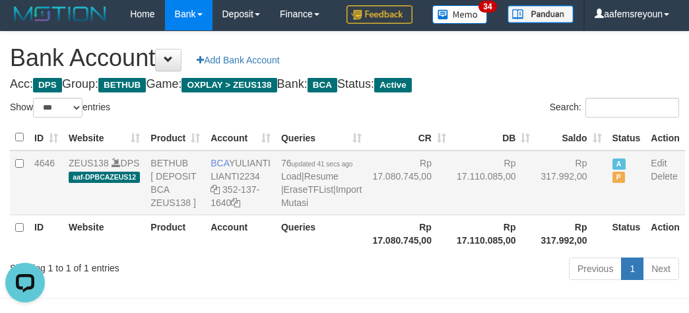
click at [461, 205] on td "Rp 17.110.085,00" at bounding box center [494, 183] width 85 height 65
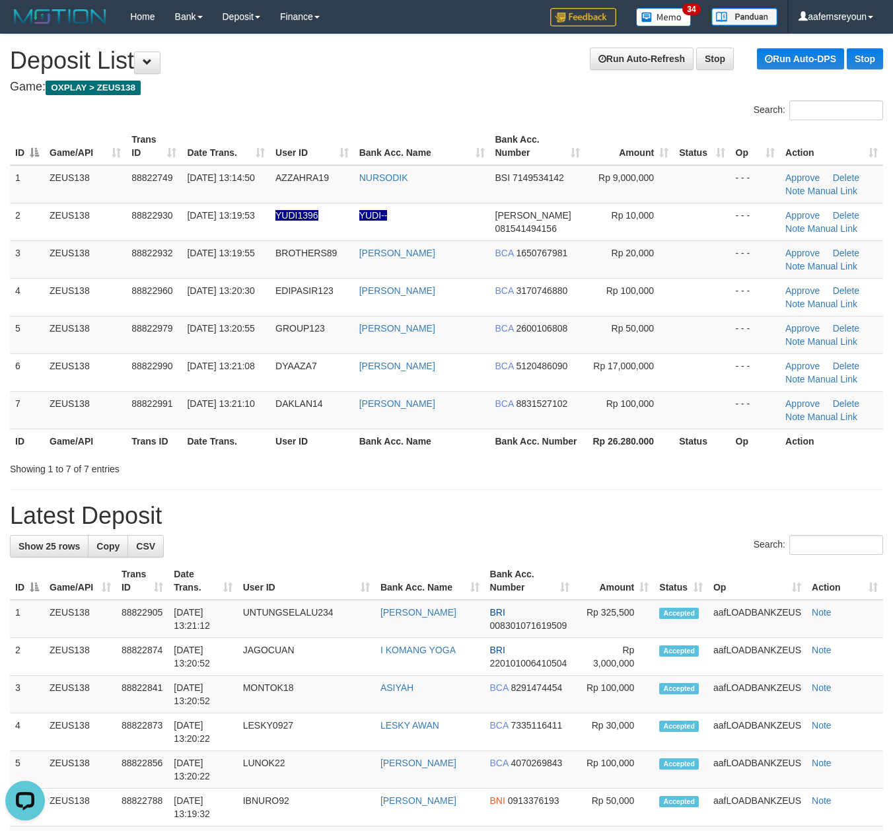
click at [301, 489] on div "**********" at bounding box center [446, 831] width 893 height 1595
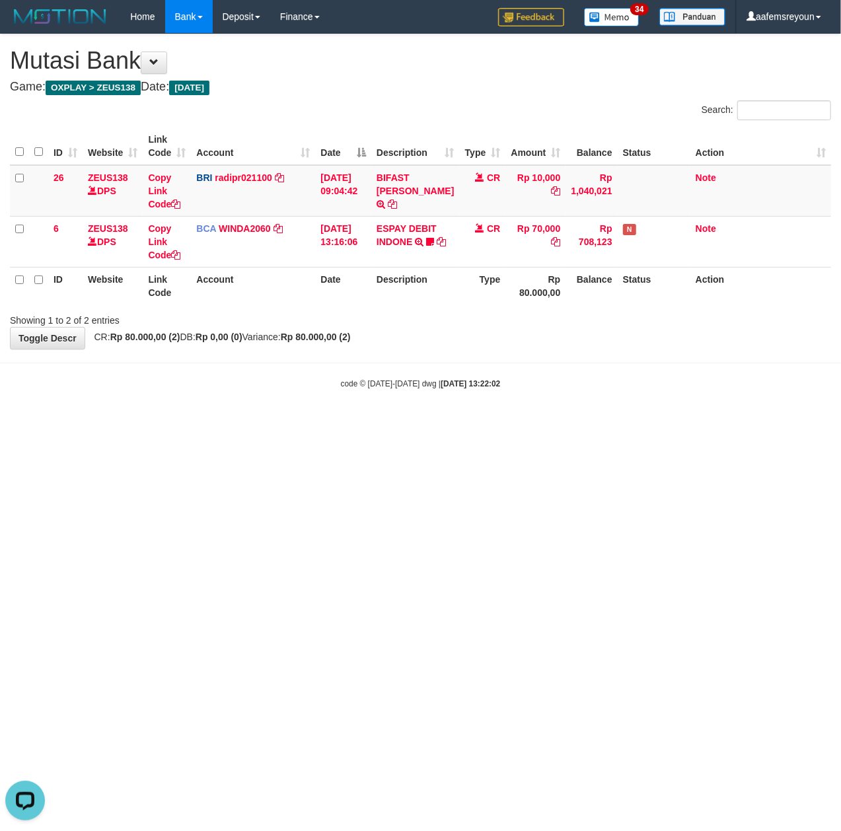
drag, startPoint x: 330, startPoint y: 440, endPoint x: 275, endPoint y: 433, distance: 55.9
click at [328, 423] on html "Toggle navigation Home Bank Account List Mutasi Bank Search Sync Note Mutasi De…" at bounding box center [420, 211] width 841 height 423
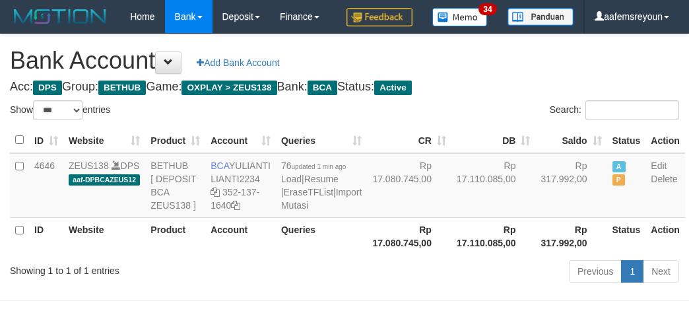
select select "***"
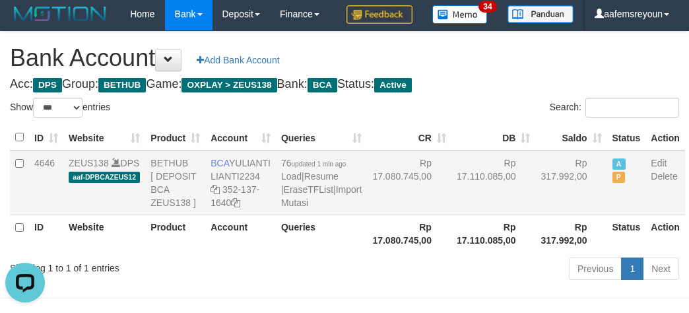
drag, startPoint x: 509, startPoint y: 275, endPoint x: 478, endPoint y: 280, distance: 30.8
click at [536, 215] on td "Rp 317.992,00" at bounding box center [571, 183] width 71 height 65
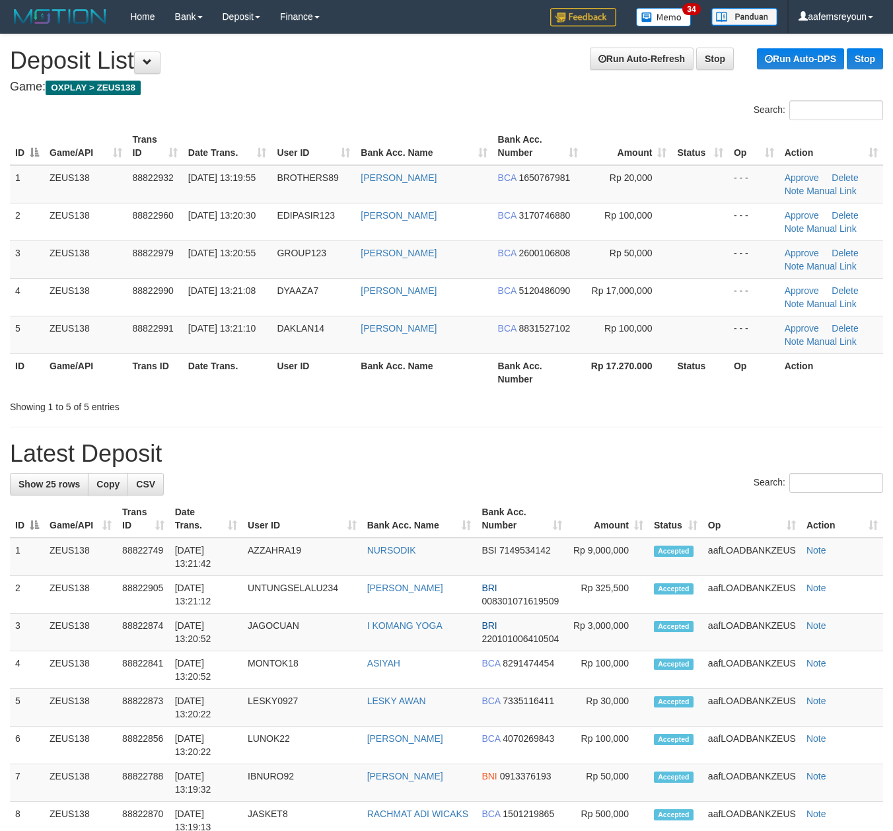
click at [500, 384] on th "Bank Acc. Number" at bounding box center [538, 372] width 90 height 38
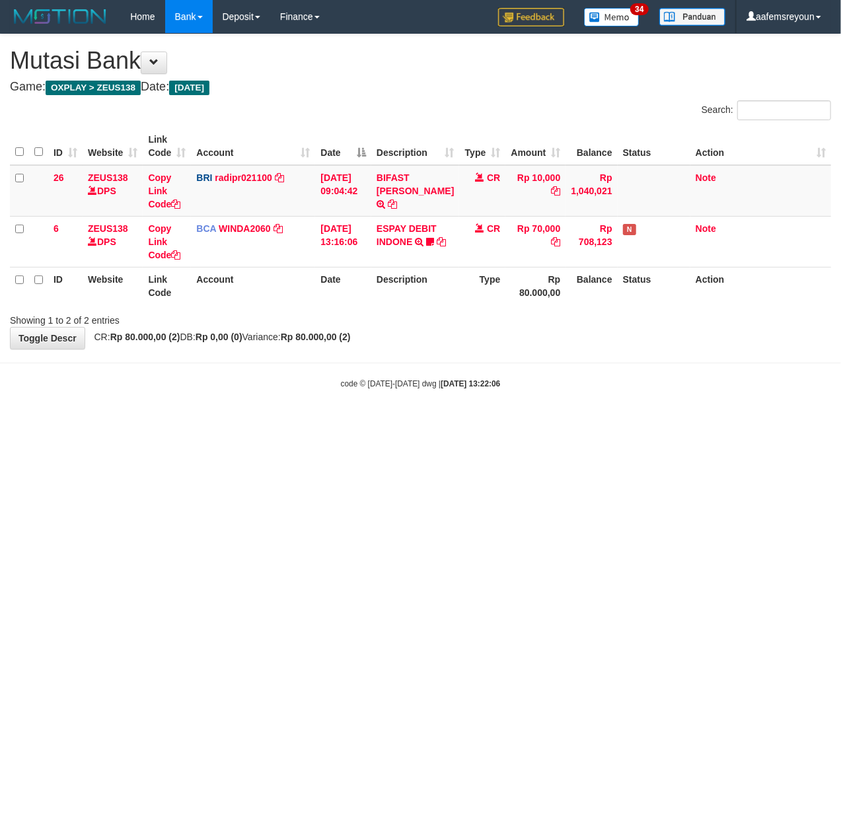
drag, startPoint x: 0, startPoint y: 0, endPoint x: 205, endPoint y: 427, distance: 473.2
click at [334, 423] on html "Toggle navigation Home Bank Account List Mutasi Bank Search Sync Note Mutasi De…" at bounding box center [420, 211] width 841 height 423
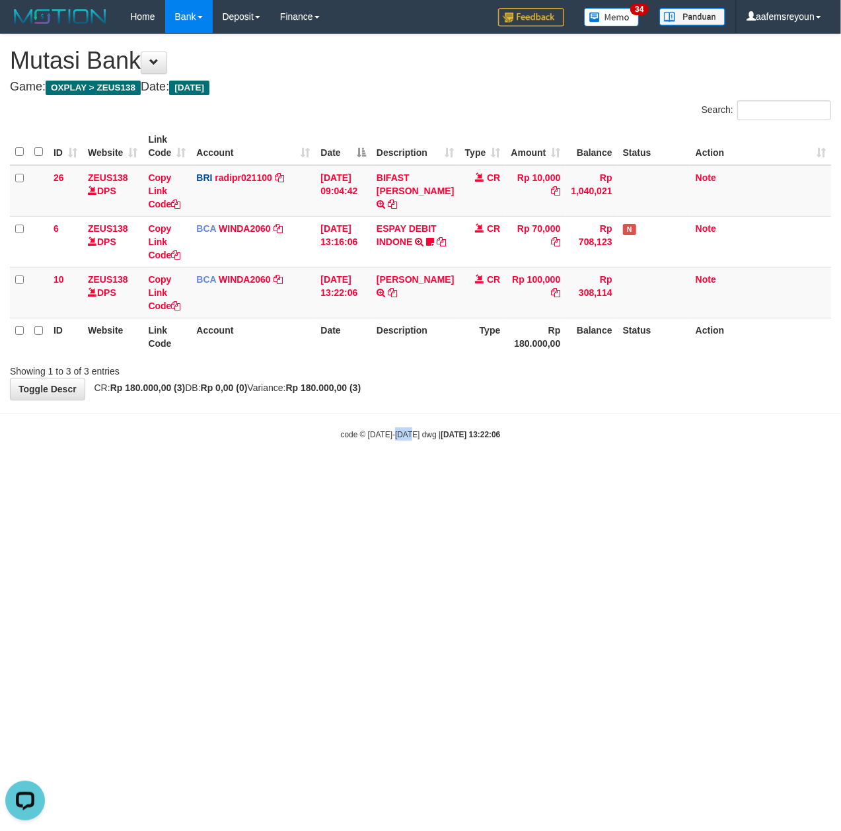
click at [423, 474] on html "Toggle navigation Home Bank Account List Mutasi Bank Search Sync Note Mutasi De…" at bounding box center [420, 237] width 841 height 474
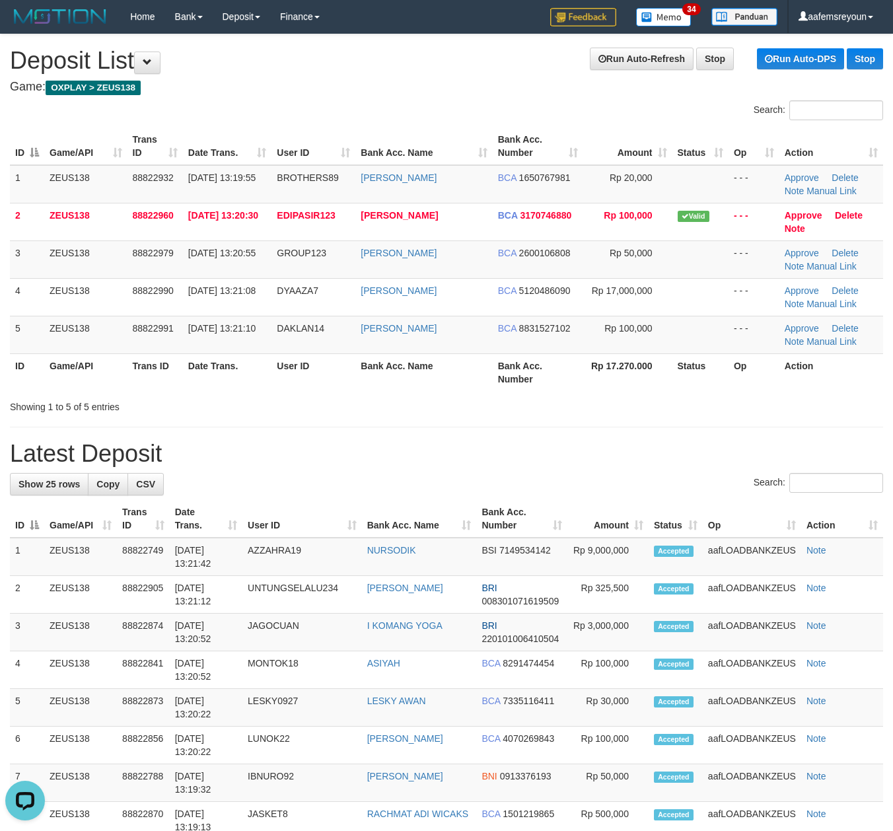
drag, startPoint x: 469, startPoint y: 416, endPoint x: 500, endPoint y: 418, distance: 31.1
click at [472, 416] on div "**********" at bounding box center [446, 800] width 893 height 1533
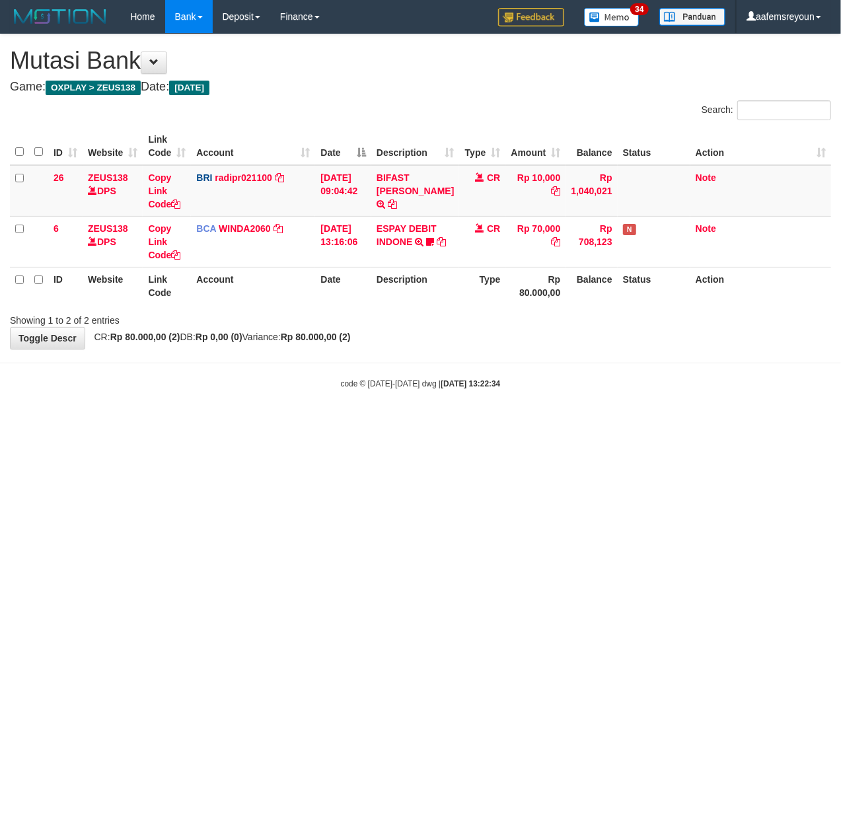
drag, startPoint x: 502, startPoint y: 574, endPoint x: 159, endPoint y: 520, distance: 346.9
click at [481, 423] on html "Toggle navigation Home Bank Account List Mutasi Bank Search Sync Note Mutasi De…" at bounding box center [420, 211] width 841 height 423
click at [236, 423] on html "Toggle navigation Home Bank Account List Mutasi Bank Search Sync Note Mutasi De…" at bounding box center [420, 211] width 841 height 423
drag, startPoint x: 590, startPoint y: 590, endPoint x: 837, endPoint y: 592, distance: 247.7
click at [592, 423] on html "Toggle navigation Home Bank Account List Mutasi Bank Search Sync Note Mutasi De…" at bounding box center [420, 211] width 841 height 423
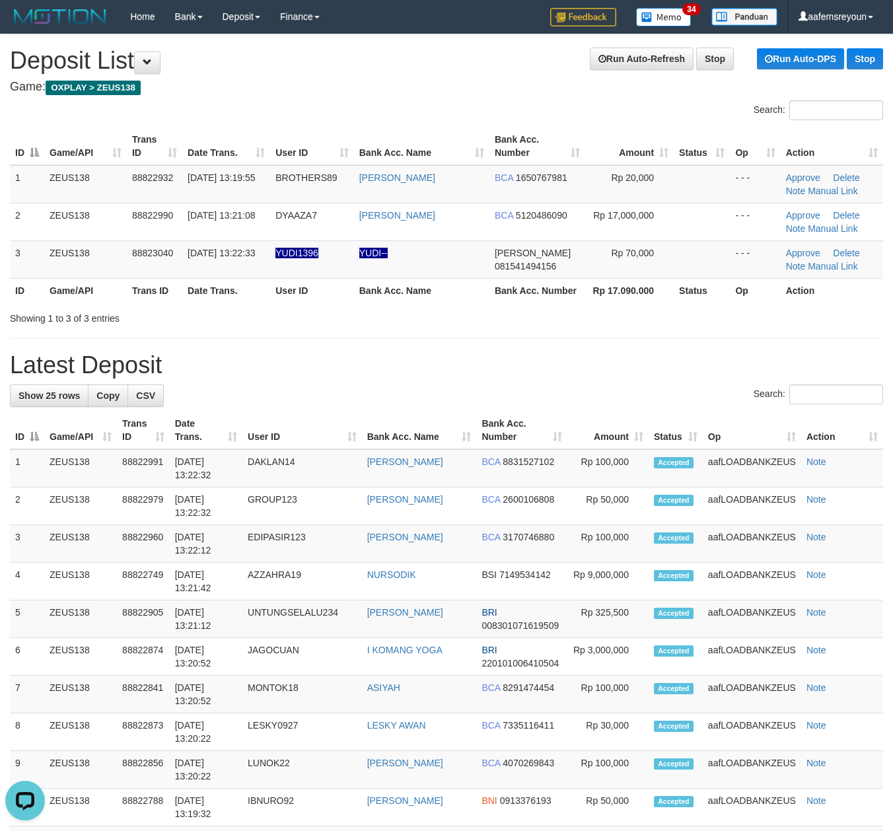
drag, startPoint x: 464, startPoint y: 413, endPoint x: 457, endPoint y: 411, distance: 6.9
click at [466, 412] on th "Bank Acc. Name" at bounding box center [419, 430] width 115 height 38
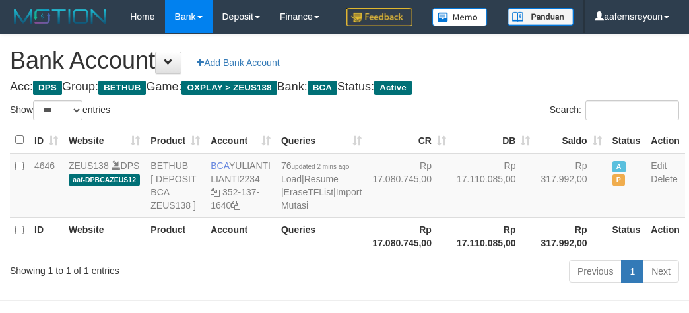
select select "***"
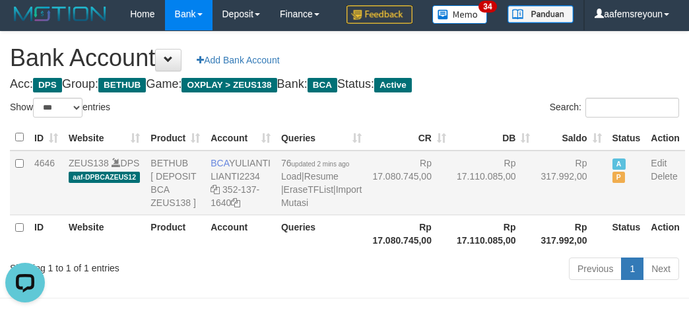
click at [476, 215] on td "Rp 17.110.085,00" at bounding box center [494, 183] width 85 height 65
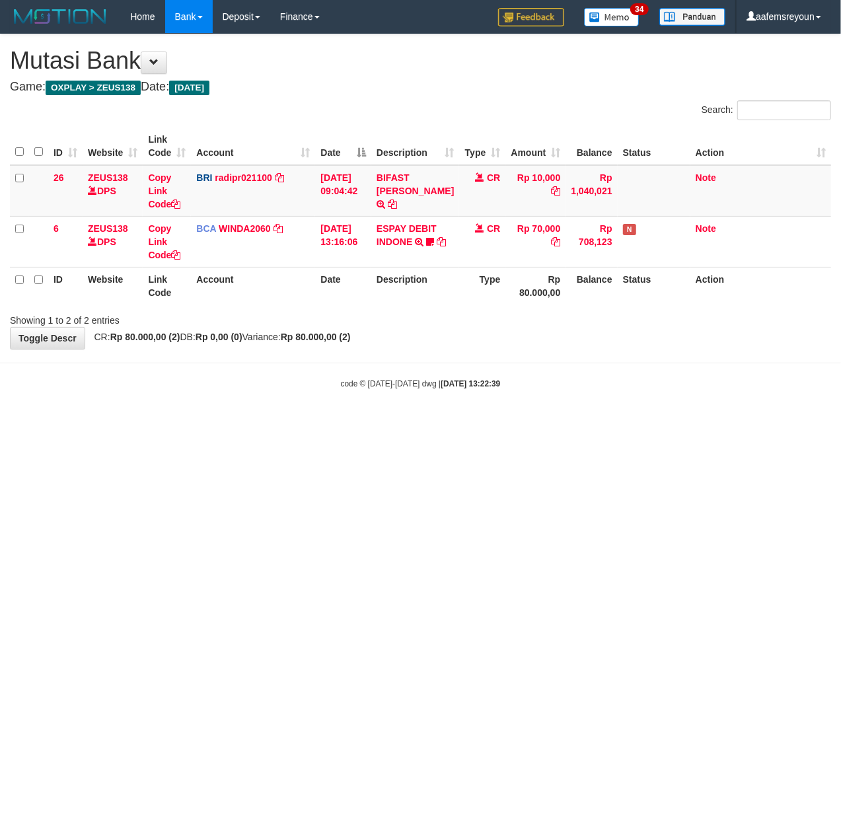
click at [629, 423] on html "Toggle navigation Home Bank Account List Mutasi Bank Search Sync Note Mutasi De…" at bounding box center [420, 211] width 841 height 423
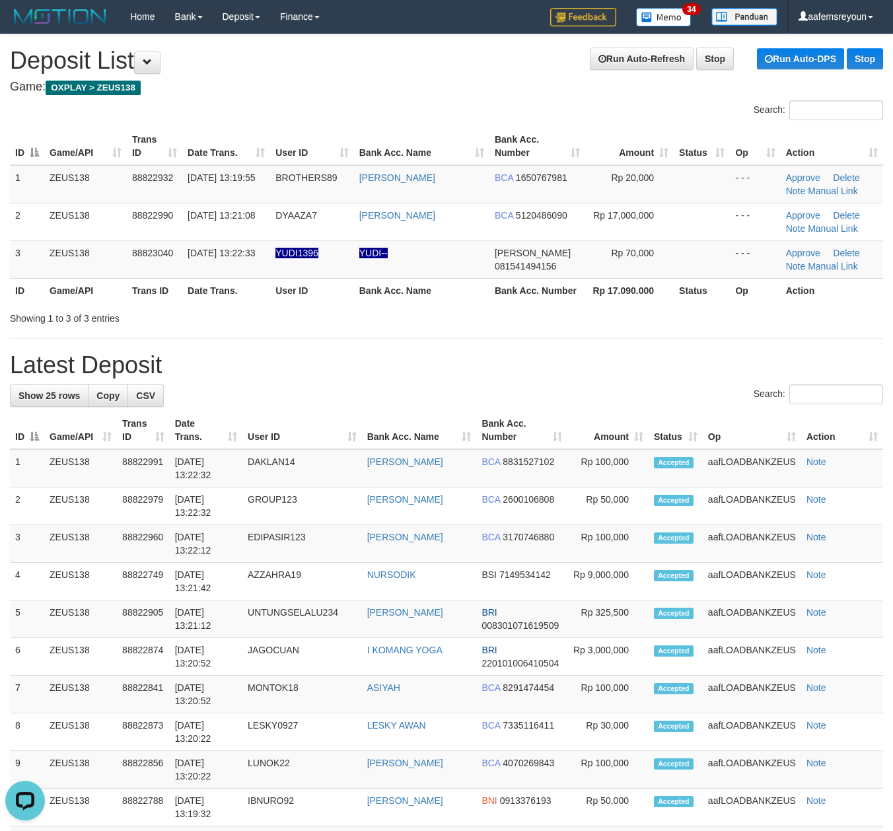
drag, startPoint x: 556, startPoint y: 371, endPoint x: 901, endPoint y: 376, distance: 345.4
click at [565, 369] on h1 "Latest Deposit" at bounding box center [446, 365] width 873 height 26
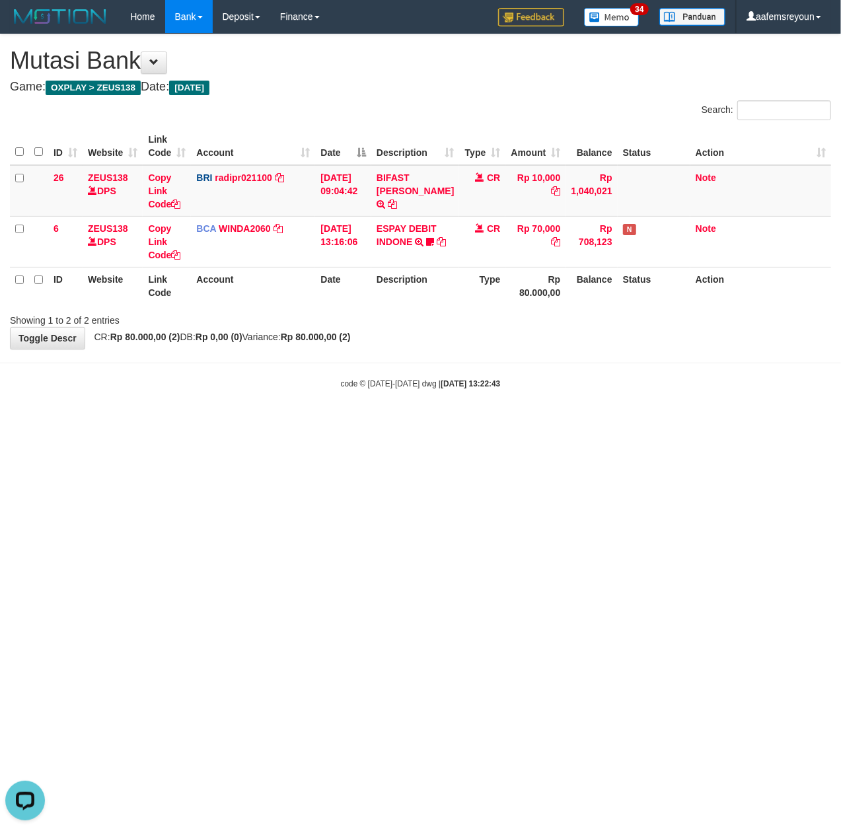
click at [653, 423] on html "Toggle navigation Home Bank Account List Mutasi Bank Search Sync Note Mutasi De…" at bounding box center [420, 211] width 841 height 423
click at [651, 423] on html "Toggle navigation Home Bank Account List Mutasi Bank Search Sync Note Mutasi De…" at bounding box center [420, 211] width 841 height 423
click at [510, 423] on html "Toggle navigation Home Bank Account List Mutasi Bank Search Sync Note Mutasi De…" at bounding box center [420, 211] width 841 height 423
click at [483, 423] on html "Toggle navigation Home Bank Account List Mutasi Bank Search Sync Note Mutasi De…" at bounding box center [420, 211] width 841 height 423
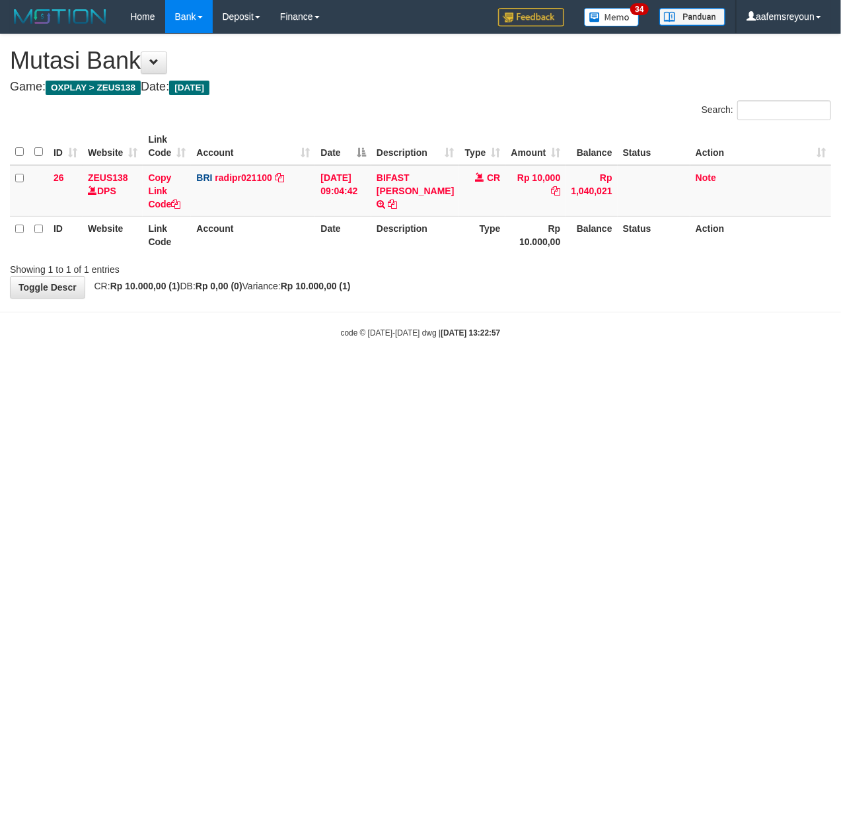
click at [483, 372] on html "Toggle navigation Home Bank Account List Mutasi Bank Search Sync Note Mutasi De…" at bounding box center [420, 186] width 841 height 372
click at [481, 372] on html "Toggle navigation Home Bank Account List Mutasi Bank Search Sync Note Mutasi De…" at bounding box center [420, 186] width 841 height 372
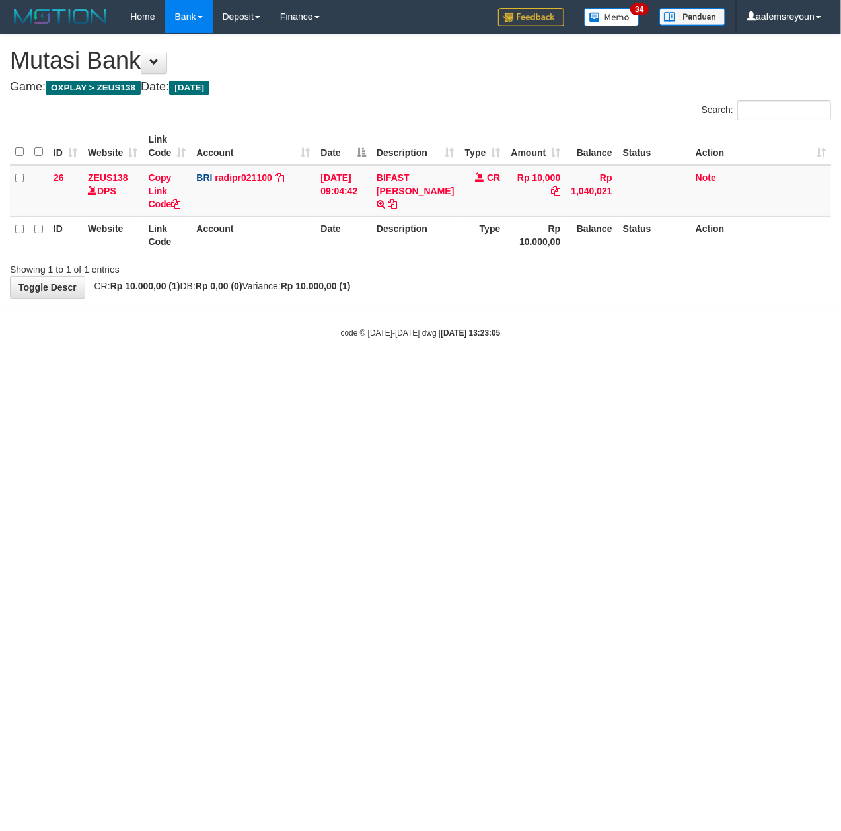
click at [481, 372] on html "Toggle navigation Home Bank Account List Mutasi Bank Search Sync Note Mutasi De…" at bounding box center [420, 186] width 841 height 372
